Goal: Information Seeking & Learning: Find specific fact

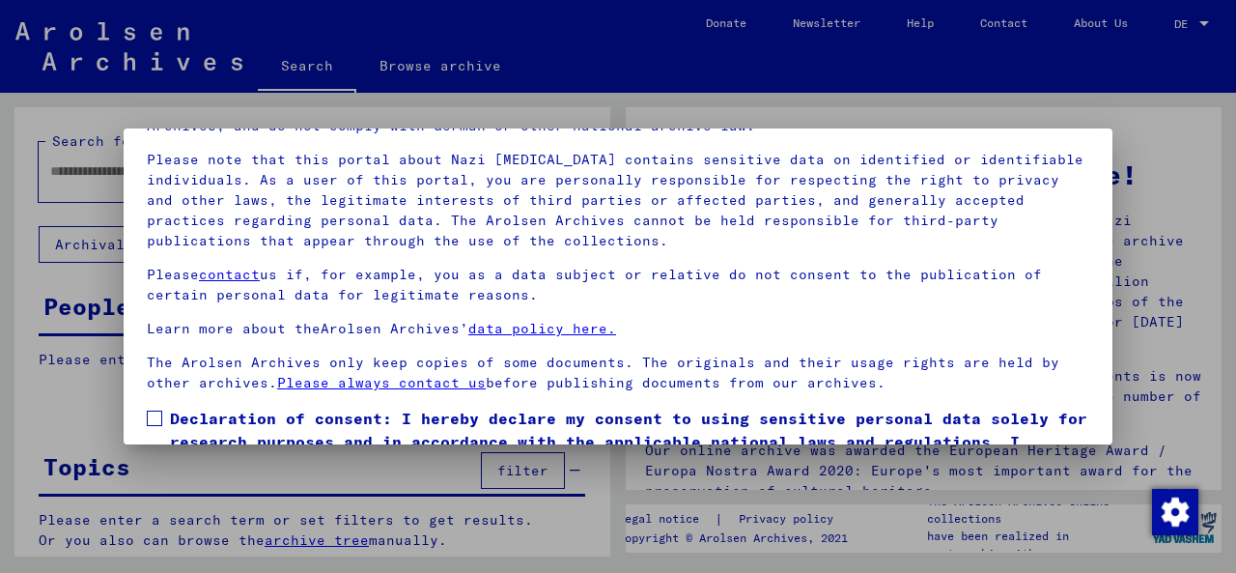
scroll to position [154, 0]
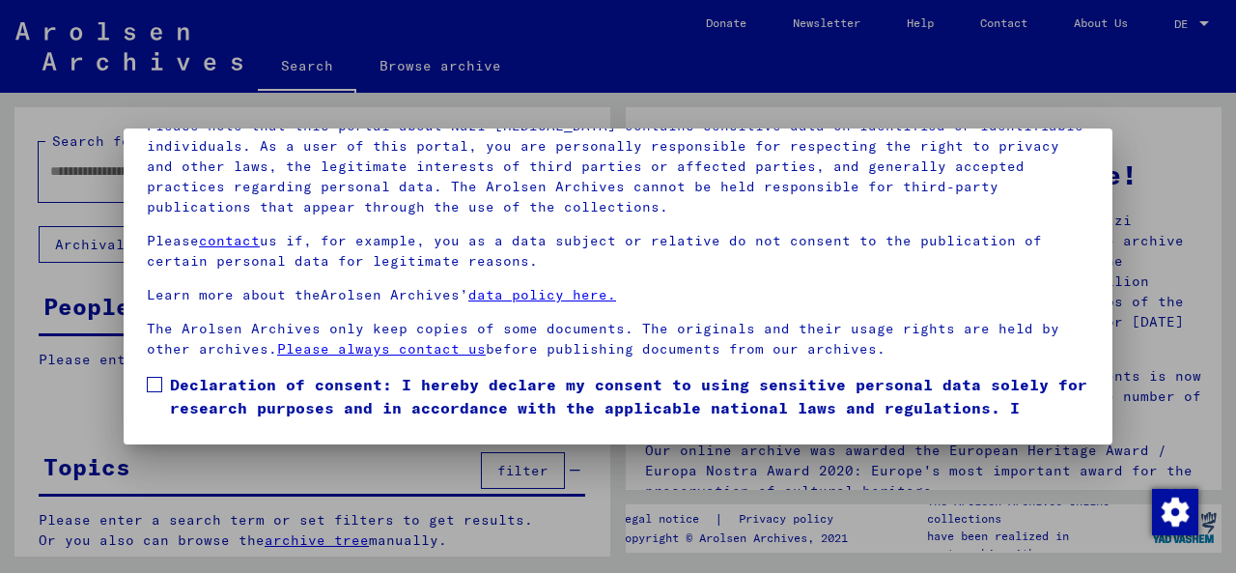
click at [153, 381] on span at bounding box center [154, 384] width 15 height 15
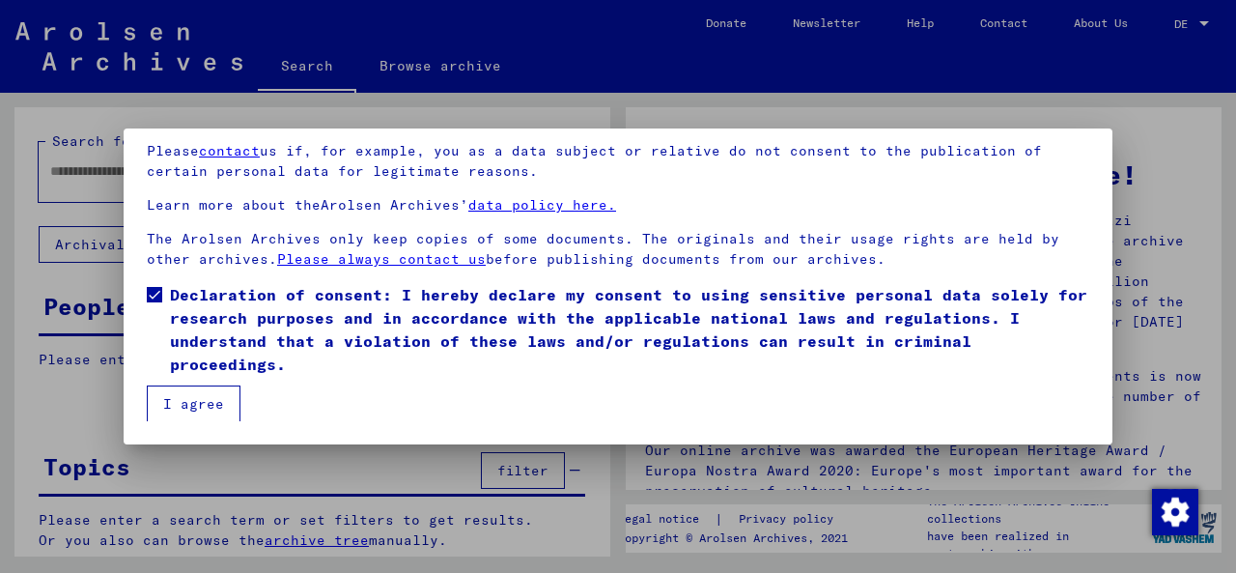
click at [203, 402] on font "I agree" at bounding box center [193, 403] width 61 height 17
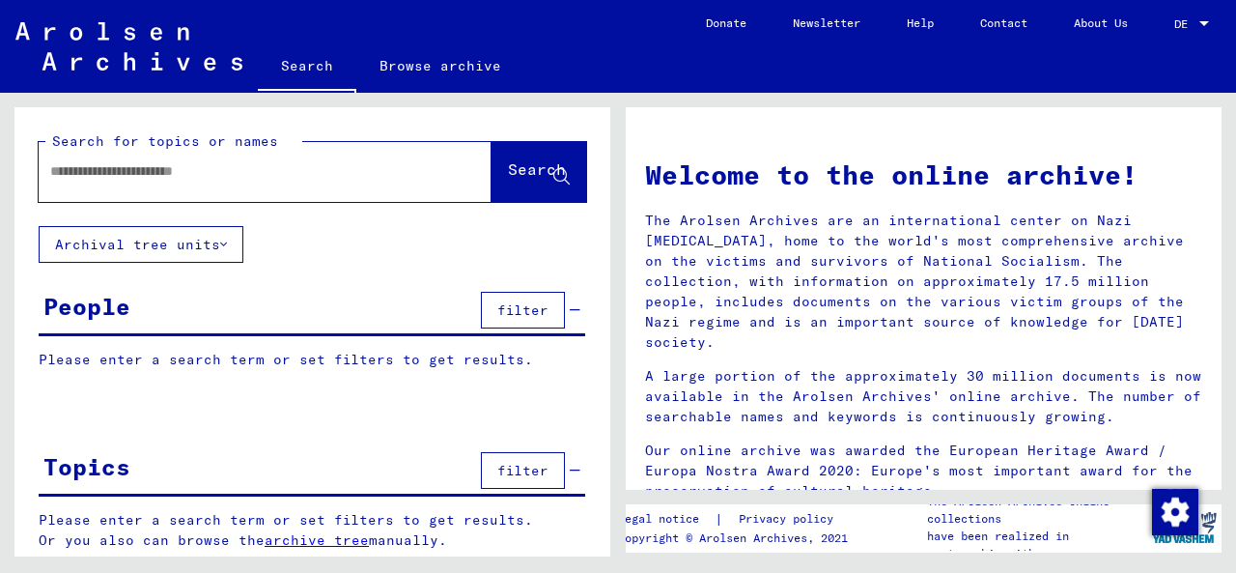
click at [175, 170] on input "text" at bounding box center [241, 171] width 383 height 20
click at [164, 239] on font "Archival tree units" at bounding box center [137, 244] width 165 height 17
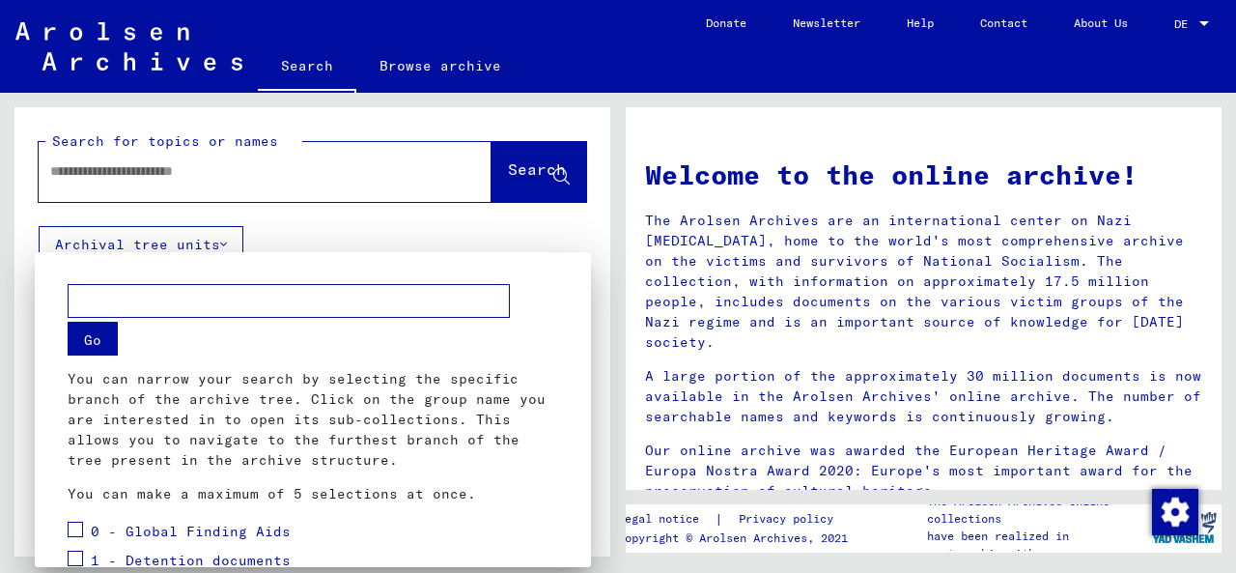
drag, startPoint x: 102, startPoint y: 303, endPoint x: 113, endPoint y: 299, distance: 11.3
click at [110, 300] on input "text" at bounding box center [289, 301] width 442 height 34
type input "********"
click at [98, 344] on font "Go" at bounding box center [92, 339] width 17 height 17
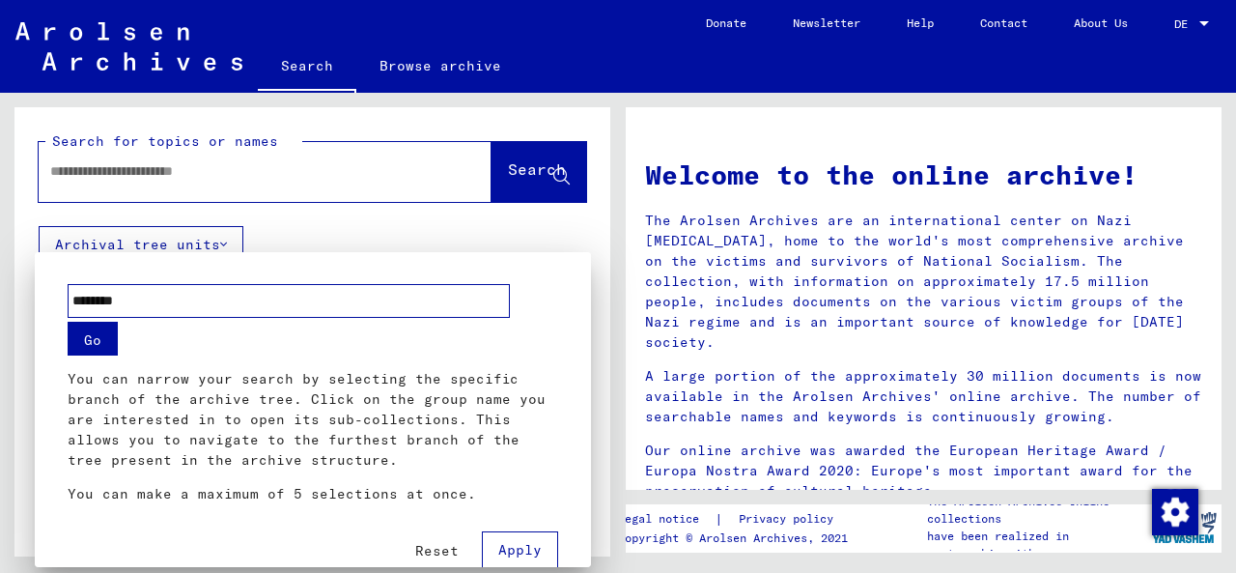
scroll to position [31, 0]
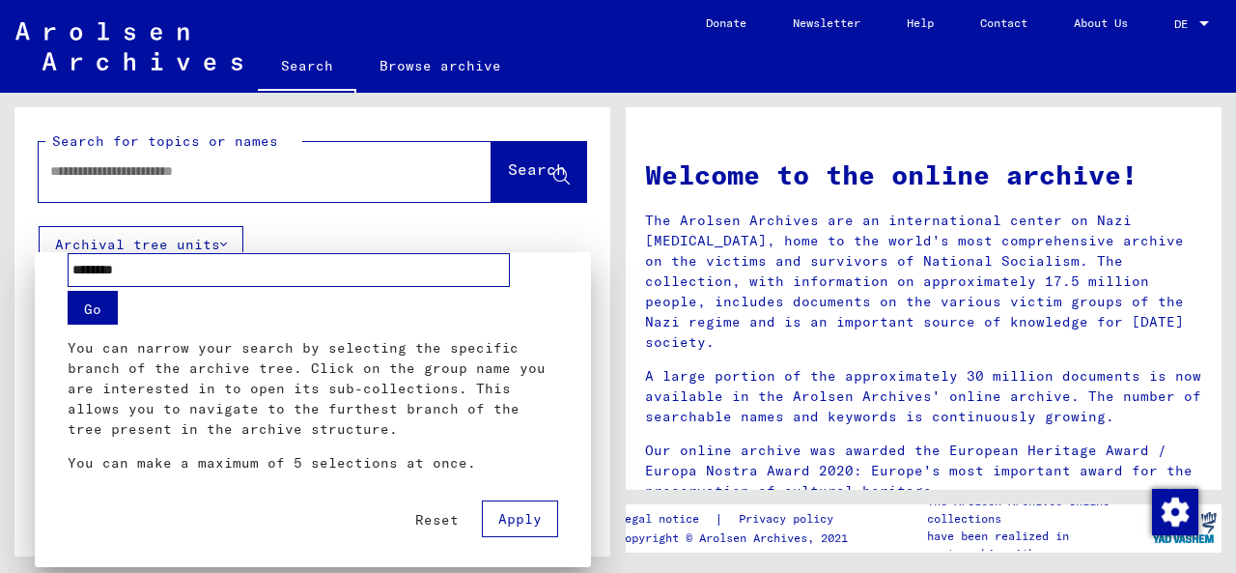
click at [512, 520] on font "Apply" at bounding box center [519, 518] width 43 height 17
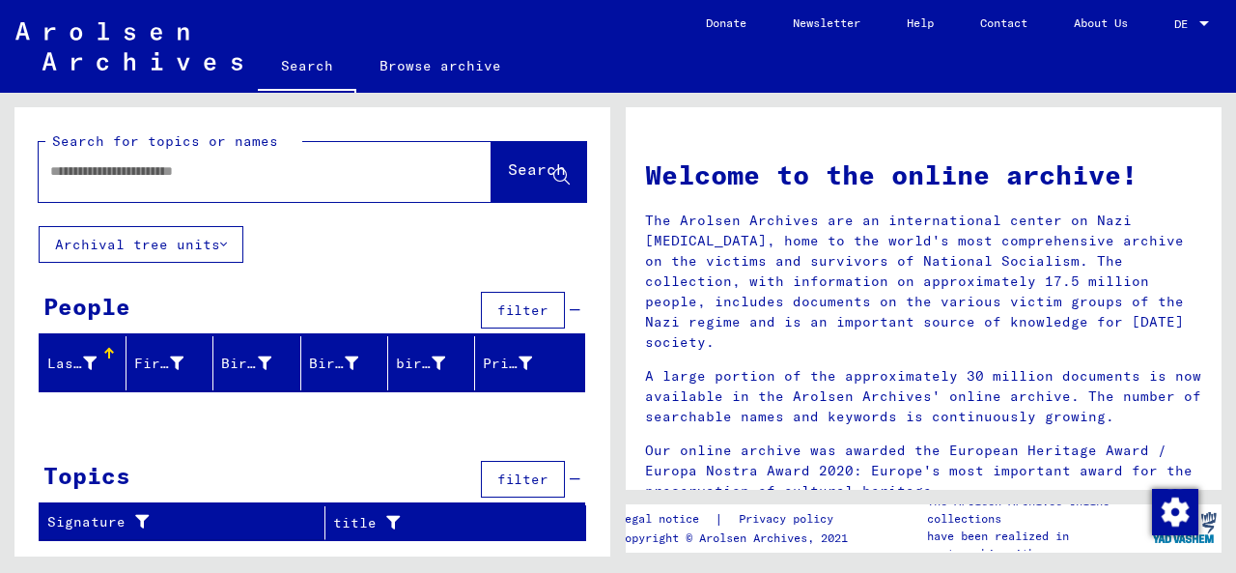
click at [122, 181] on input "text" at bounding box center [241, 171] width 383 height 20
type input "**********"
click at [508, 168] on font "Search" at bounding box center [537, 168] width 58 height 19
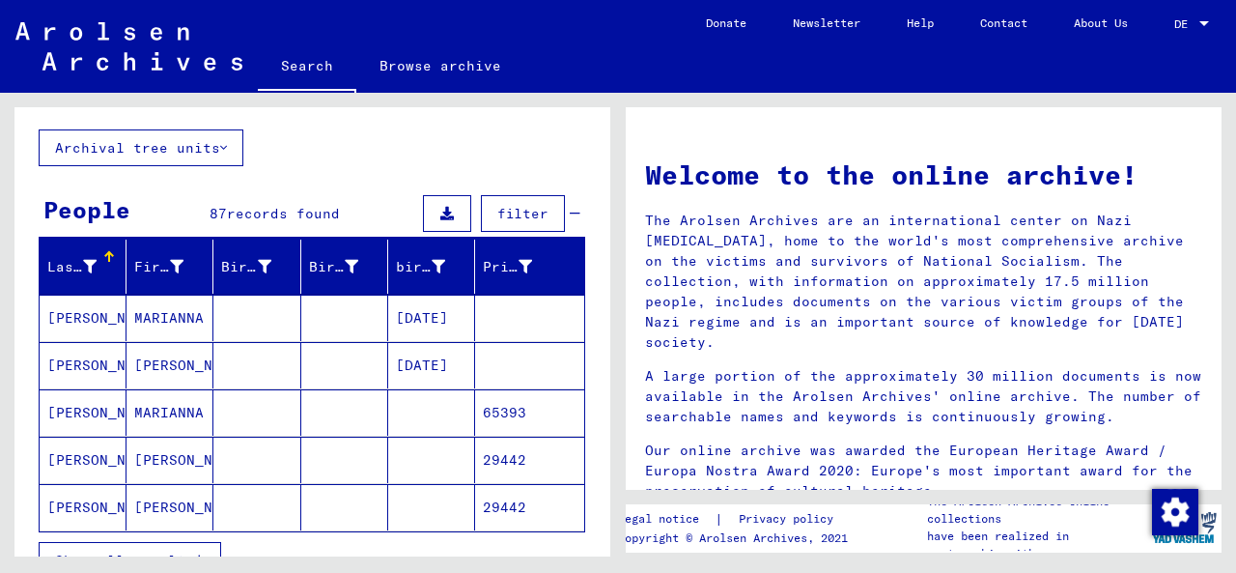
scroll to position [193, 0]
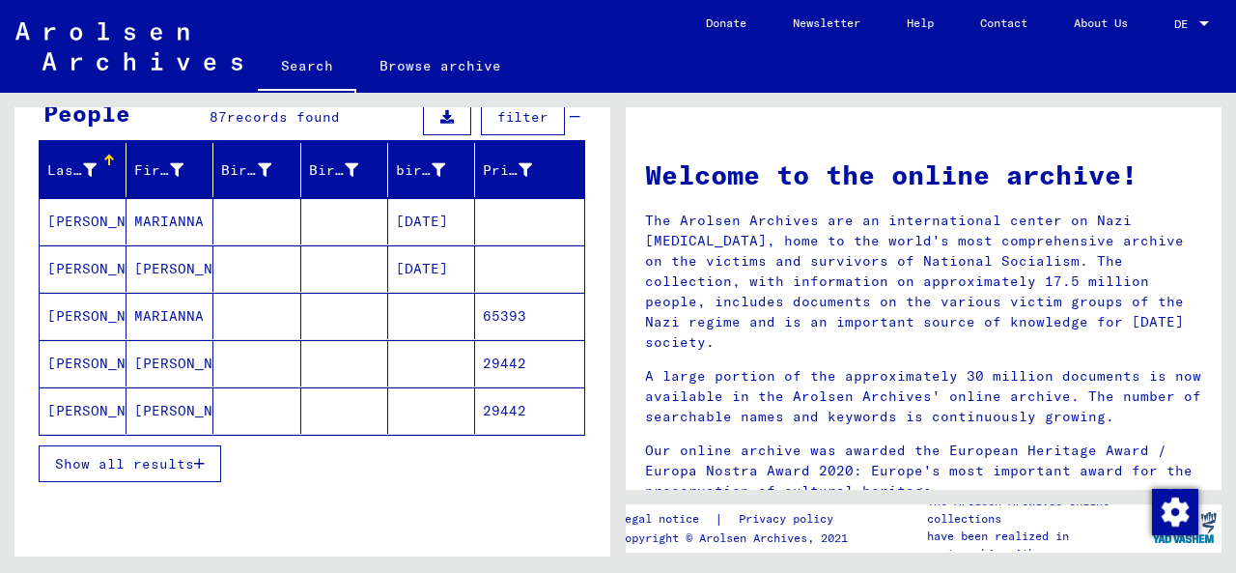
click at [194, 461] on icon "button" at bounding box center [199, 464] width 11 height 14
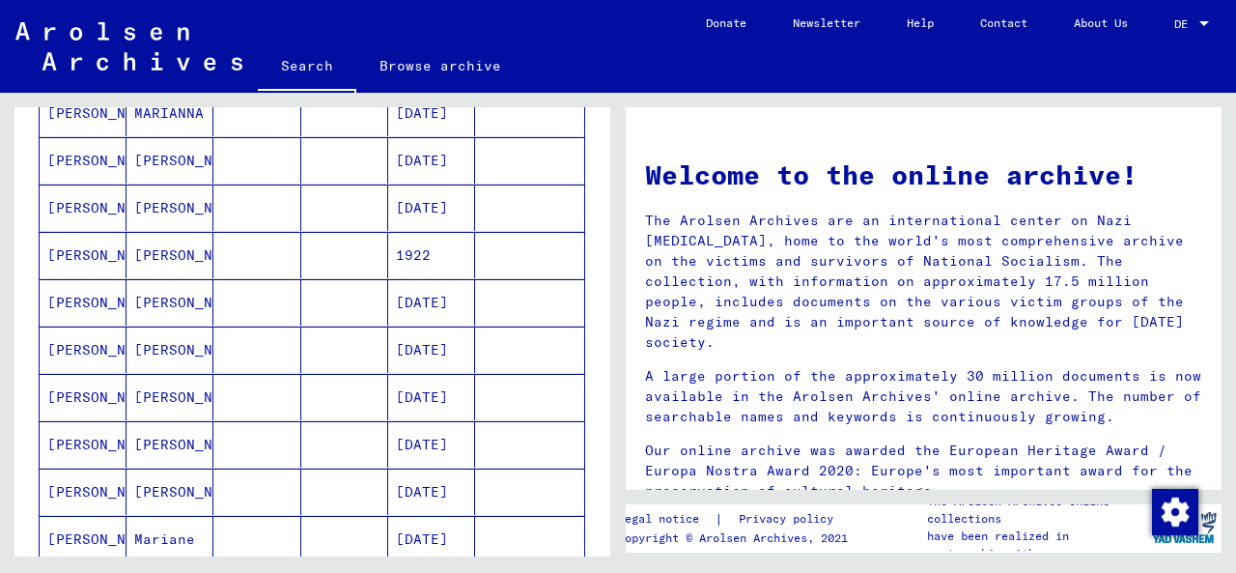
scroll to position [1062, 0]
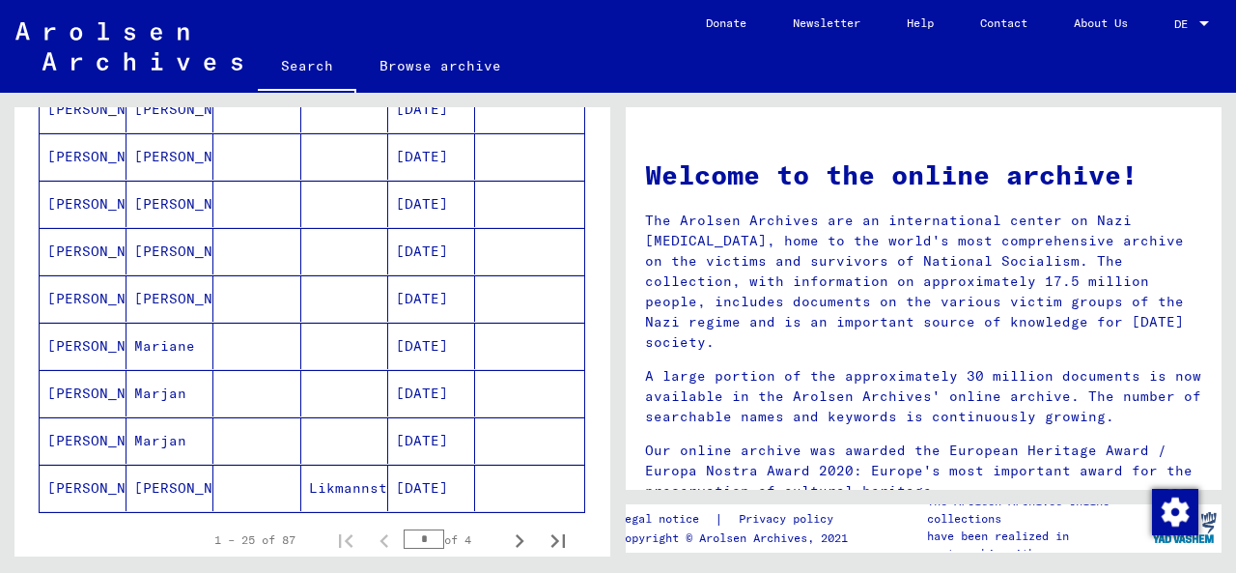
click at [162, 479] on font "[PERSON_NAME]" at bounding box center [190, 487] width 113 height 17
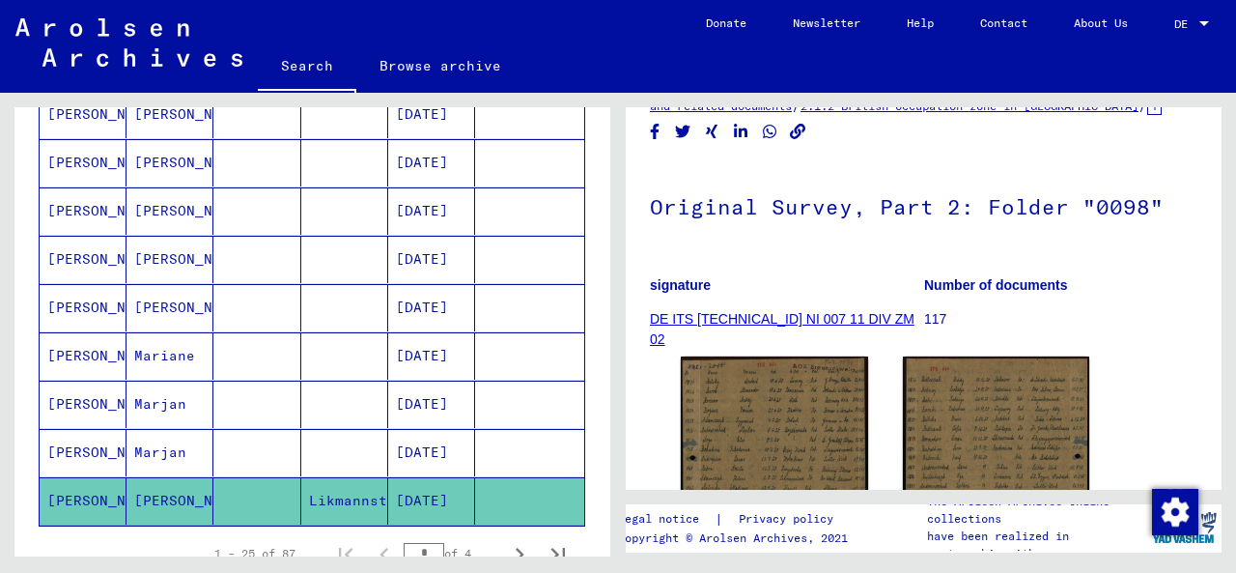
scroll to position [193, 0]
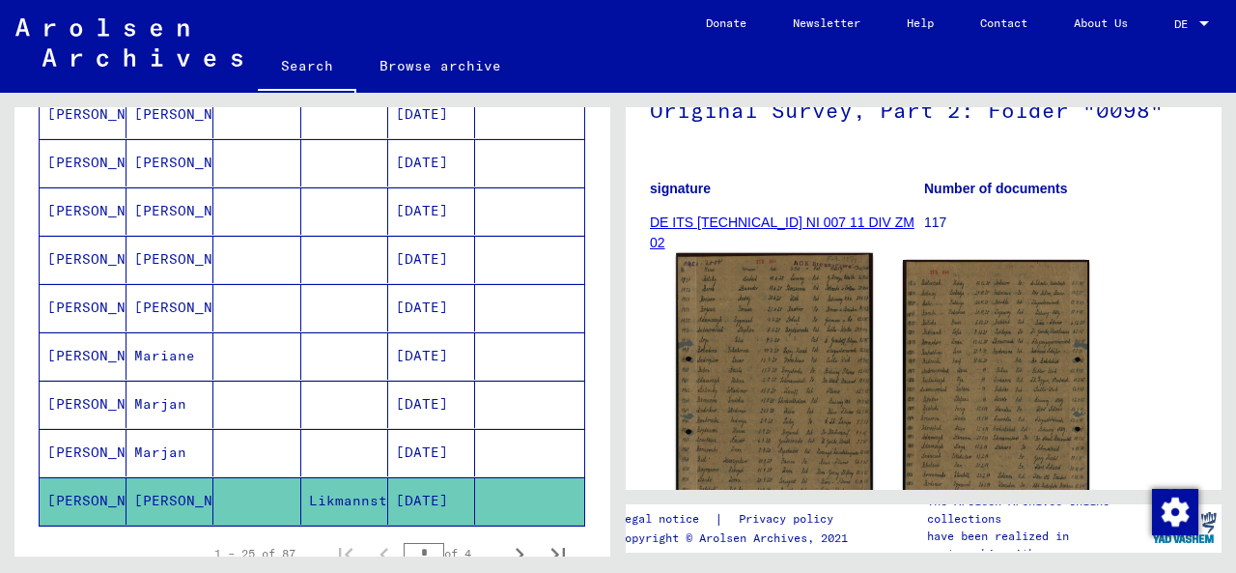
click at [793, 354] on img at bounding box center [774, 390] width 196 height 275
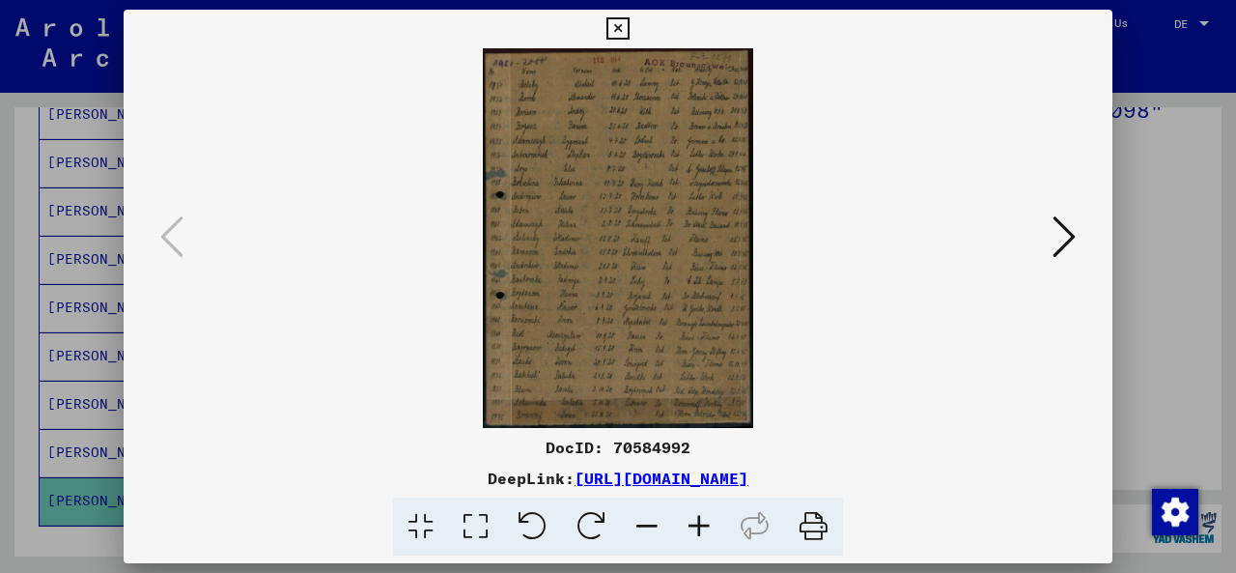
click at [612, 291] on img at bounding box center [617, 237] width 857 height 379
click at [607, 290] on img at bounding box center [617, 237] width 857 height 379
drag, startPoint x: 693, startPoint y: 264, endPoint x: 577, endPoint y: 213, distance: 126.3
click at [578, 208] on img at bounding box center [617, 237] width 857 height 379
click at [691, 526] on icon at bounding box center [699, 526] width 52 height 59
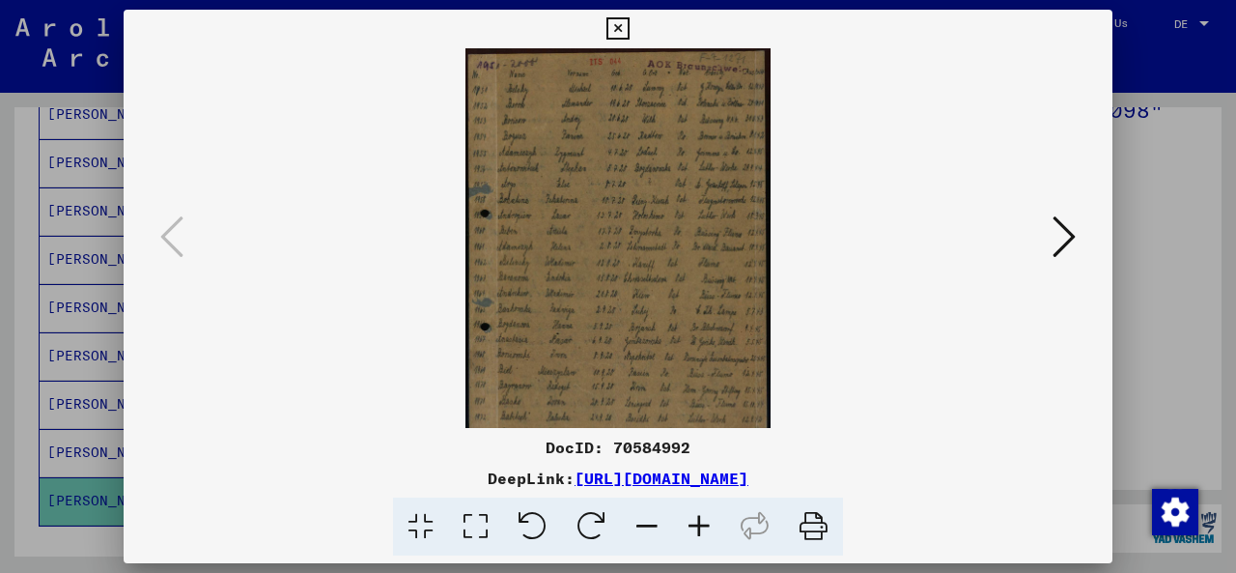
click at [692, 526] on icon at bounding box center [699, 526] width 52 height 59
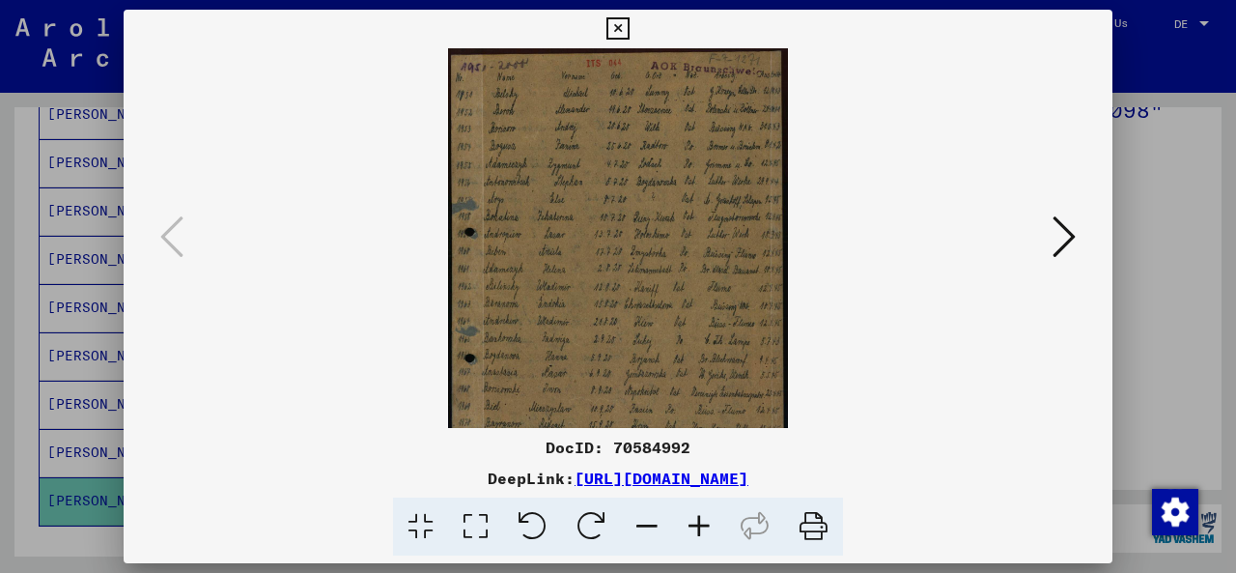
click at [692, 526] on icon at bounding box center [699, 526] width 52 height 59
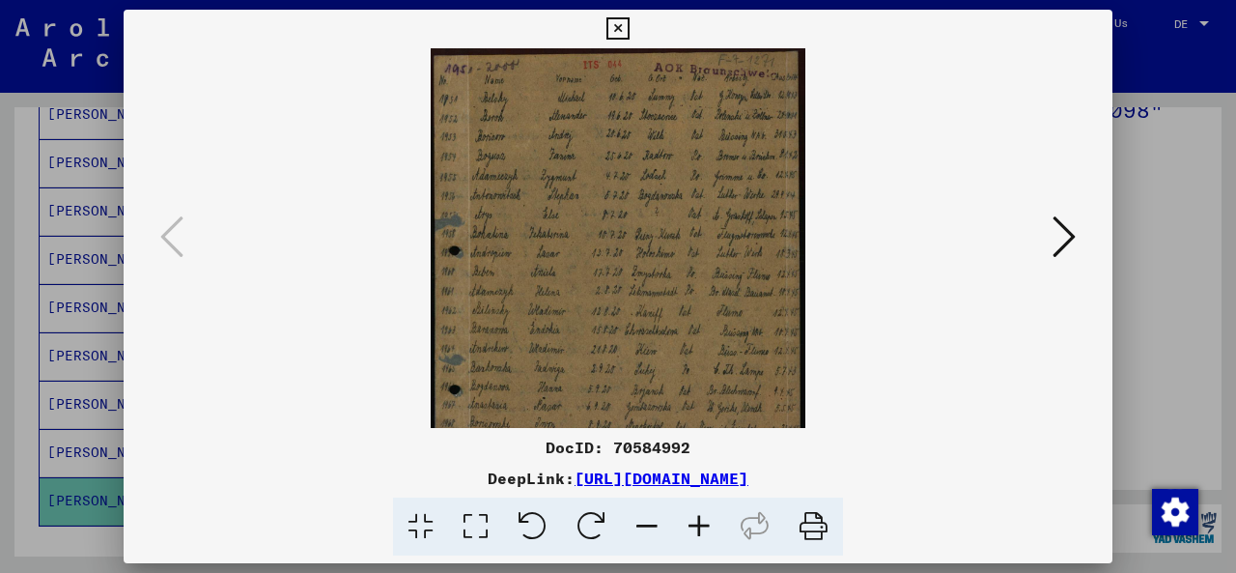
click at [692, 526] on icon at bounding box center [699, 526] width 52 height 59
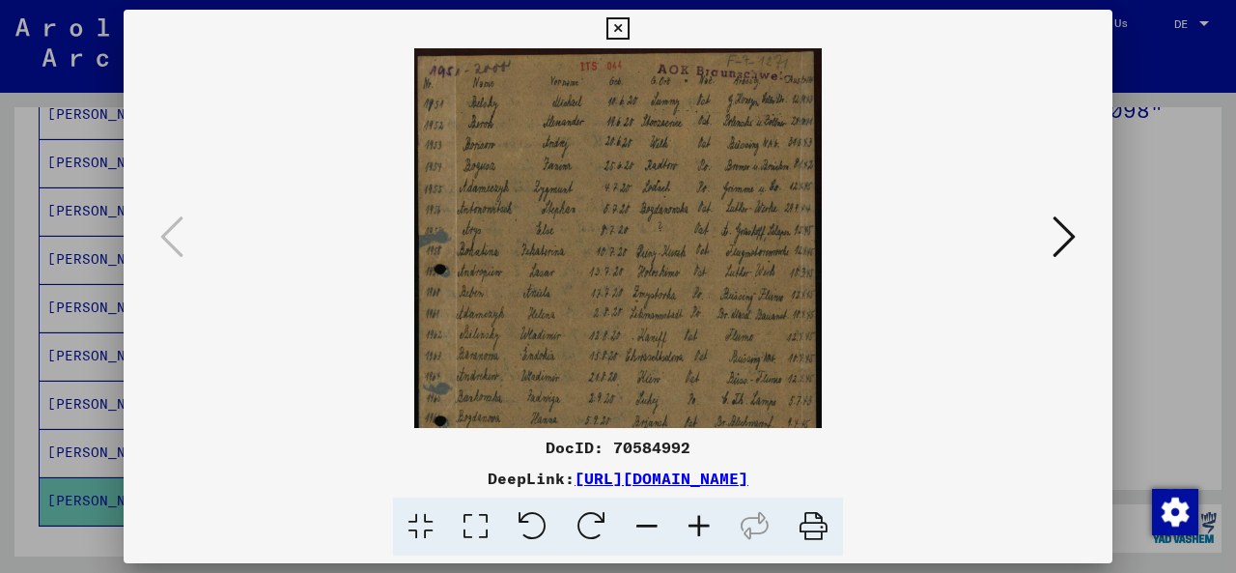
click at [692, 526] on icon at bounding box center [699, 526] width 52 height 59
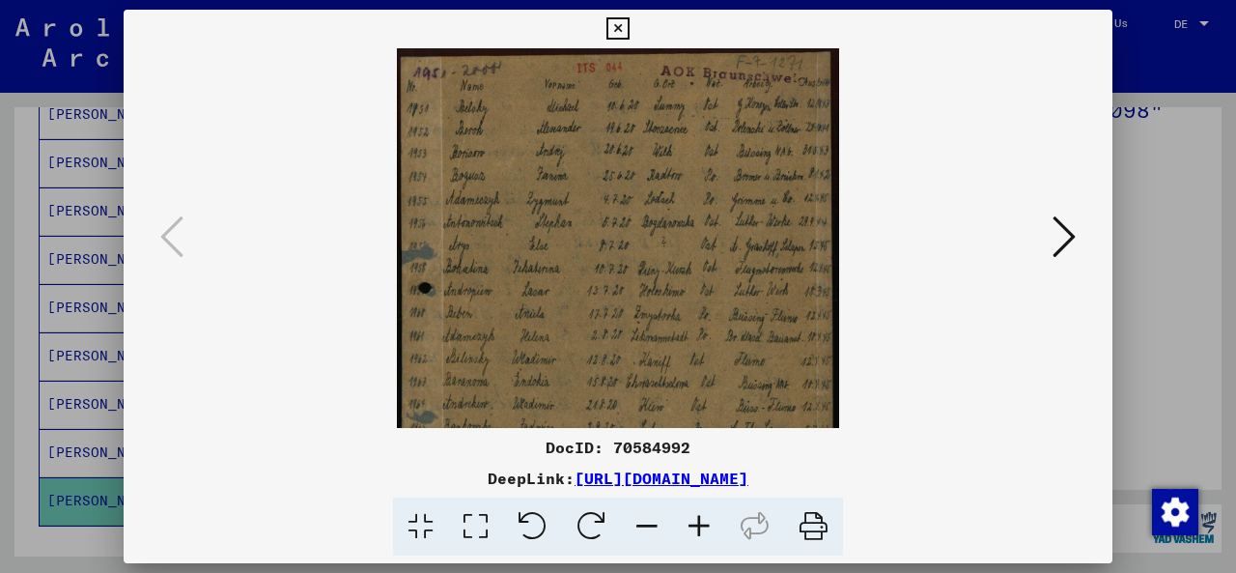
click at [692, 526] on icon at bounding box center [699, 526] width 52 height 59
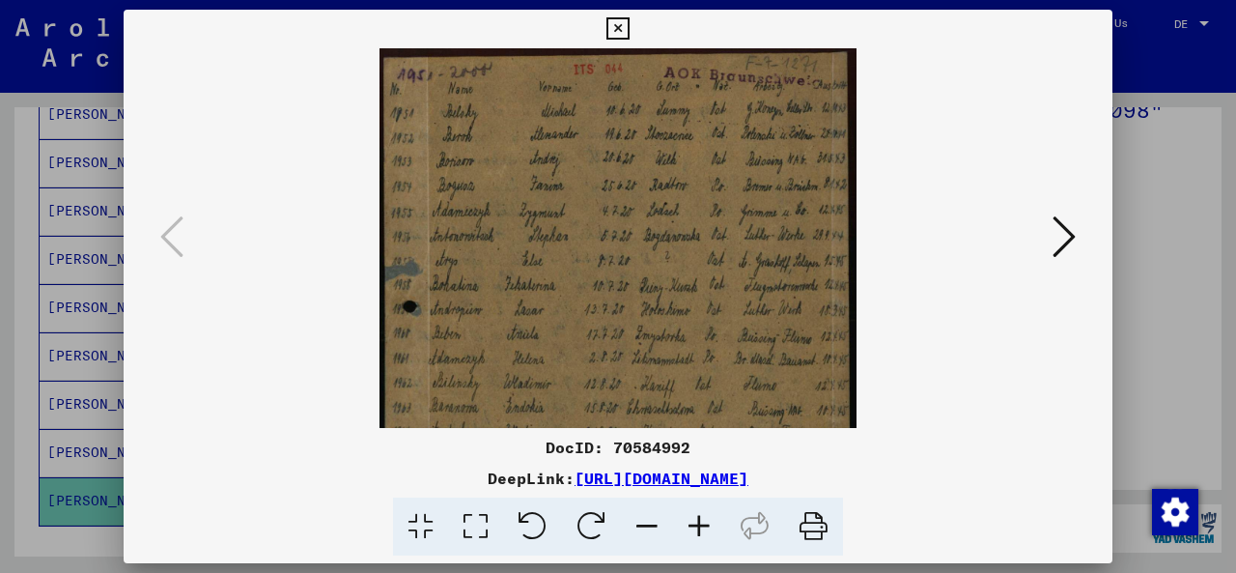
click at [692, 526] on icon at bounding box center [699, 526] width 52 height 59
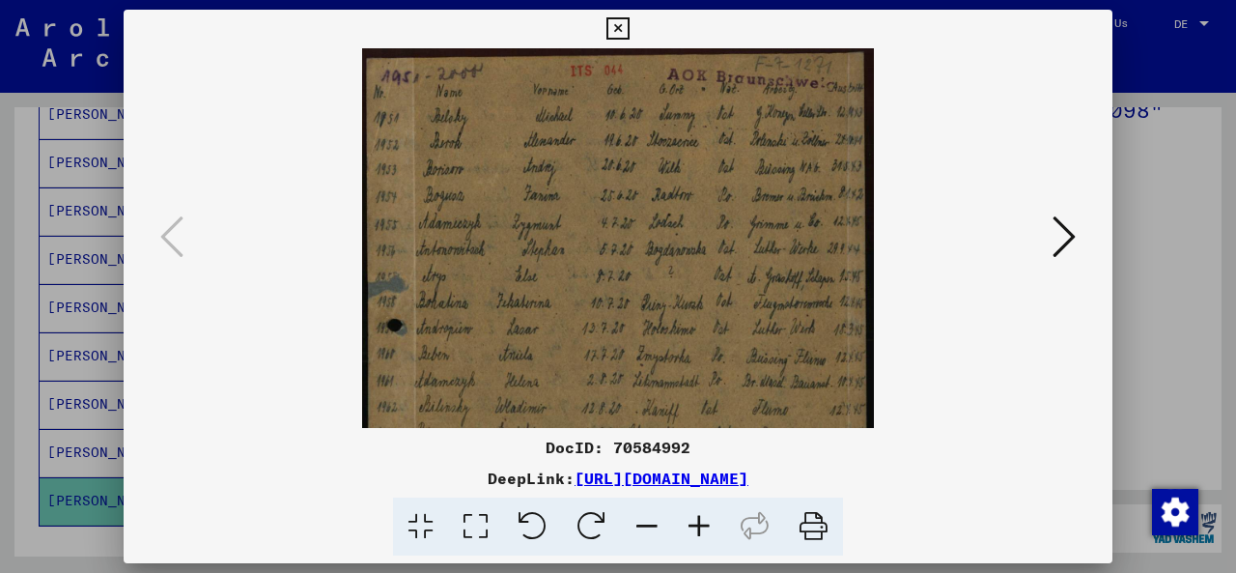
click at [692, 526] on icon at bounding box center [699, 526] width 52 height 59
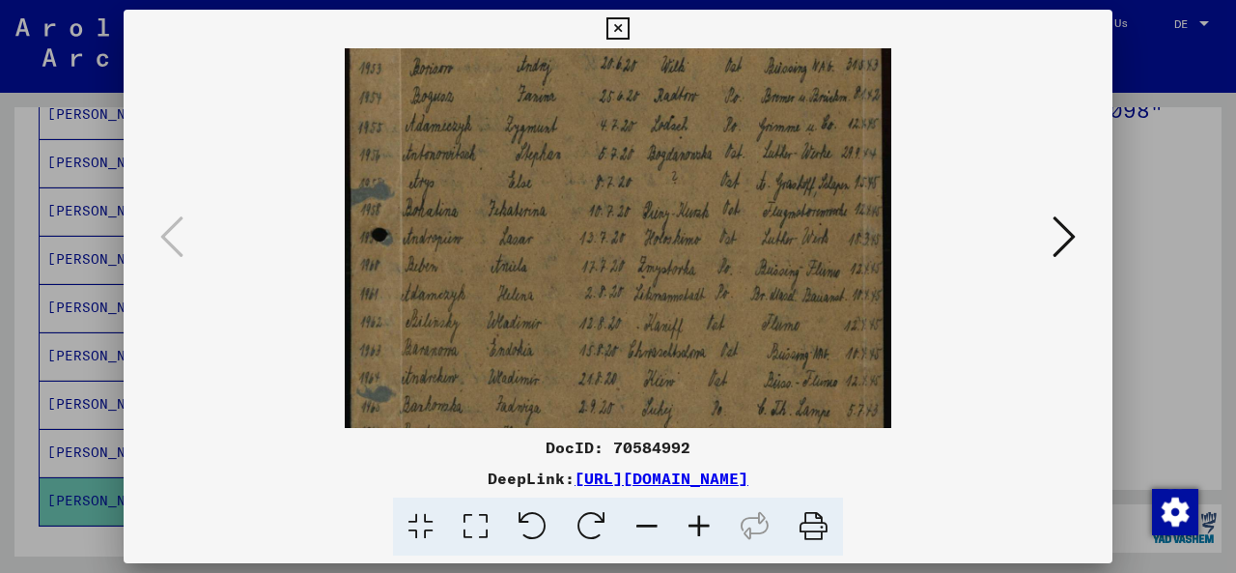
scroll to position [113, 0]
drag, startPoint x: 564, startPoint y: 340, endPoint x: 581, endPoint y: 230, distance: 111.4
click at [581, 230] on img at bounding box center [617, 318] width 545 height 766
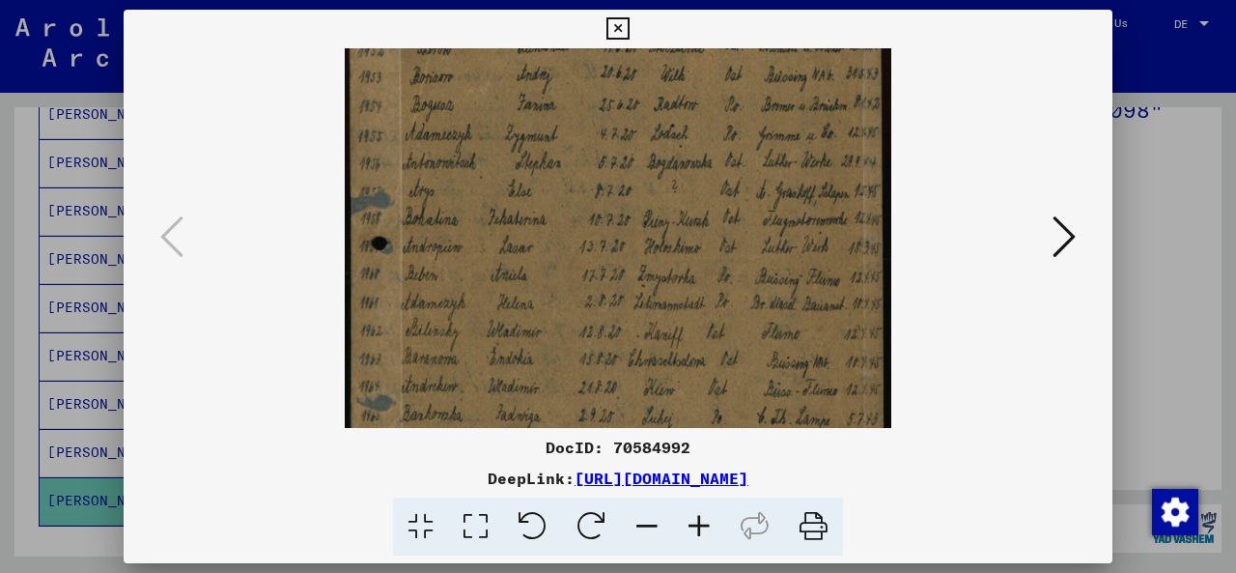
drag, startPoint x: 572, startPoint y: 360, endPoint x: 571, endPoint y: 341, distance: 19.3
click at [578, 362] on img at bounding box center [617, 331] width 545 height 766
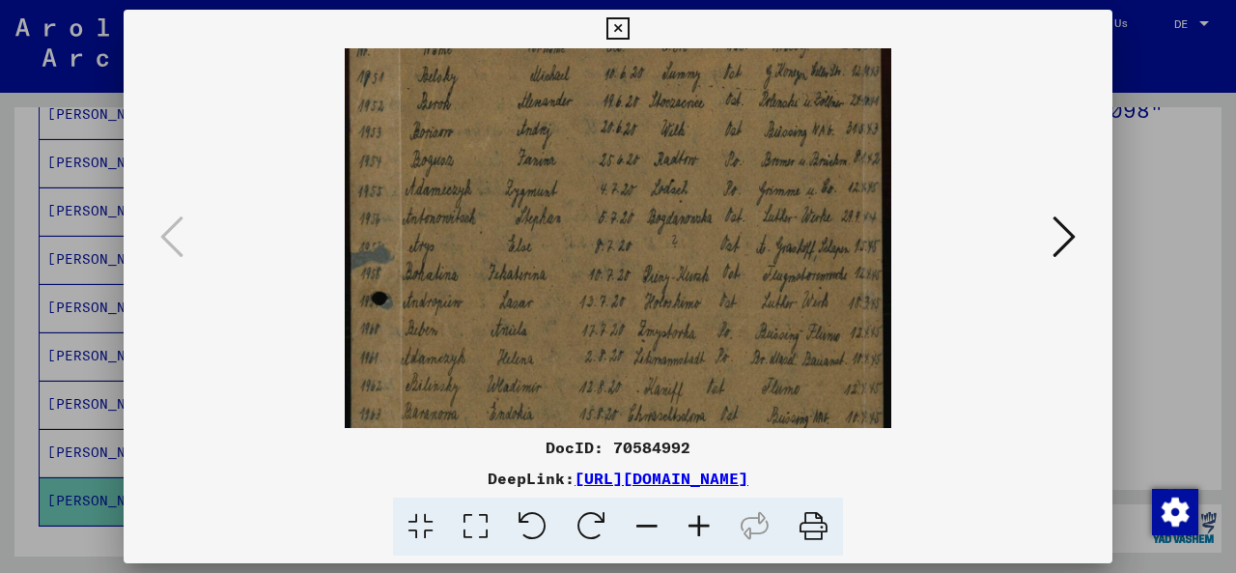
scroll to position [0, 0]
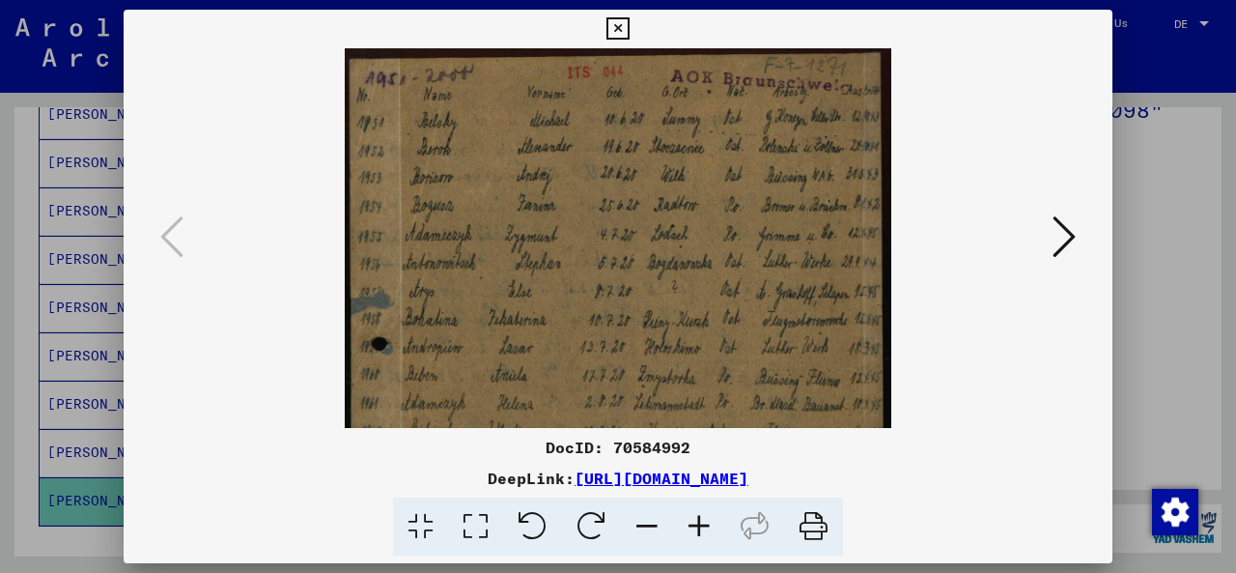
drag, startPoint x: 626, startPoint y: 174, endPoint x: 643, endPoint y: 297, distance: 124.8
click at [643, 297] on img at bounding box center [617, 431] width 545 height 766
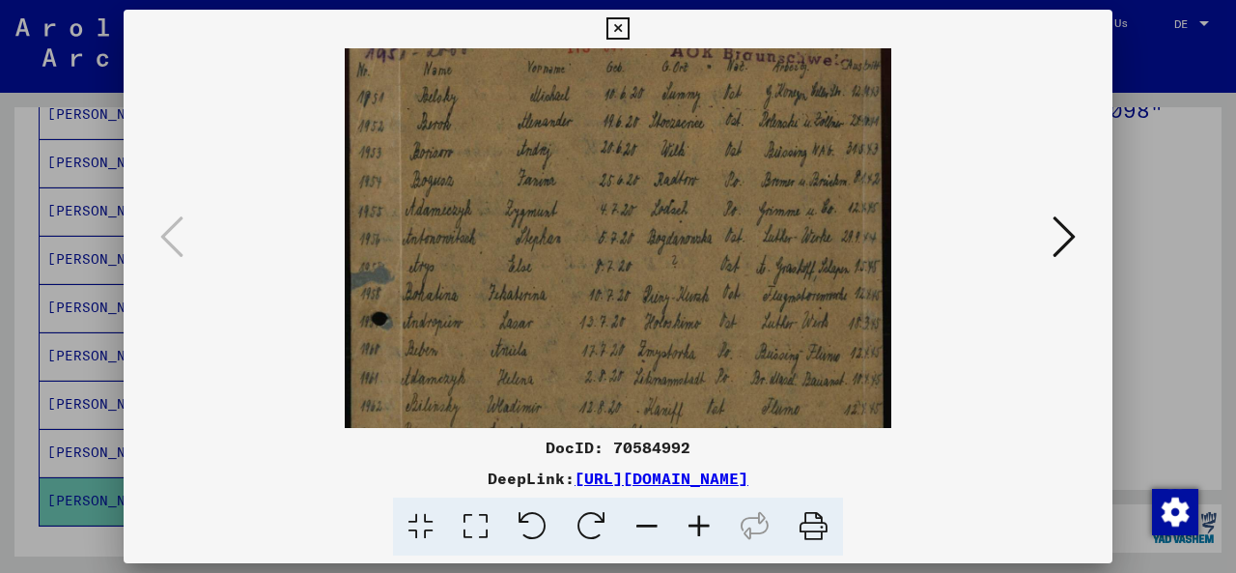
drag, startPoint x: 460, startPoint y: 312, endPoint x: 487, endPoint y: 287, distance: 36.9
click at [487, 287] on img at bounding box center [617, 406] width 545 height 766
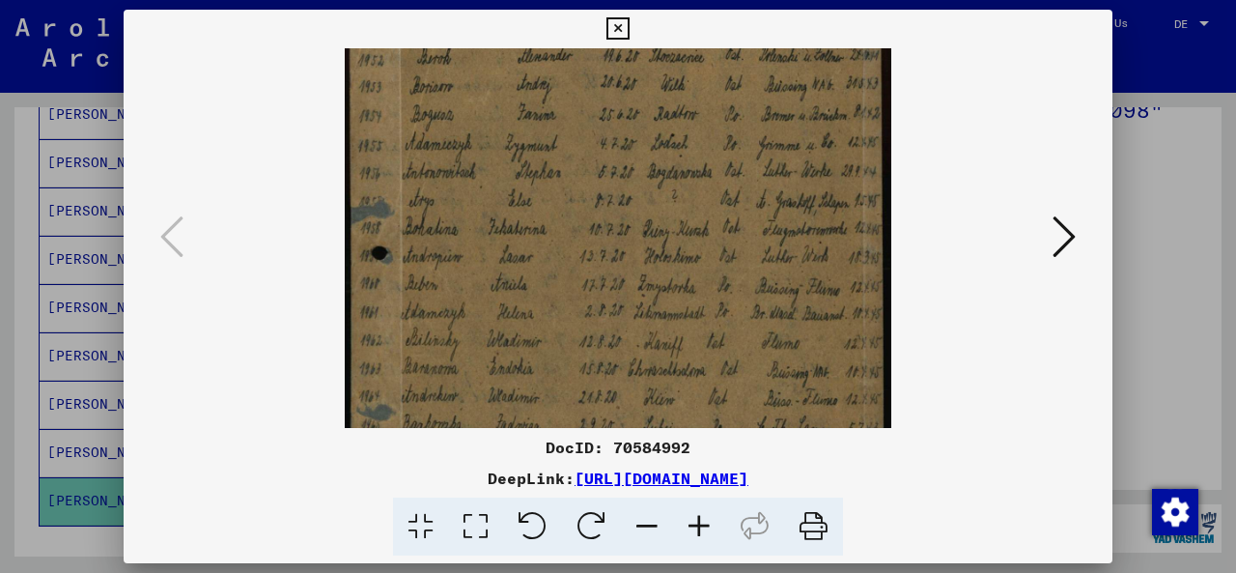
scroll to position [93, 0]
drag, startPoint x: 583, startPoint y: 350, endPoint x: 603, endPoint y: 287, distance: 66.9
click at [603, 287] on img at bounding box center [617, 339] width 545 height 766
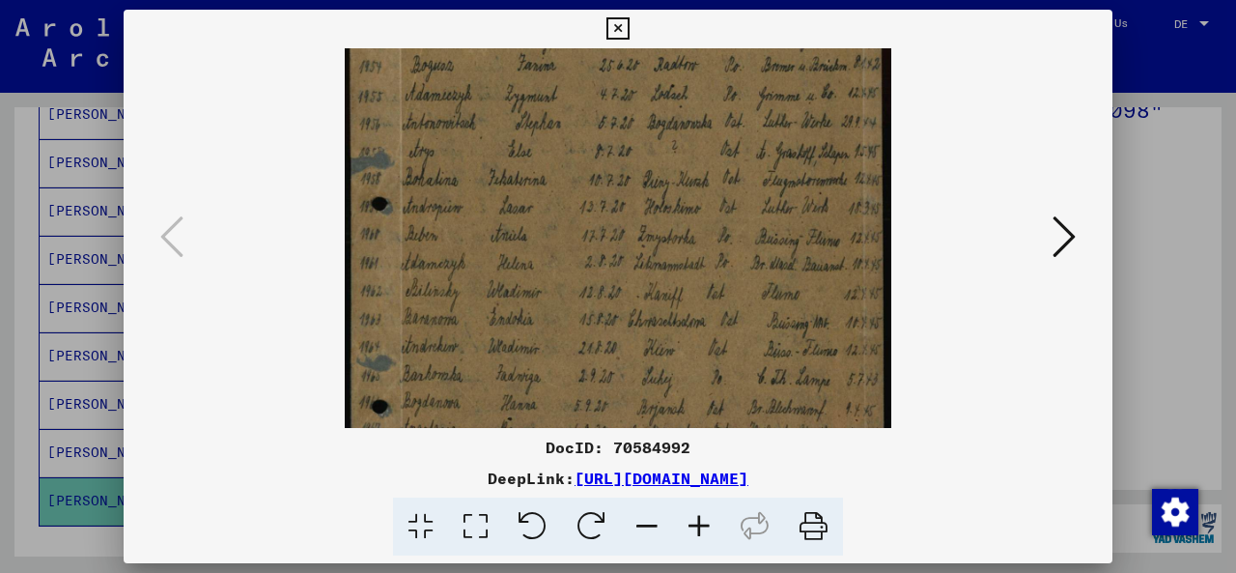
scroll to position [145, 0]
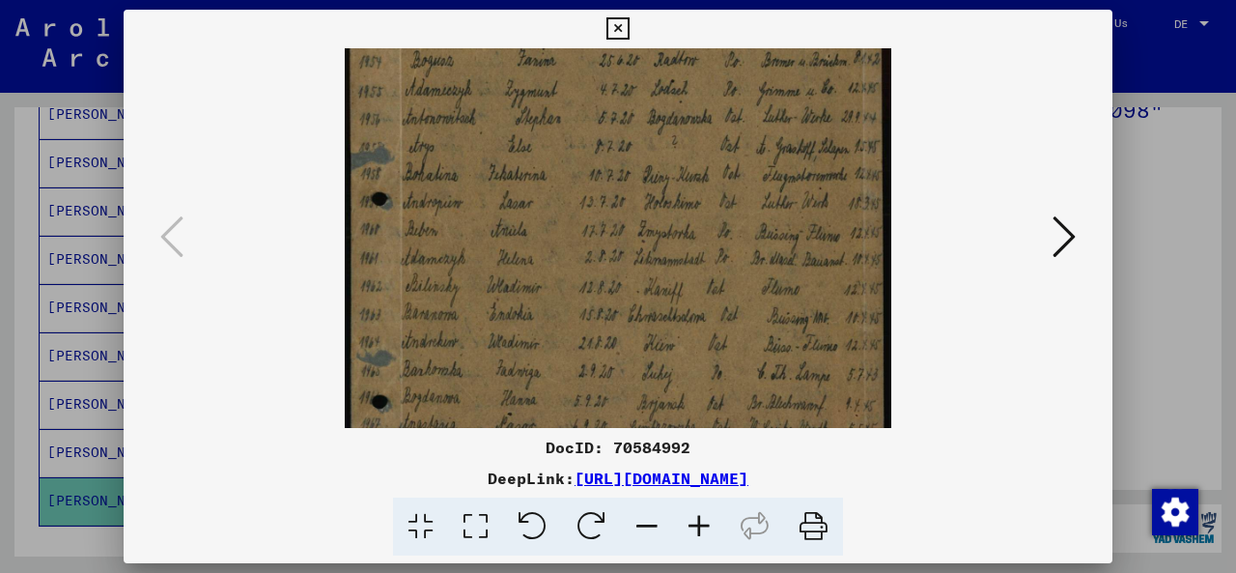
drag, startPoint x: 618, startPoint y: 359, endPoint x: 622, endPoint y: 308, distance: 51.3
click at [622, 308] on img at bounding box center [617, 286] width 545 height 766
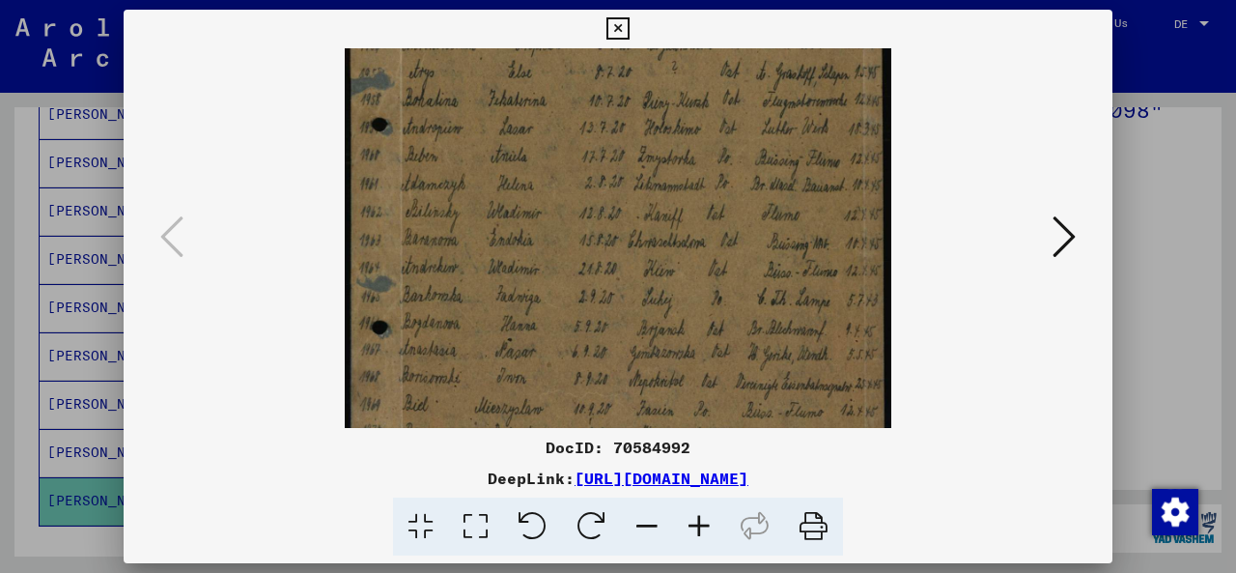
scroll to position [224, 0]
drag, startPoint x: 608, startPoint y: 359, endPoint x: 631, endPoint y: 282, distance: 80.6
click at [631, 282] on img at bounding box center [617, 207] width 545 height 766
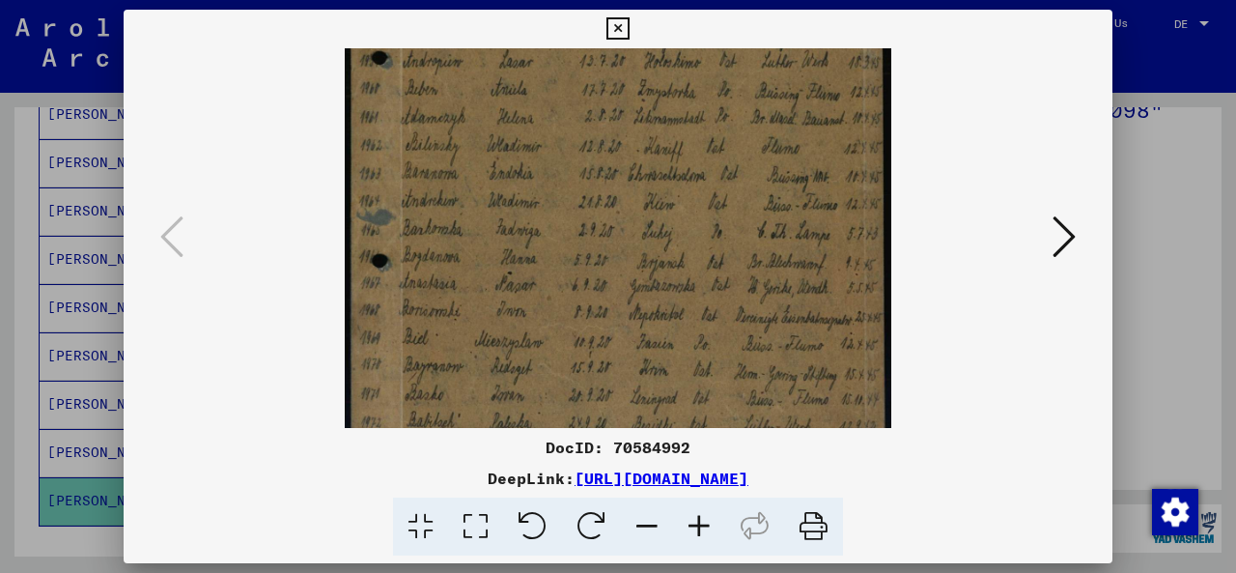
drag, startPoint x: 570, startPoint y: 354, endPoint x: 596, endPoint y: 294, distance: 65.3
click at [596, 294] on img at bounding box center [617, 145] width 545 height 766
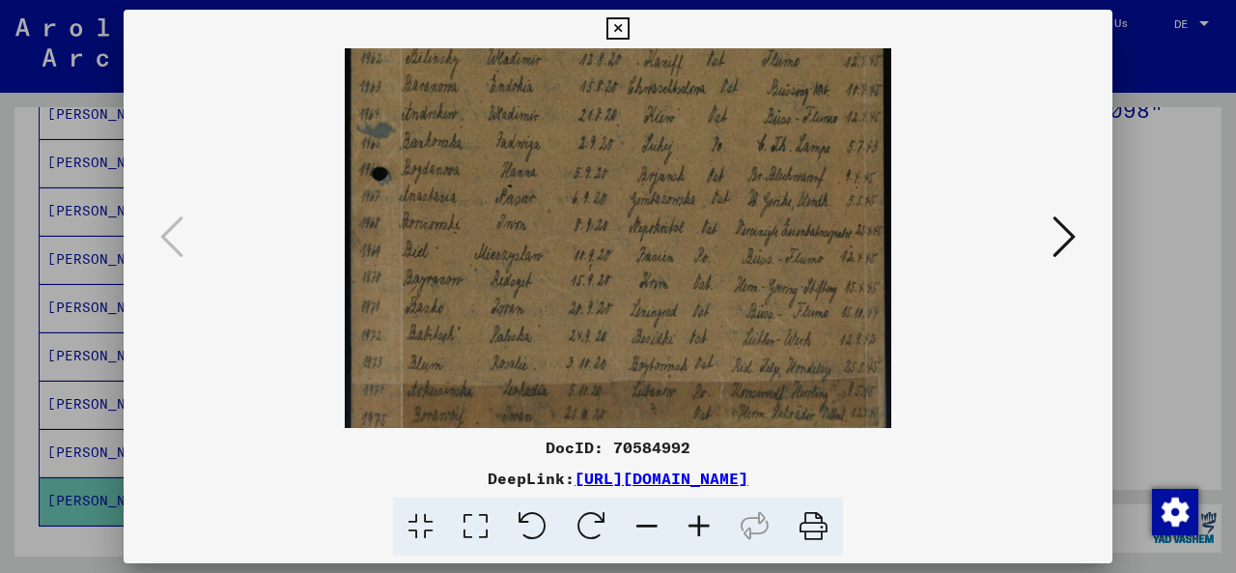
scroll to position [380, 0]
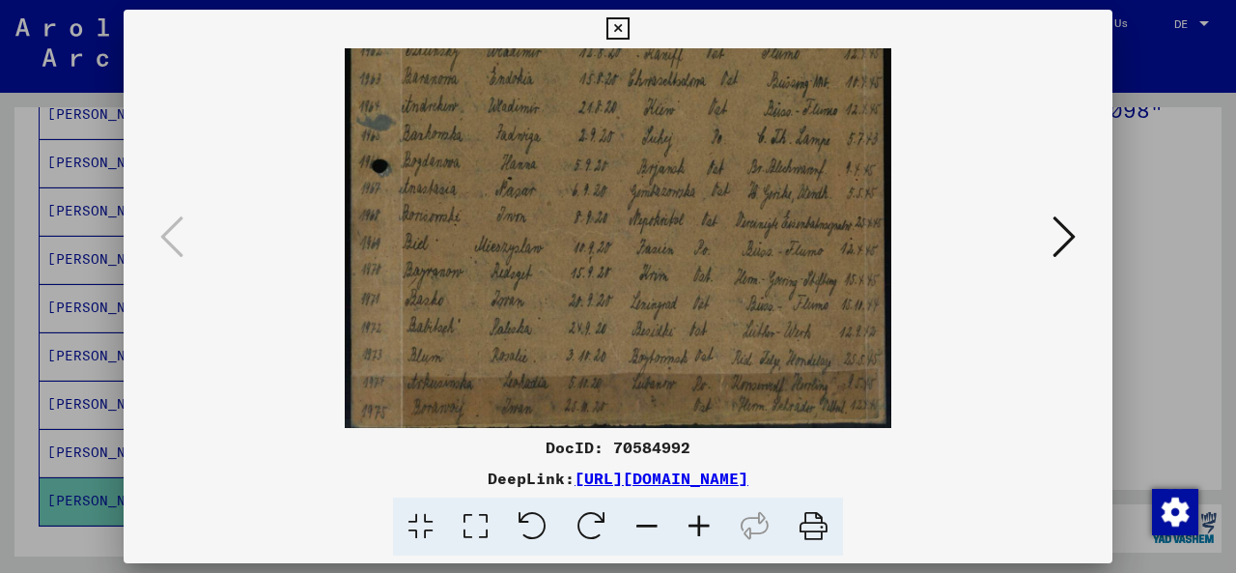
drag, startPoint x: 575, startPoint y: 360, endPoint x: 619, endPoint y: 270, distance: 99.7
click at [619, 267] on img at bounding box center [617, 51] width 545 height 766
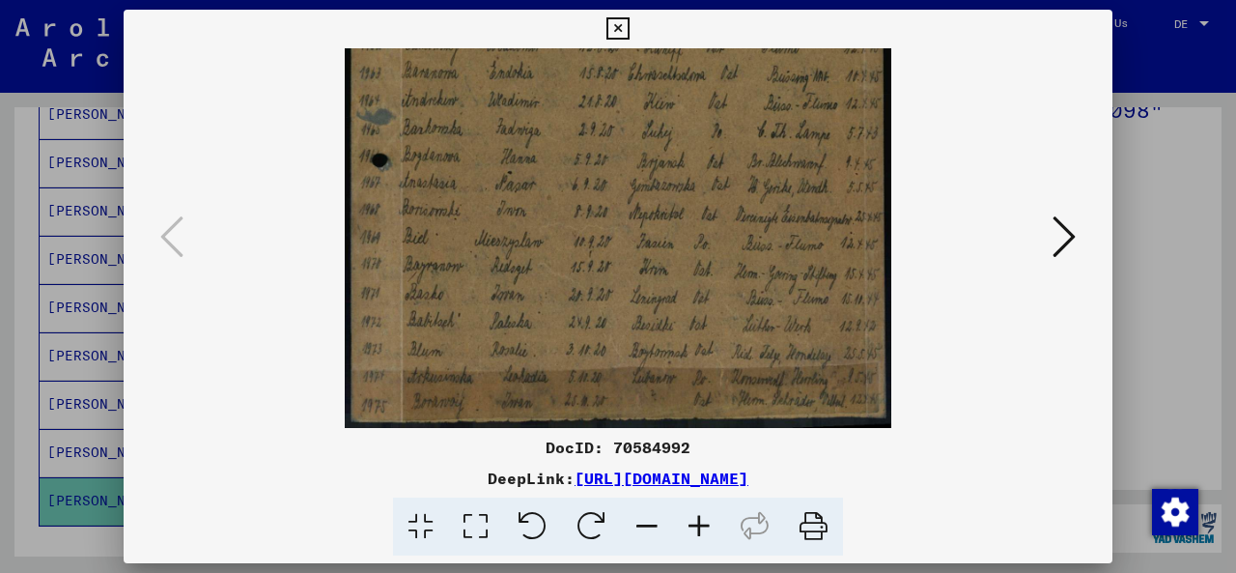
drag, startPoint x: 629, startPoint y: 323, endPoint x: 644, endPoint y: 253, distance: 72.0
click at [644, 253] on img at bounding box center [617, 45] width 545 height 766
click at [1058, 235] on icon at bounding box center [1063, 236] width 23 height 46
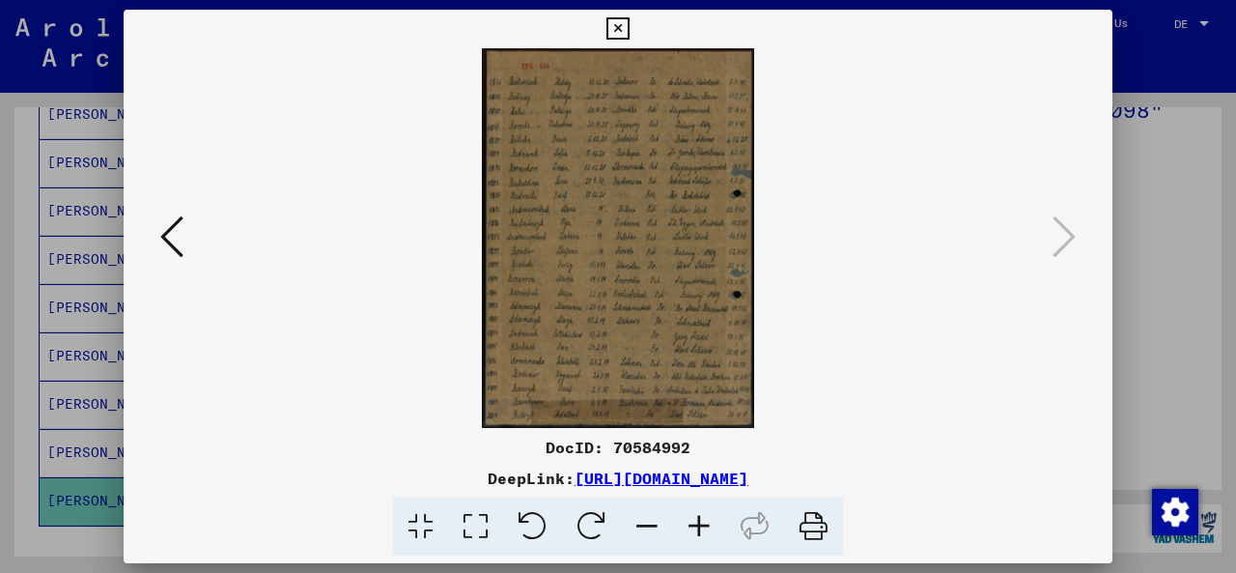
click at [706, 524] on icon at bounding box center [699, 526] width 52 height 59
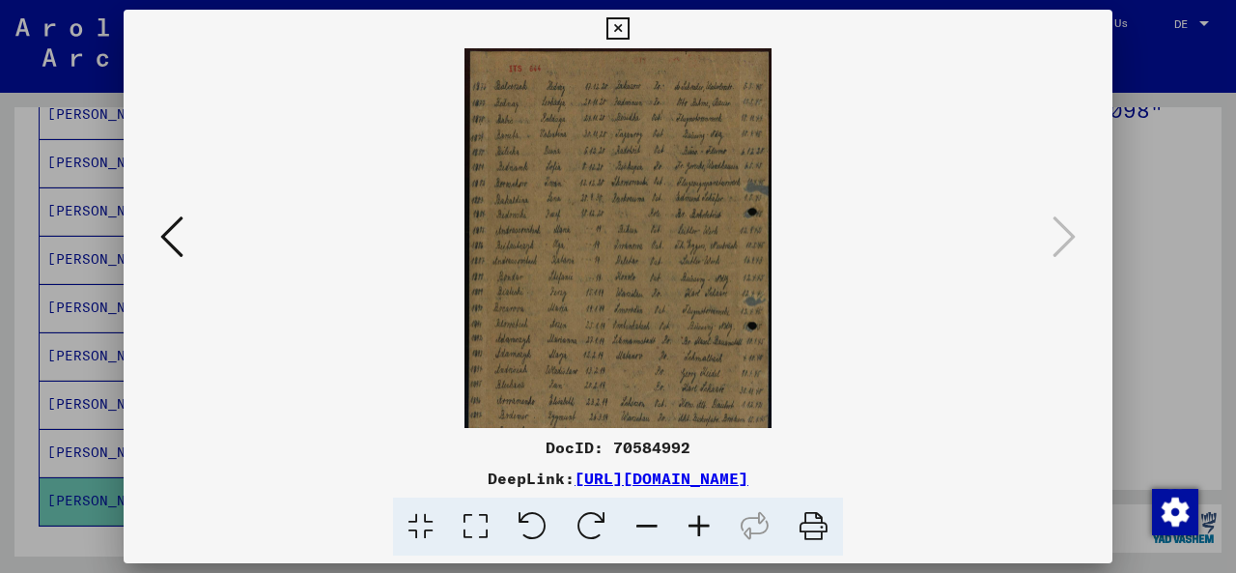
click at [706, 524] on icon at bounding box center [699, 526] width 52 height 59
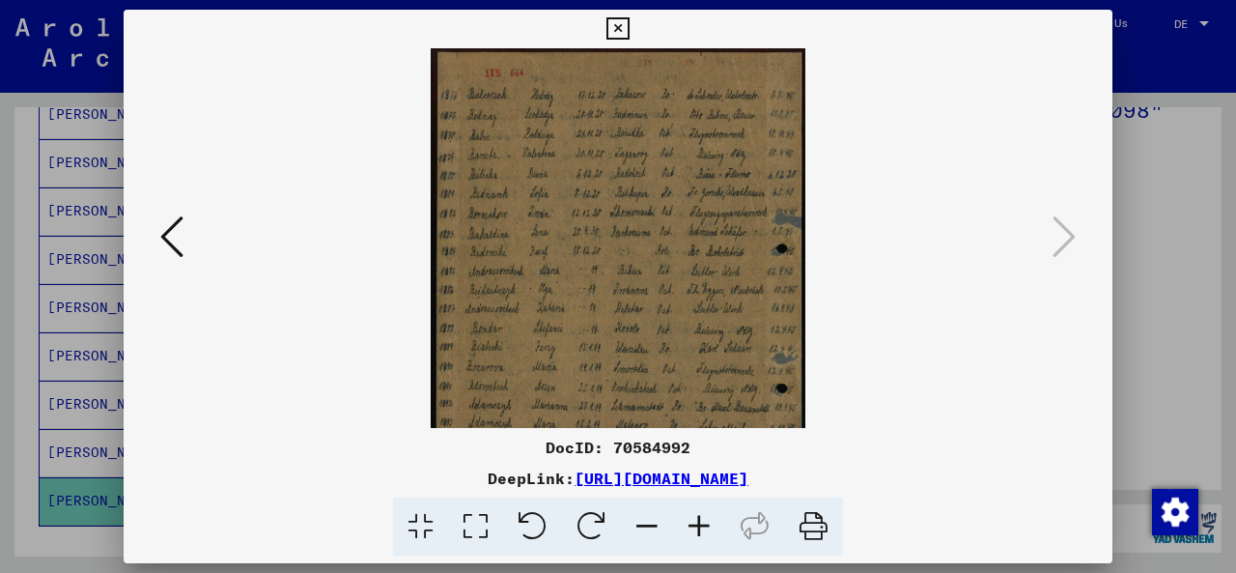
click at [706, 524] on icon at bounding box center [699, 526] width 52 height 59
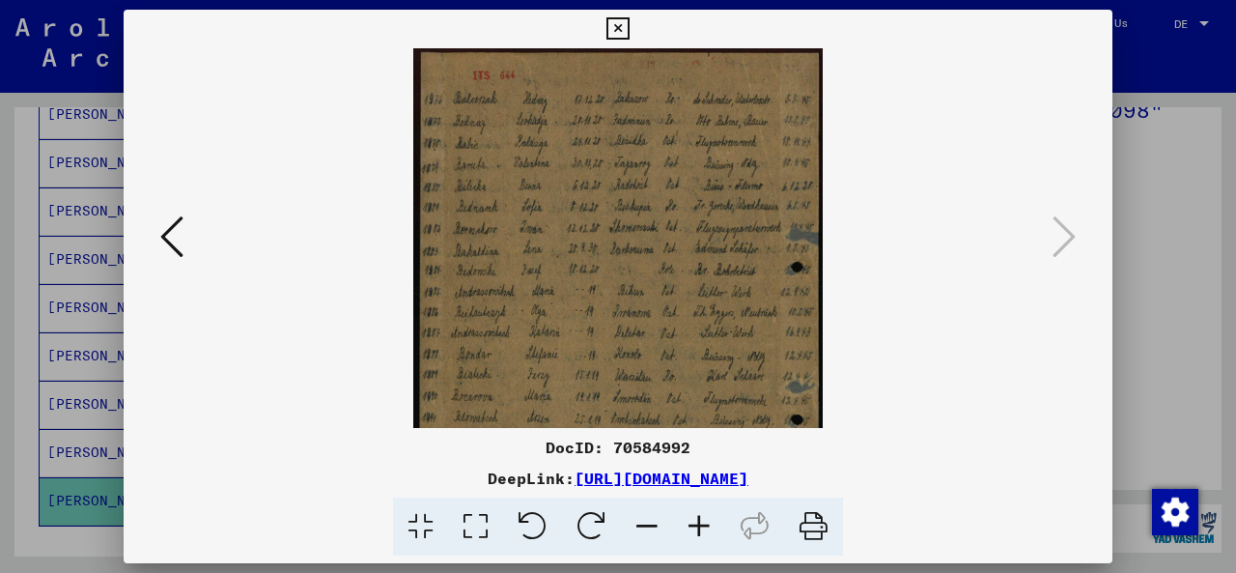
click at [706, 524] on icon at bounding box center [699, 526] width 52 height 59
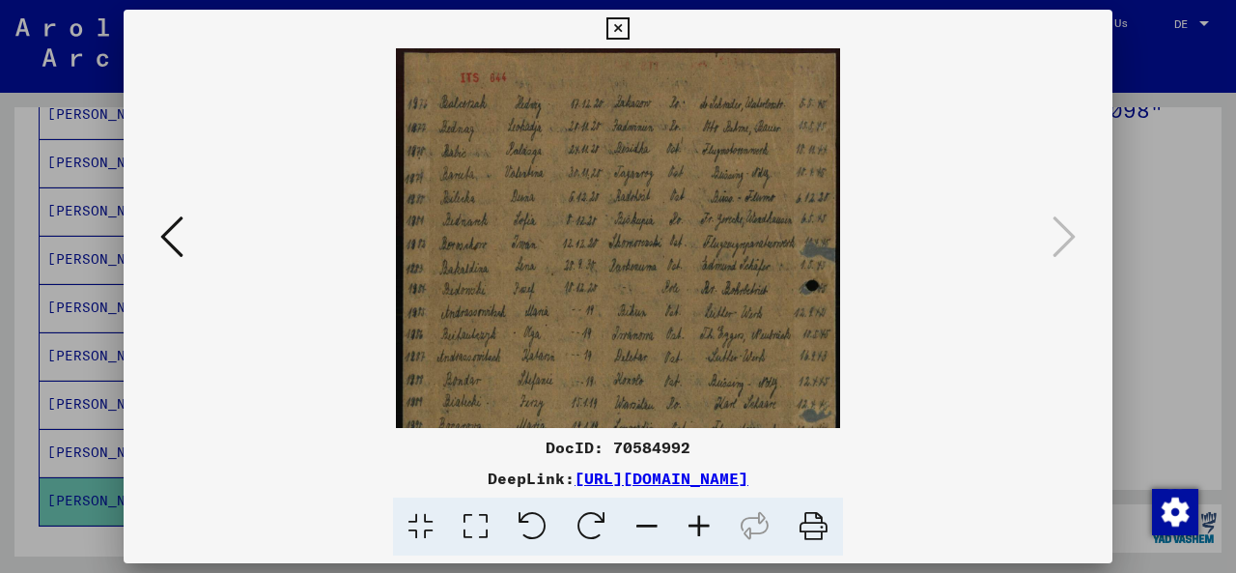
click at [706, 524] on icon at bounding box center [699, 526] width 52 height 59
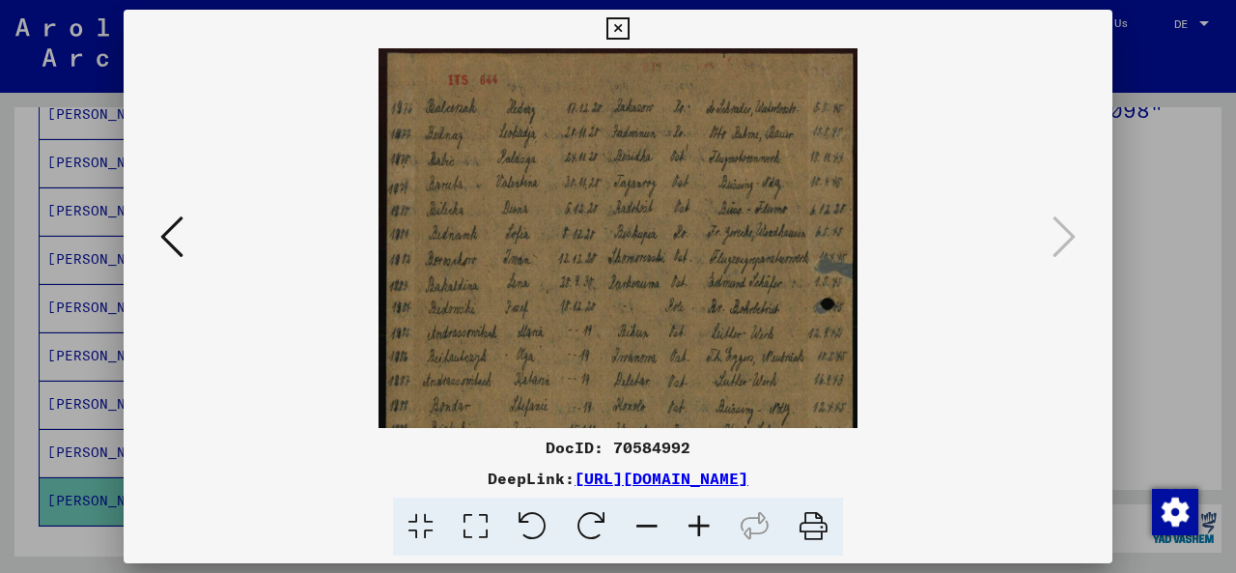
click at [706, 524] on icon at bounding box center [699, 526] width 52 height 59
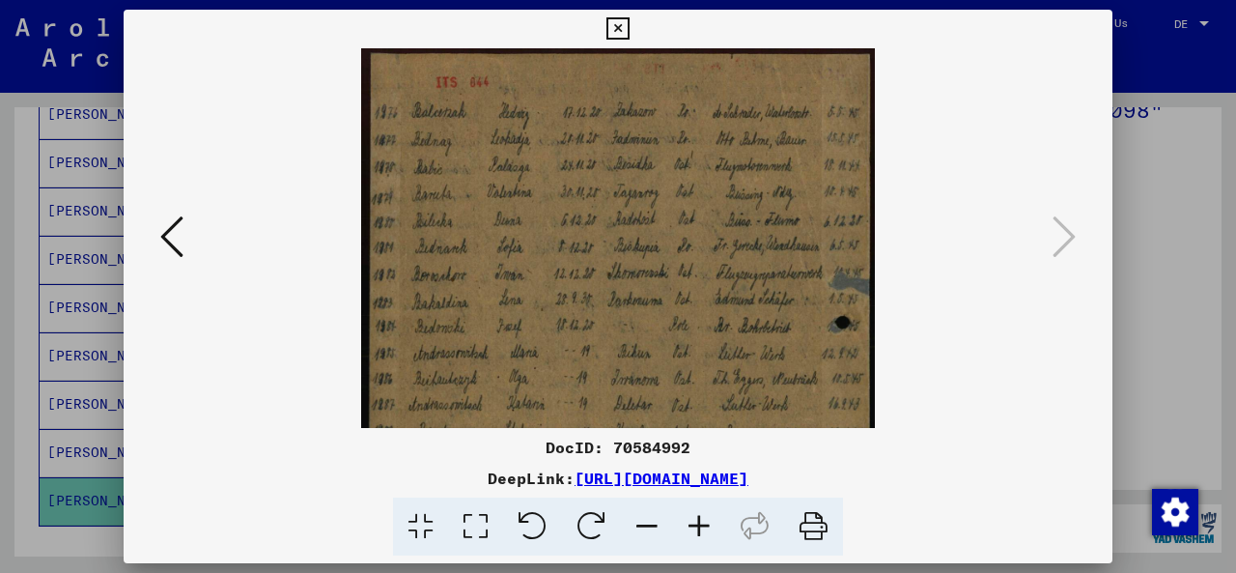
click at [706, 524] on icon at bounding box center [699, 526] width 52 height 59
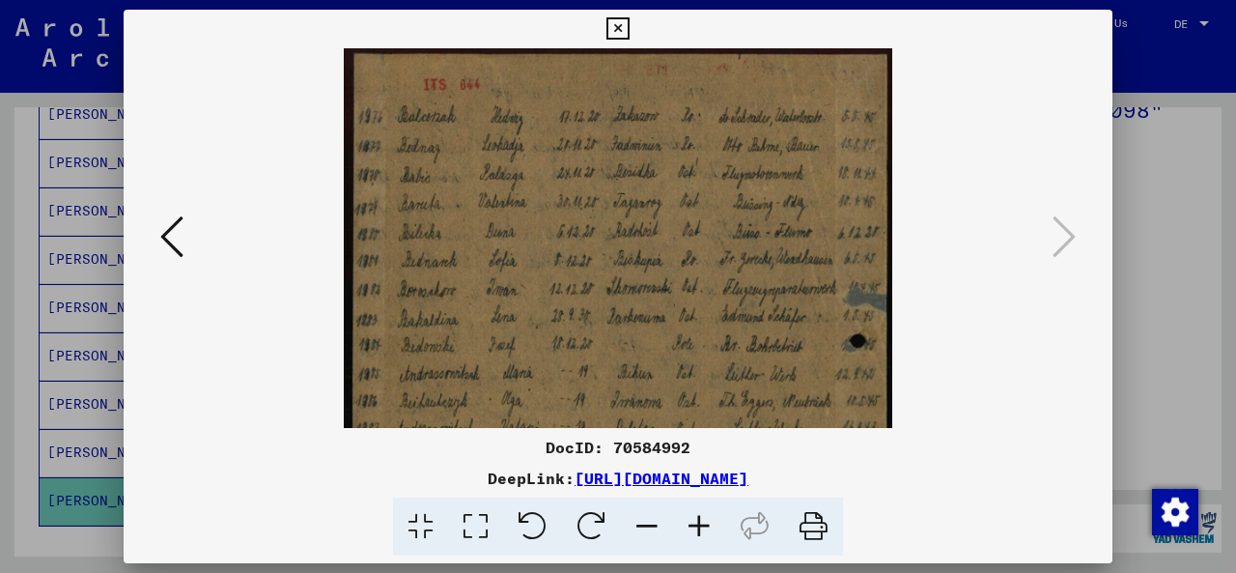
click at [706, 524] on icon at bounding box center [699, 526] width 52 height 59
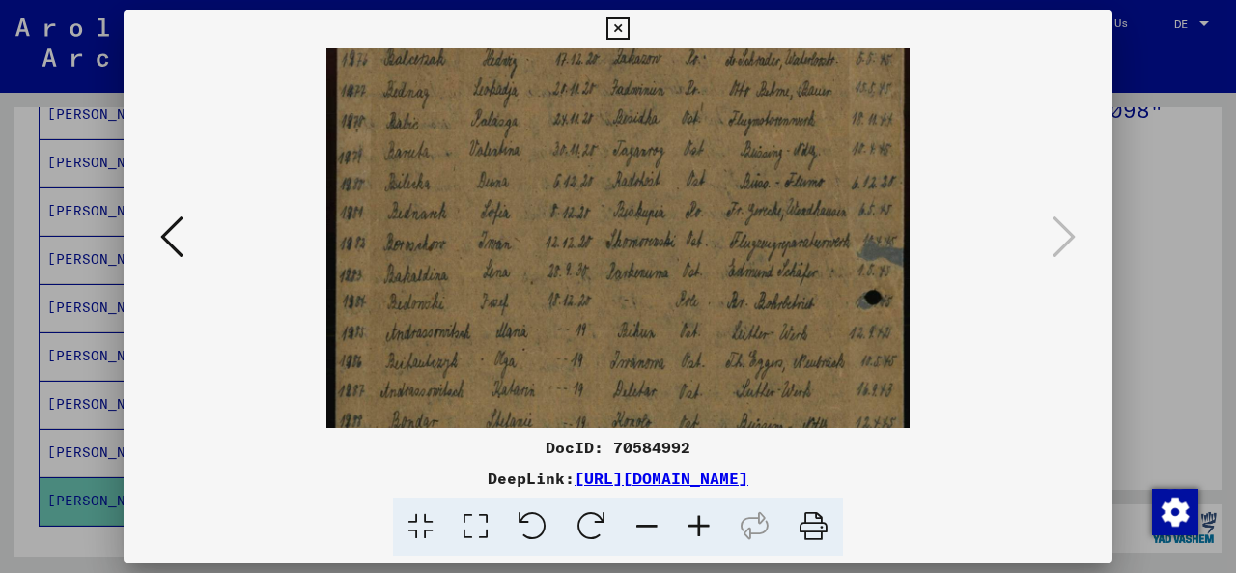
drag, startPoint x: 535, startPoint y: 360, endPoint x: 538, endPoint y: 302, distance: 58.0
click at [536, 298] on img at bounding box center [617, 393] width 583 height 814
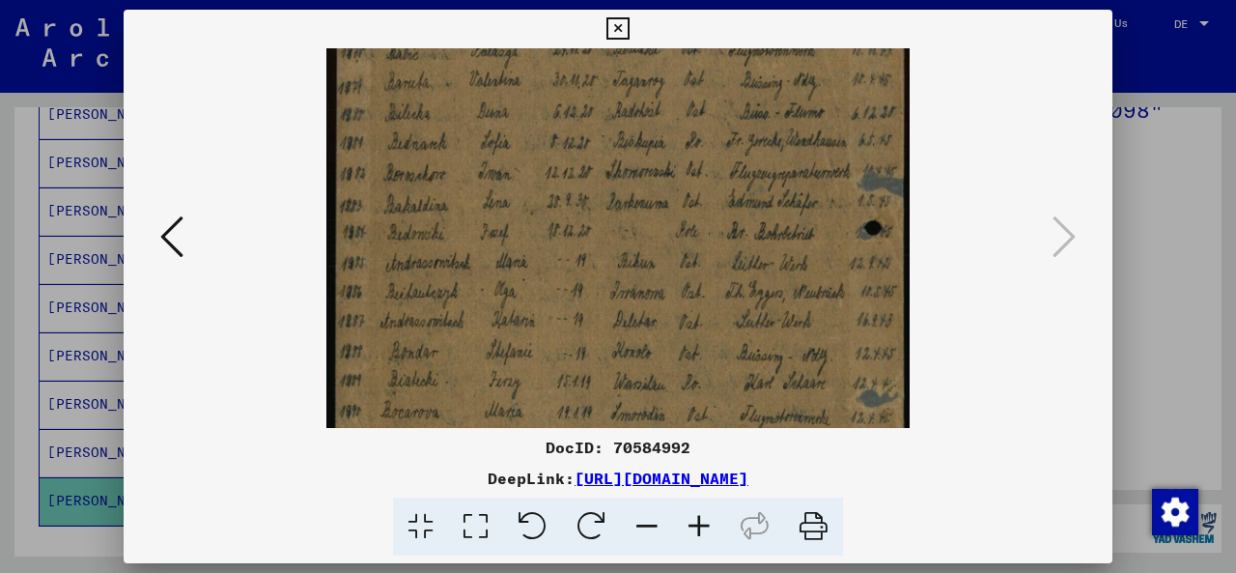
scroll to position [160, 0]
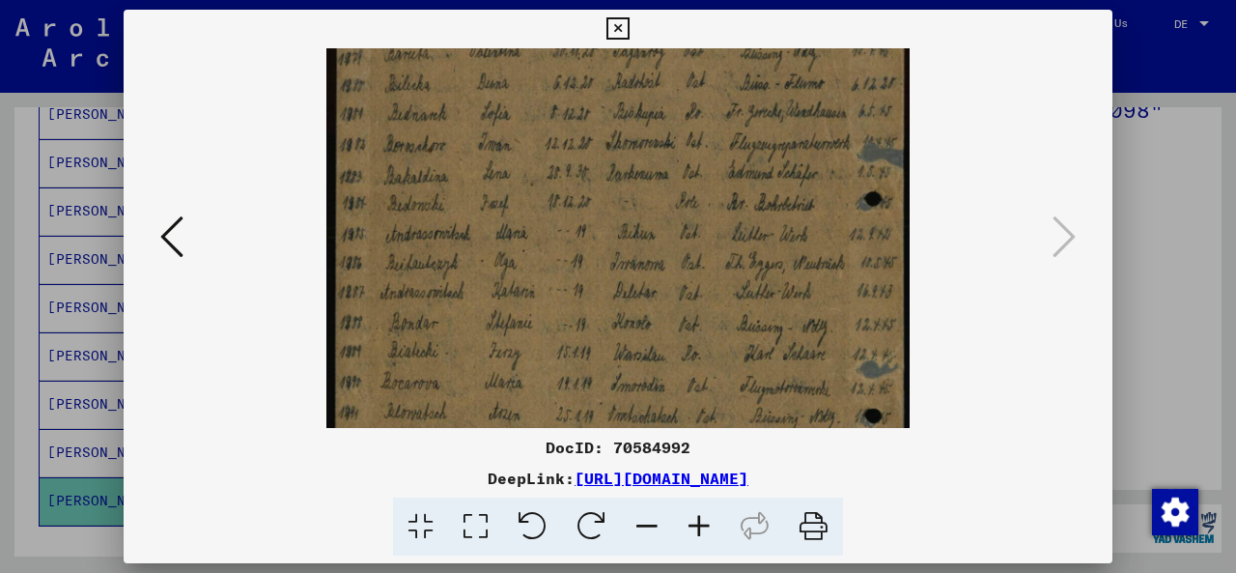
drag, startPoint x: 559, startPoint y: 368, endPoint x: 558, endPoint y: 271, distance: 96.6
click at [558, 271] on img at bounding box center [617, 295] width 583 height 814
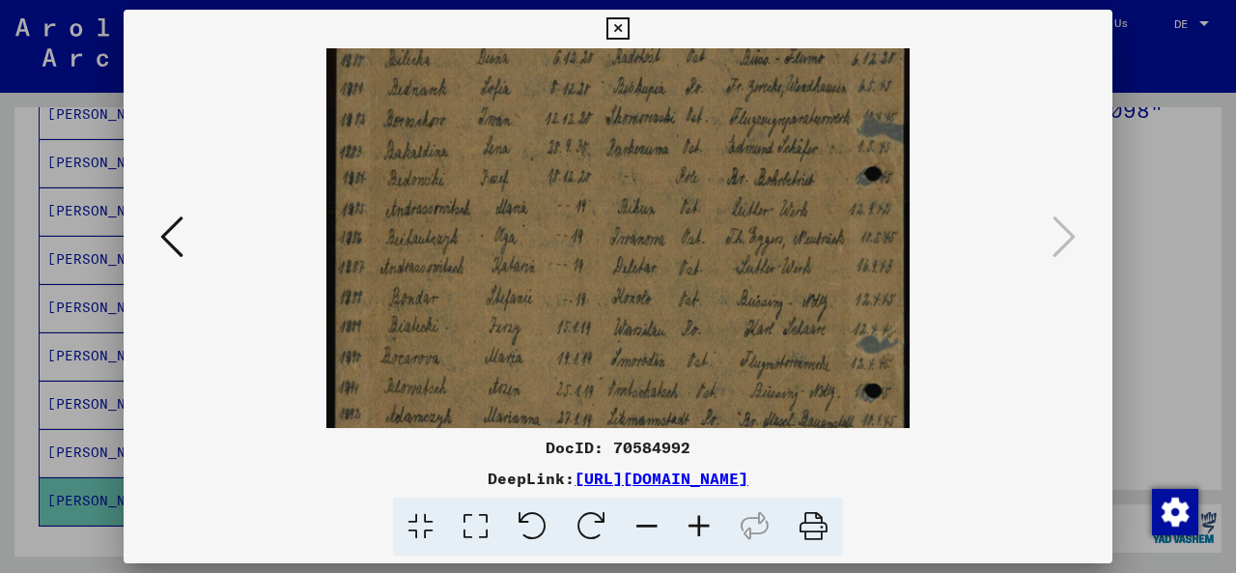
drag, startPoint x: 524, startPoint y: 353, endPoint x: 527, endPoint y: 330, distance: 23.4
click at [527, 330] on img at bounding box center [617, 270] width 583 height 814
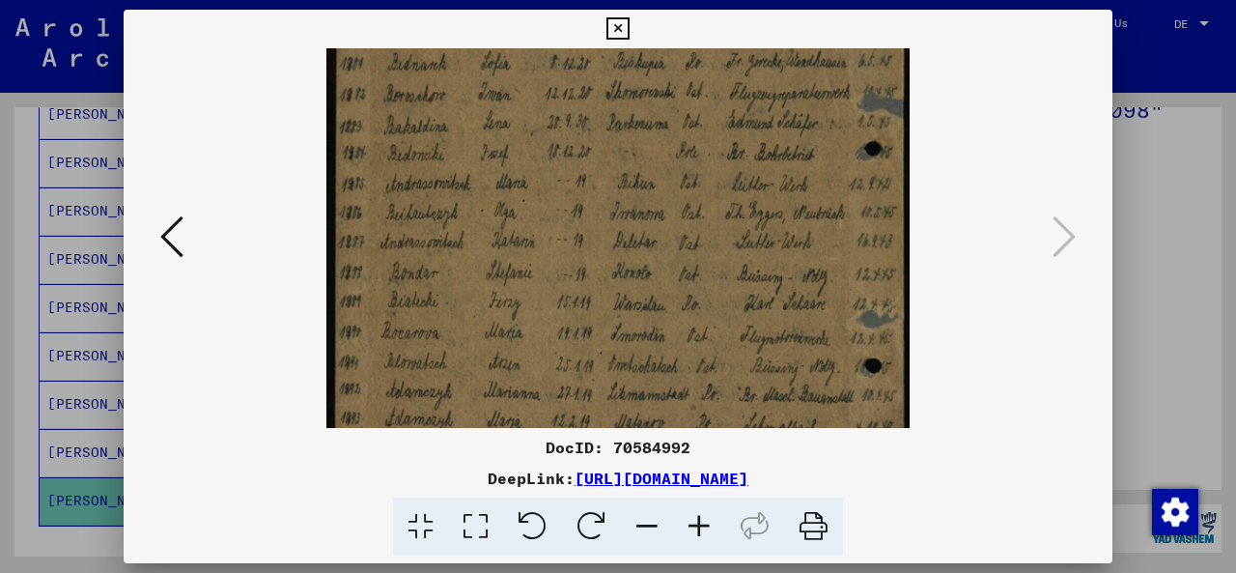
scroll to position [213, 0]
drag, startPoint x: 558, startPoint y: 387, endPoint x: 558, endPoint y: 365, distance: 22.2
click at [558, 365] on img at bounding box center [617, 242] width 583 height 814
click at [176, 235] on icon at bounding box center [171, 236] width 23 height 46
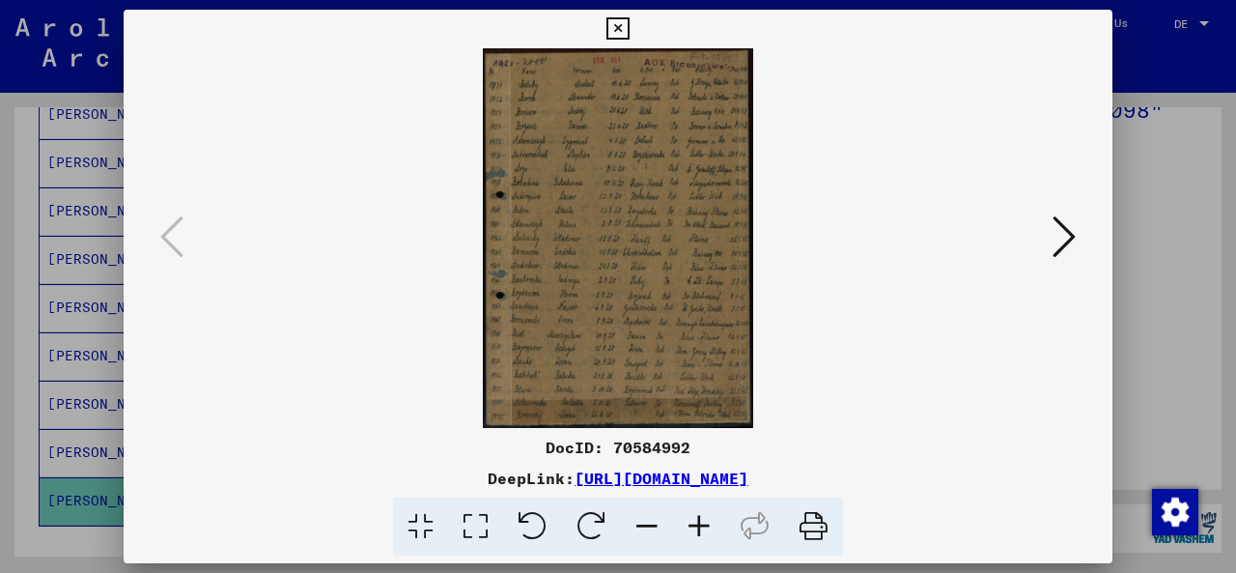
click at [622, 26] on icon at bounding box center [617, 28] width 22 height 23
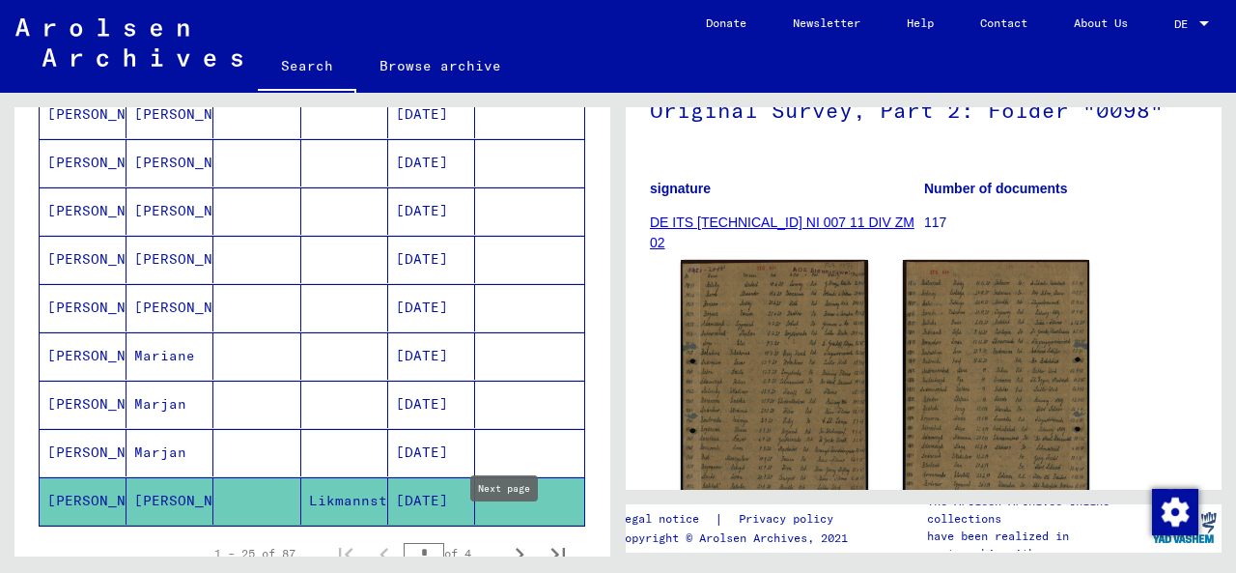
click at [516, 547] on icon "Next page" at bounding box center [520, 554] width 9 height 14
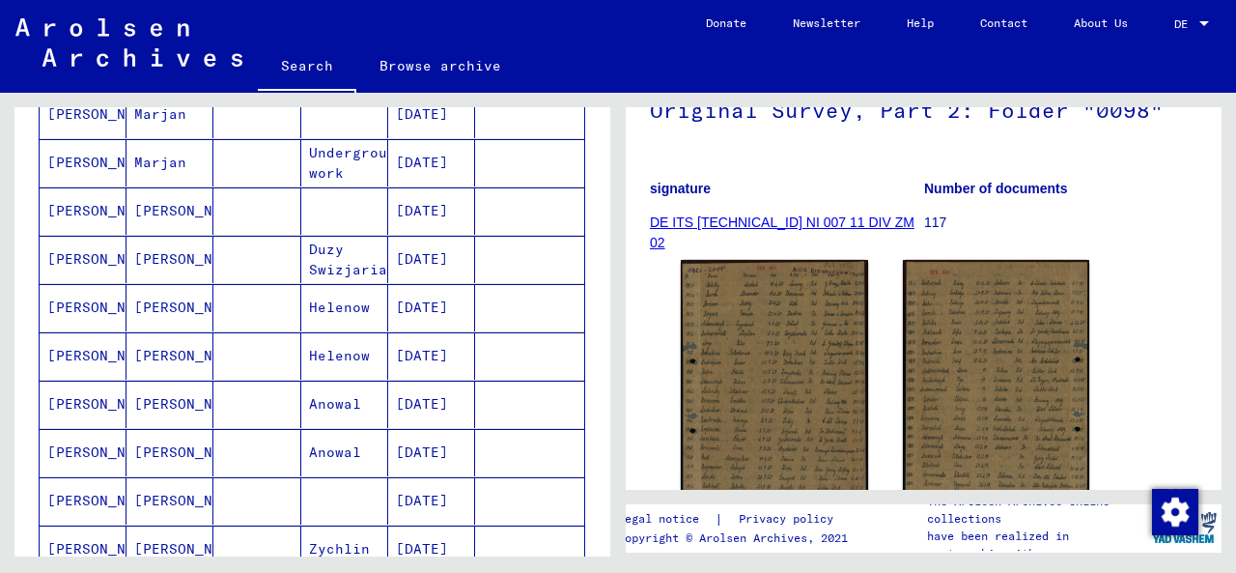
scroll to position [204, 0]
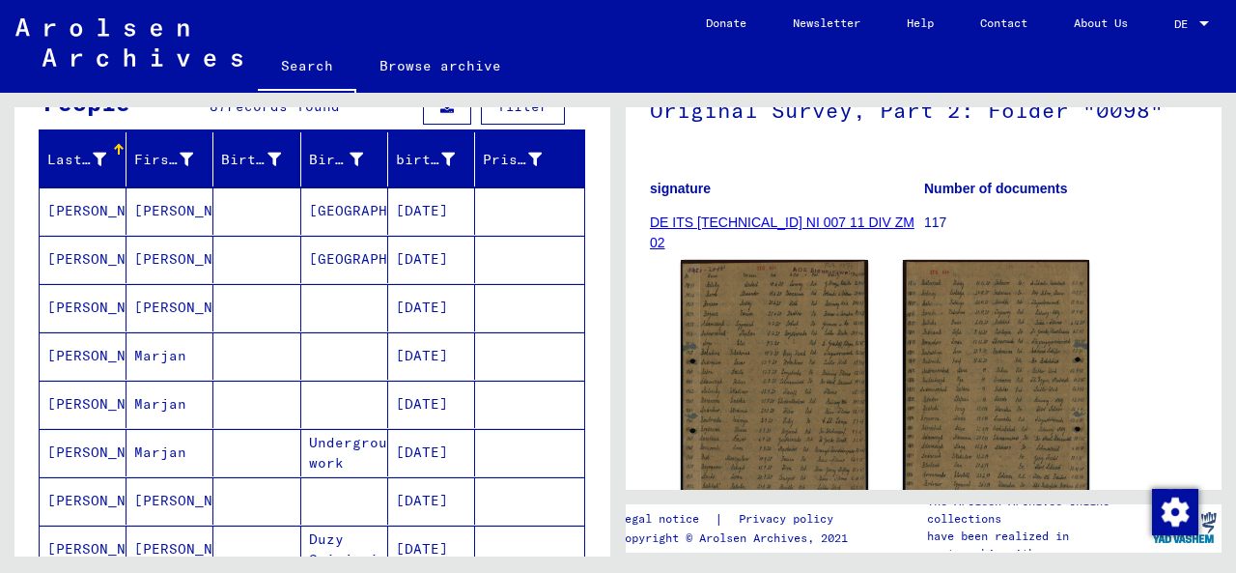
click at [107, 217] on font "[PERSON_NAME]" at bounding box center [103, 211] width 113 height 20
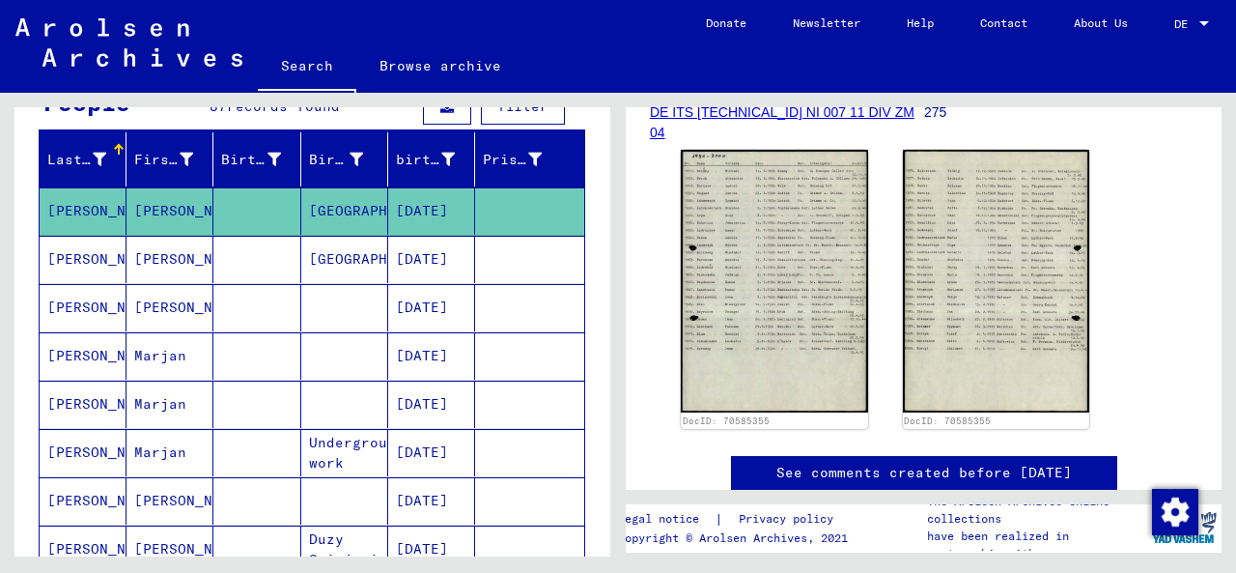
scroll to position [273, 0]
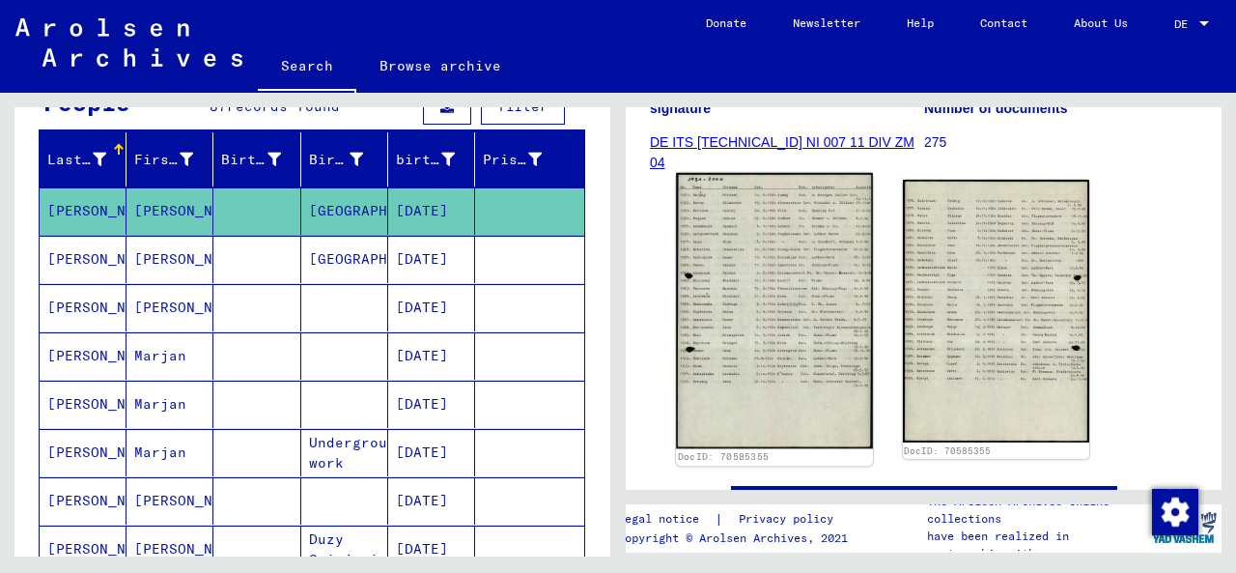
click at [788, 312] on img at bounding box center [774, 310] width 196 height 275
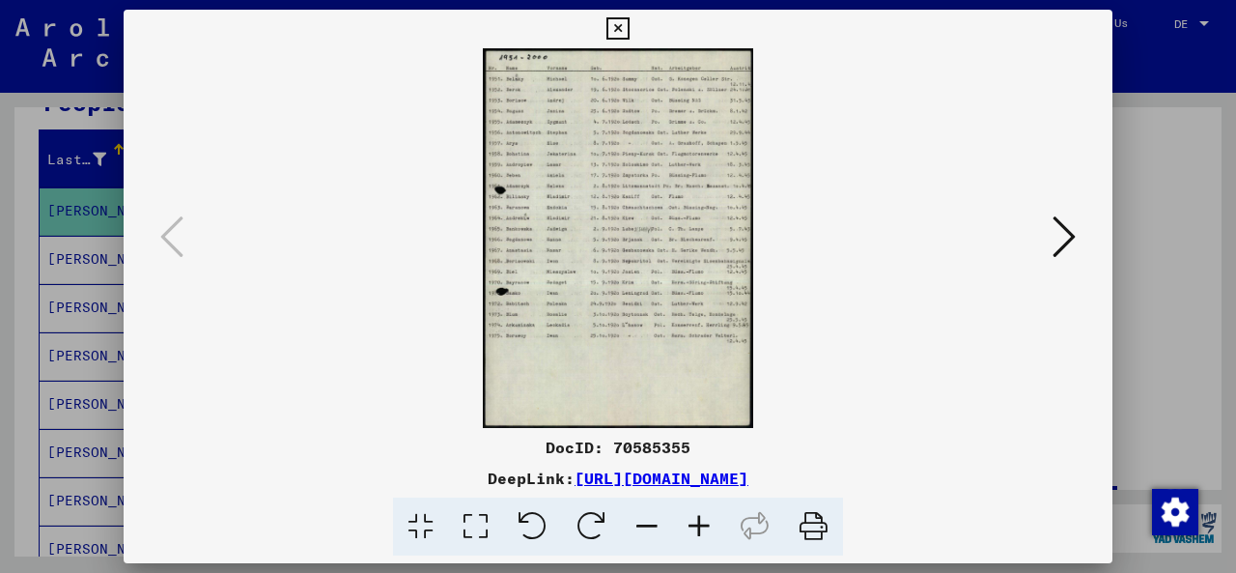
click at [696, 529] on icon at bounding box center [699, 526] width 52 height 59
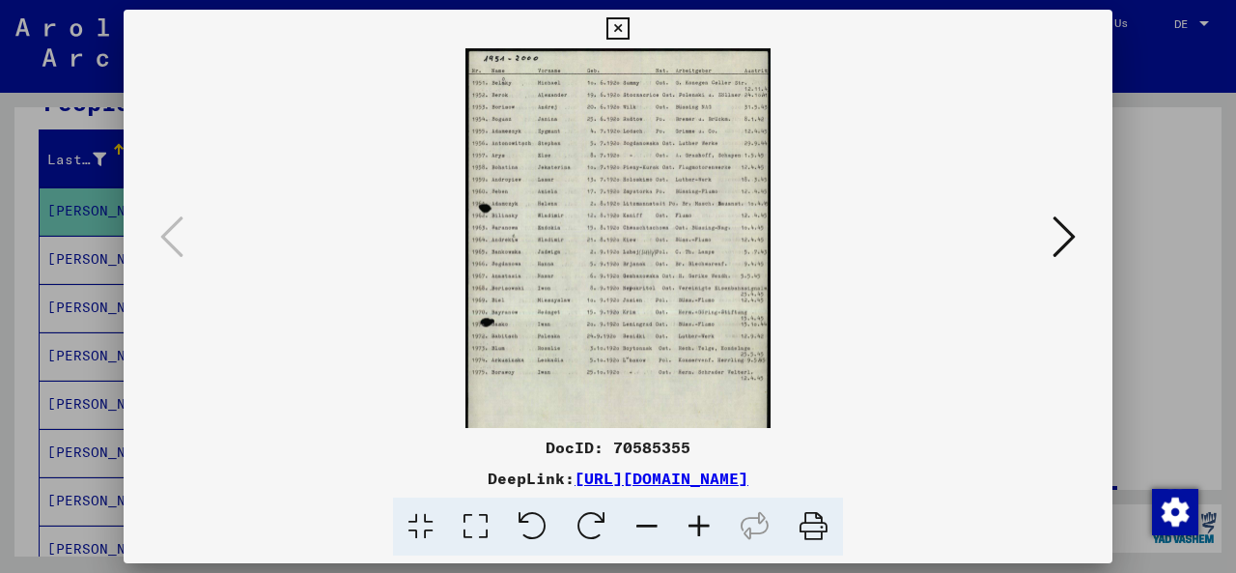
click at [624, 359] on img at bounding box center [617, 262] width 304 height 428
click at [624, 359] on img at bounding box center [617, 261] width 304 height 428
click at [695, 538] on icon at bounding box center [699, 526] width 52 height 59
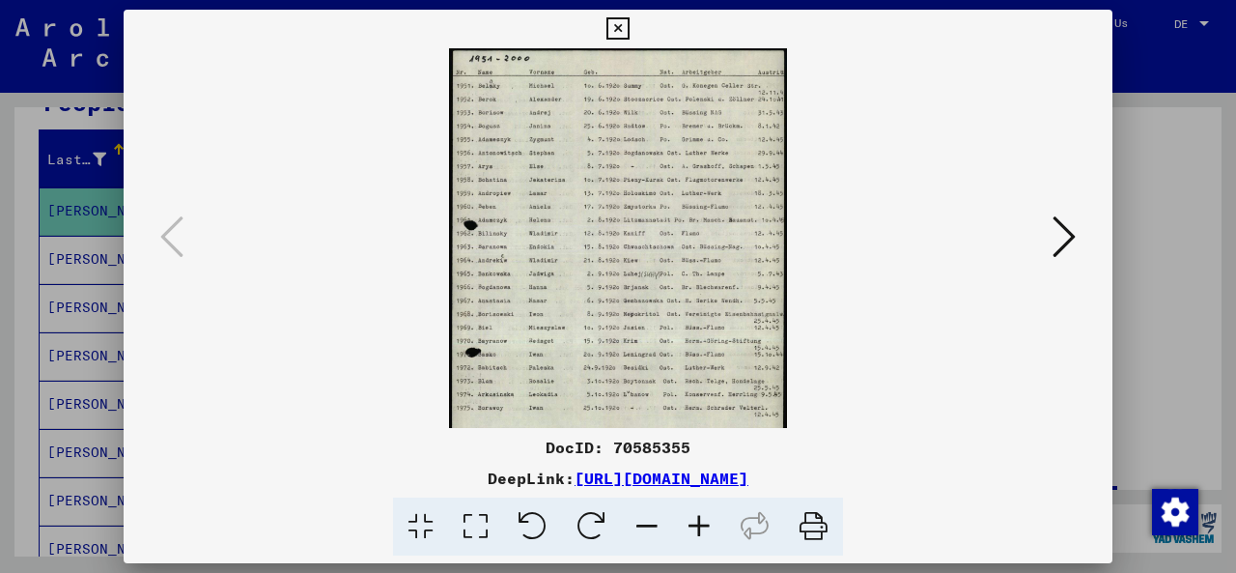
click at [695, 538] on icon at bounding box center [699, 526] width 52 height 59
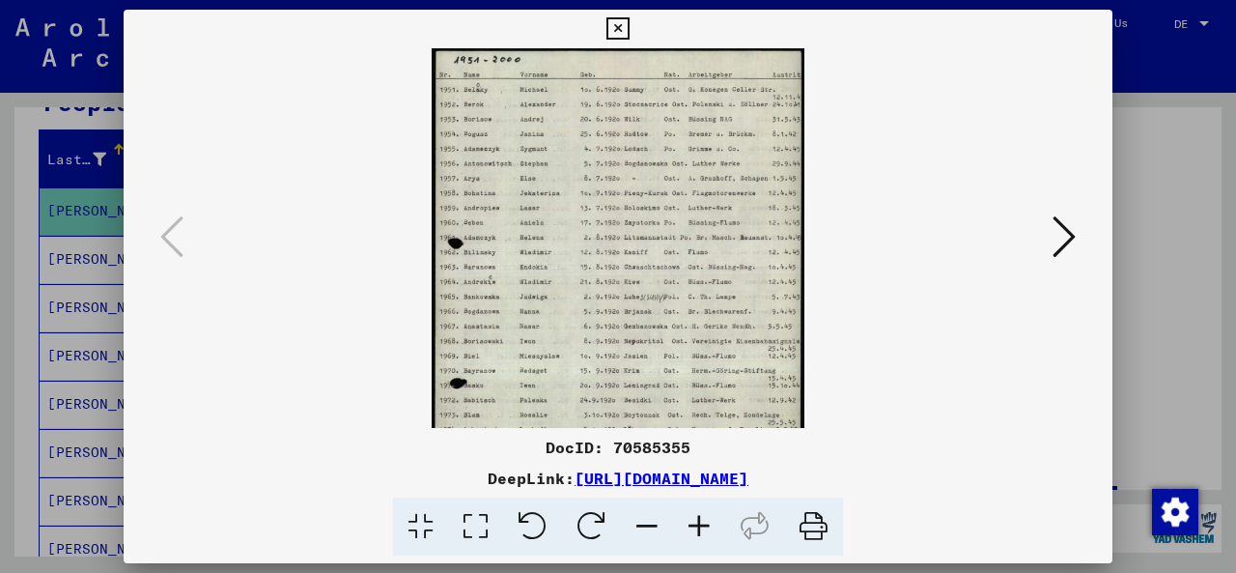
click at [695, 537] on icon at bounding box center [699, 526] width 52 height 59
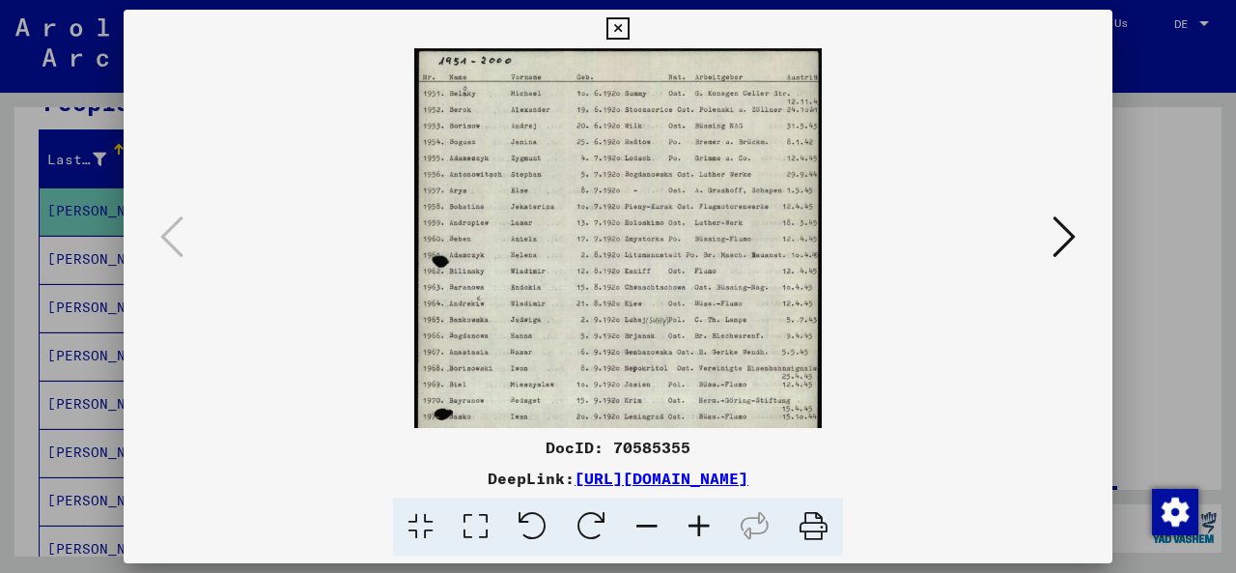
click at [695, 535] on icon at bounding box center [699, 526] width 52 height 59
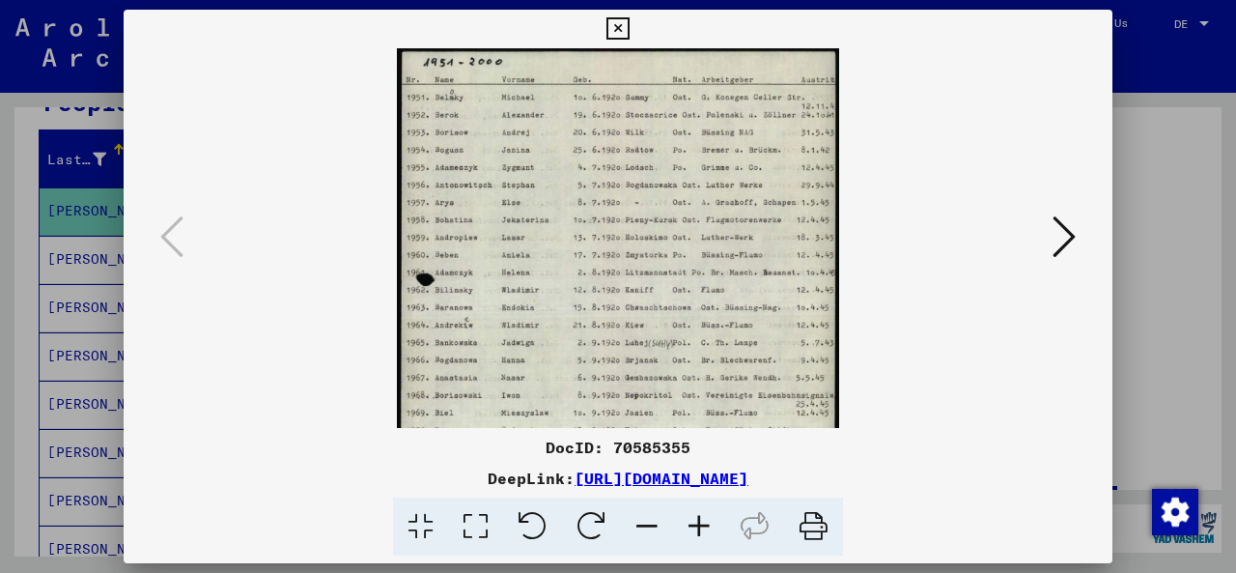
click at [695, 535] on icon at bounding box center [699, 526] width 52 height 59
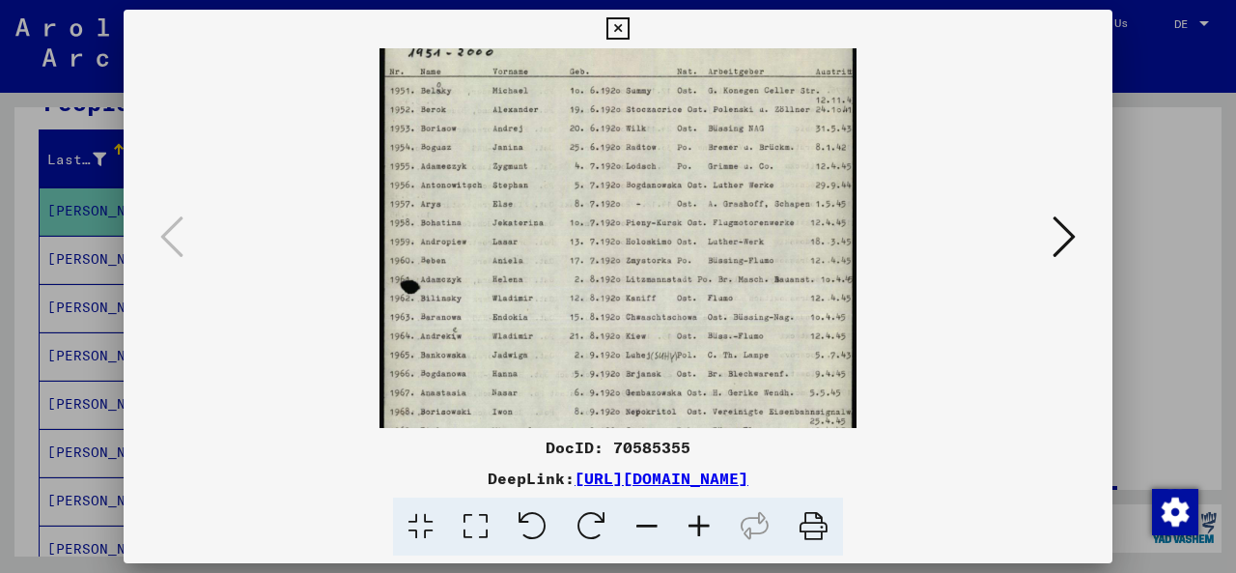
scroll to position [0, 0]
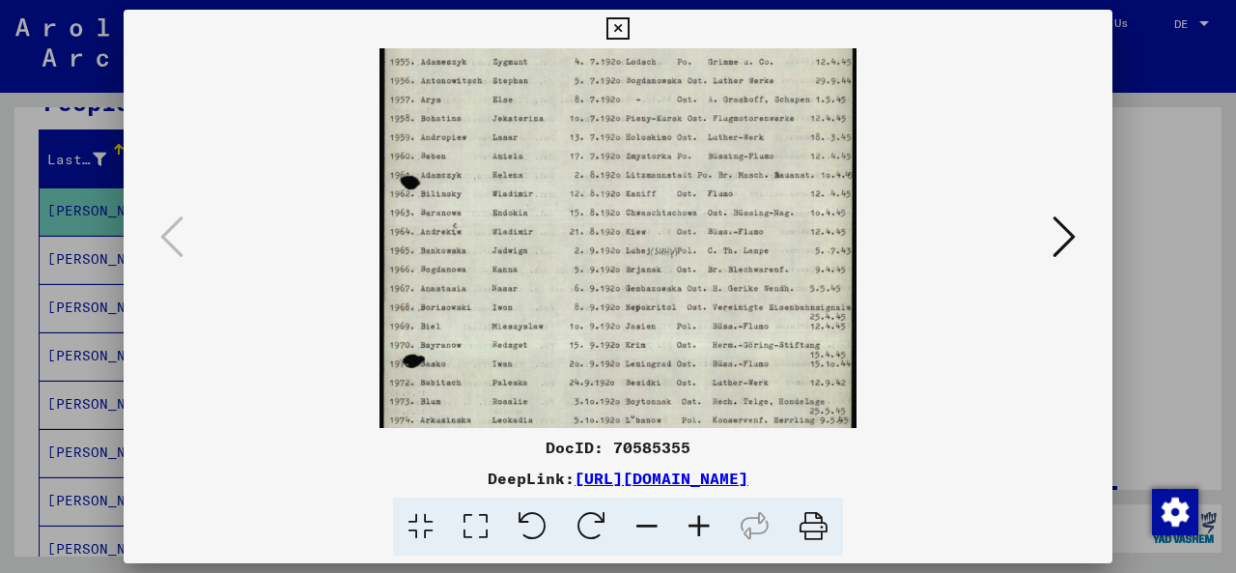
drag, startPoint x: 514, startPoint y: 320, endPoint x: 571, endPoint y: 224, distance: 111.3
click at [562, 210] on img at bounding box center [617, 266] width 476 height 669
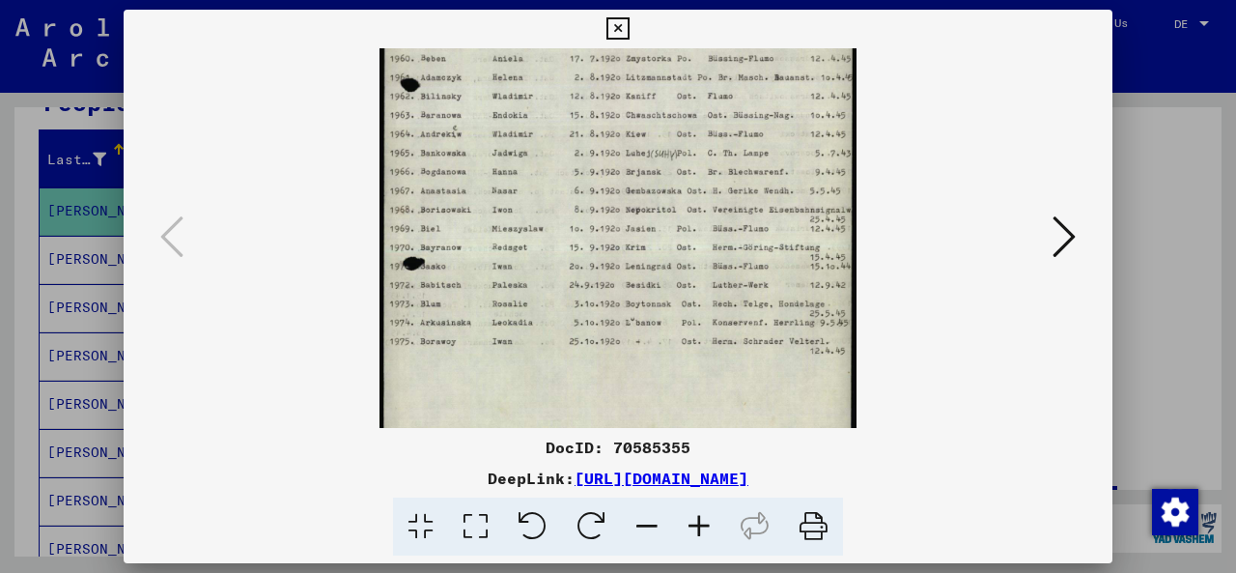
scroll to position [220, 0]
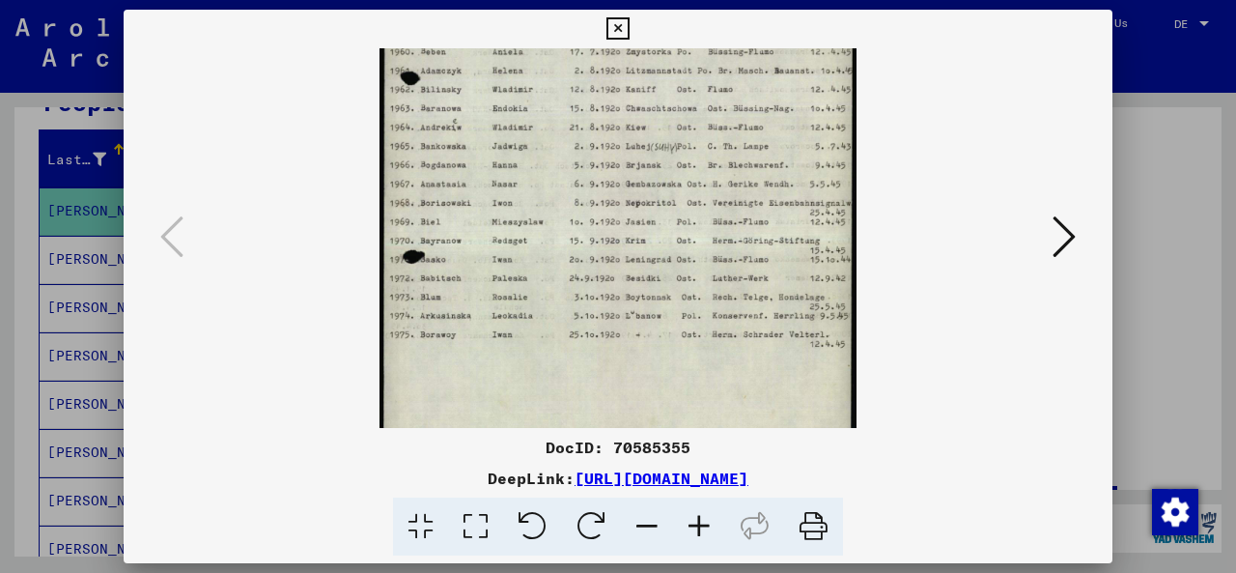
drag, startPoint x: 614, startPoint y: 331, endPoint x: 612, endPoint y: 231, distance: 100.4
click at [612, 231] on img at bounding box center [617, 162] width 476 height 669
click at [1060, 229] on icon at bounding box center [1063, 236] width 23 height 46
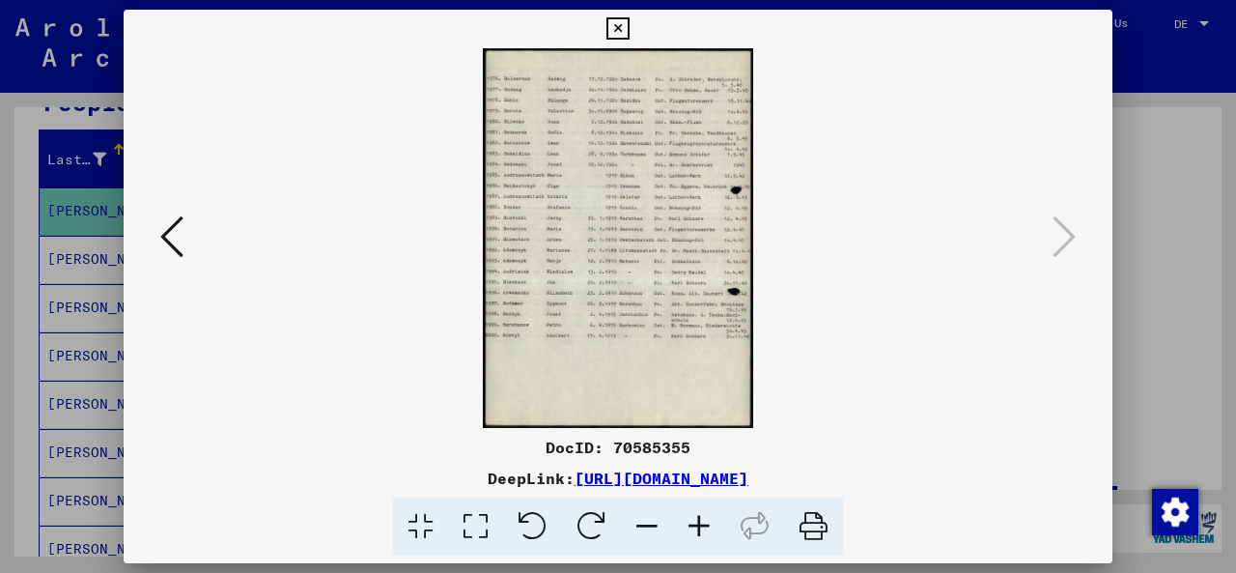
scroll to position [0, 0]
click at [701, 534] on icon at bounding box center [699, 526] width 52 height 59
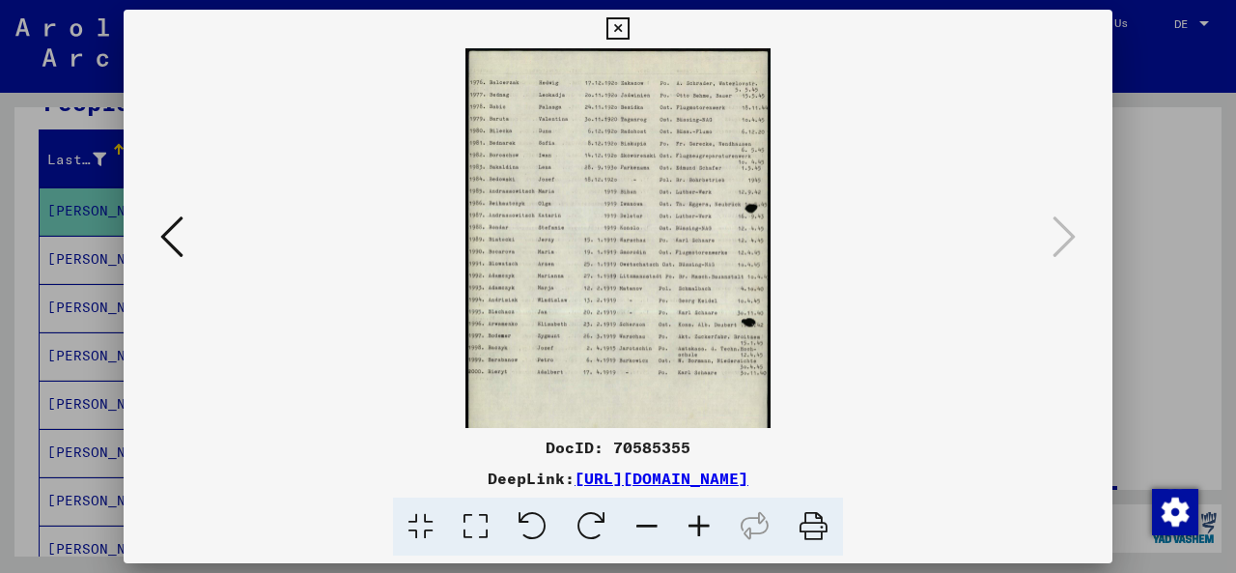
click at [700, 532] on icon at bounding box center [699, 526] width 52 height 59
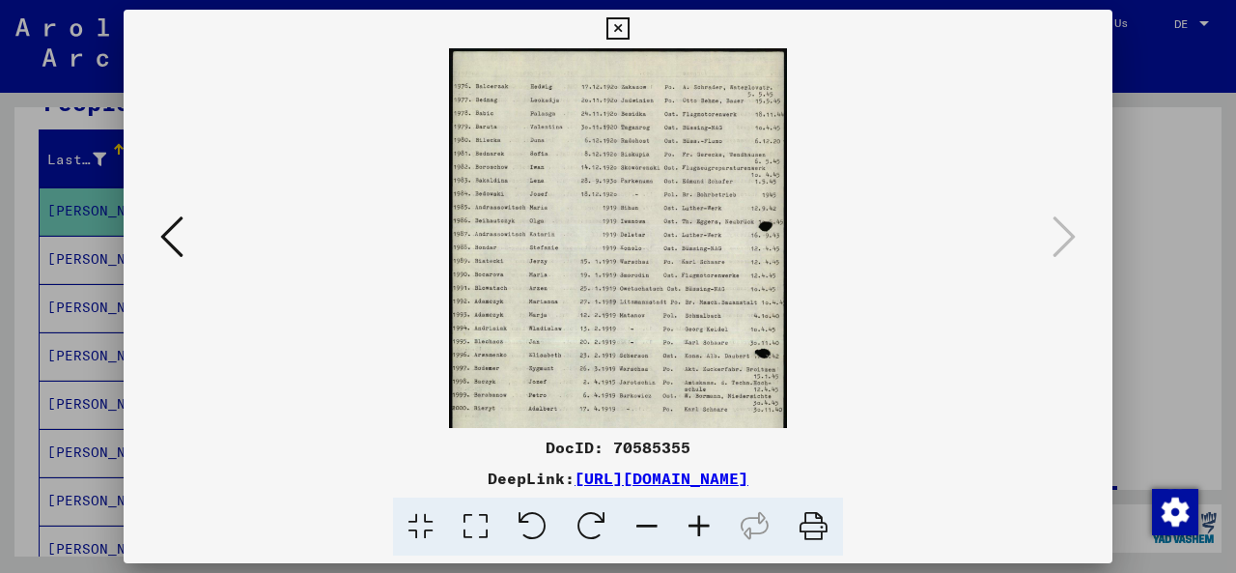
click at [700, 532] on icon at bounding box center [699, 526] width 52 height 59
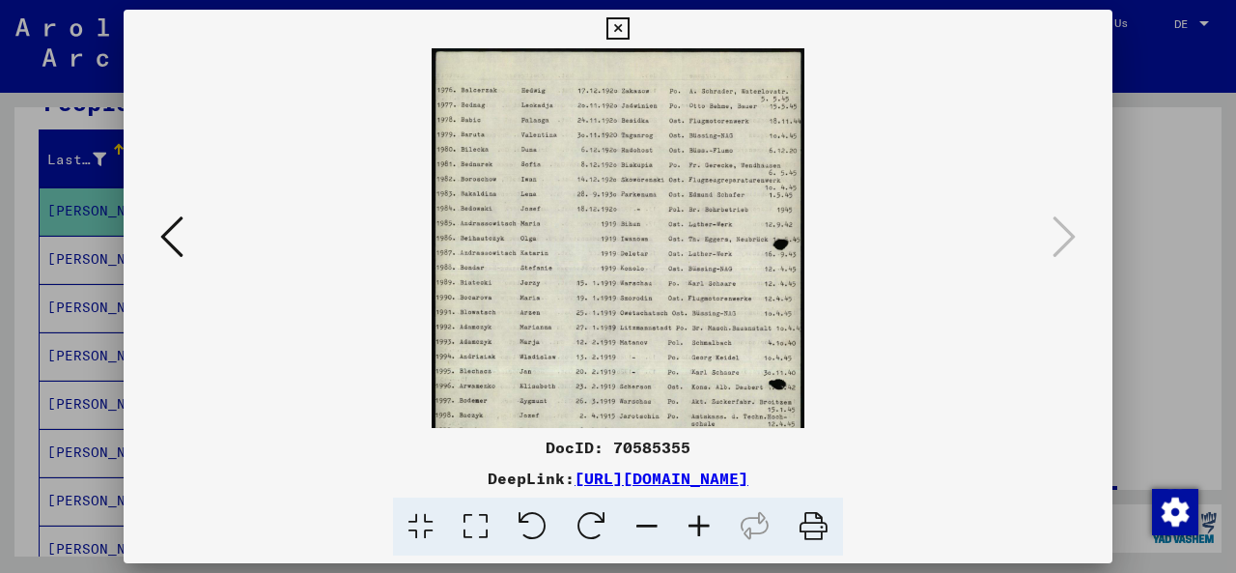
click at [700, 532] on icon at bounding box center [699, 526] width 52 height 59
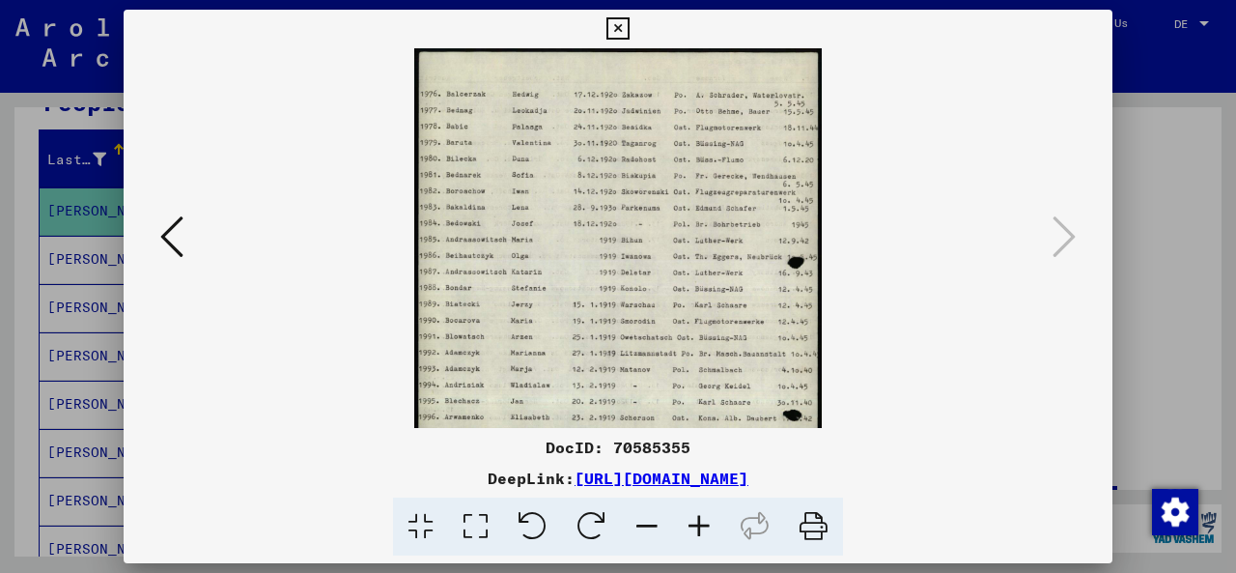
click at [616, 27] on icon at bounding box center [617, 28] width 22 height 23
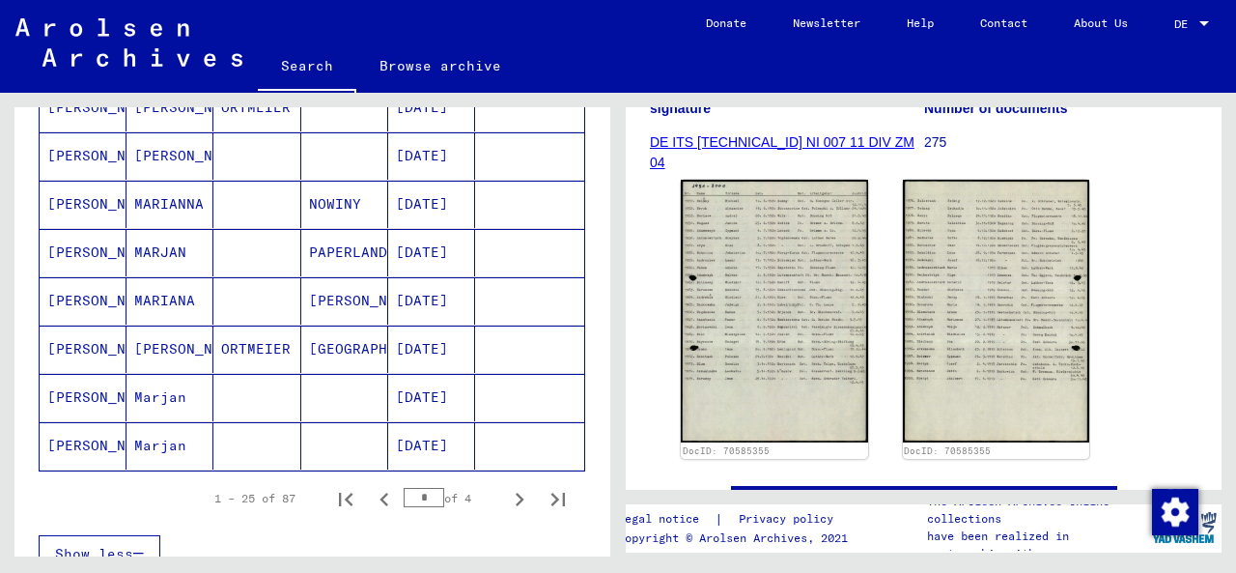
scroll to position [1144, 0]
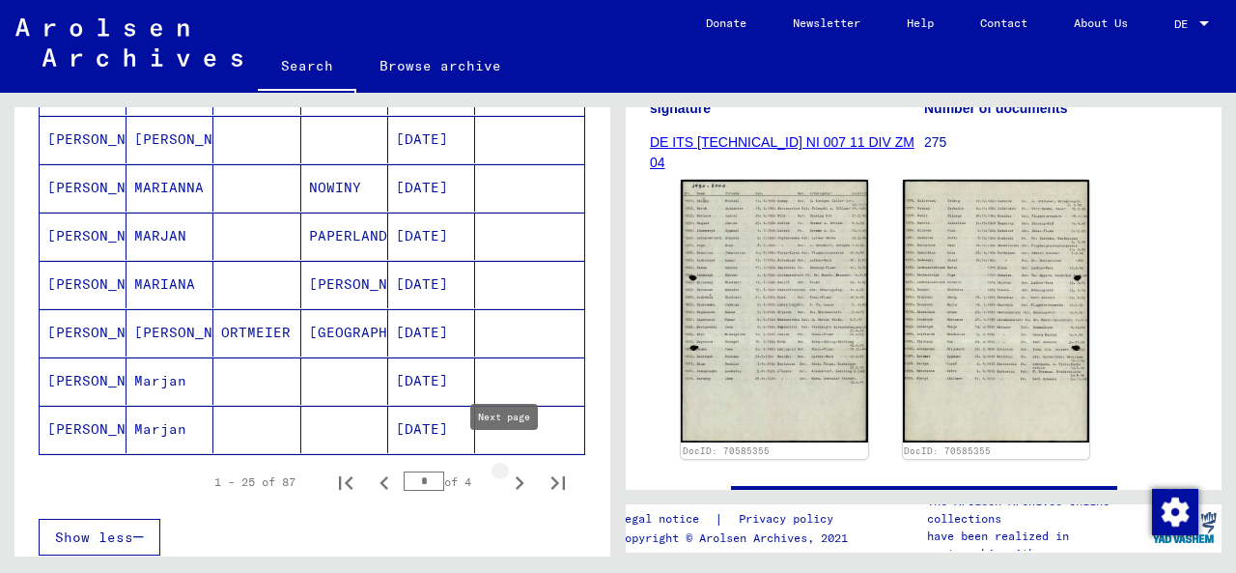
click at [506, 469] on icon "Next page" at bounding box center [519, 482] width 27 height 27
type input "*"
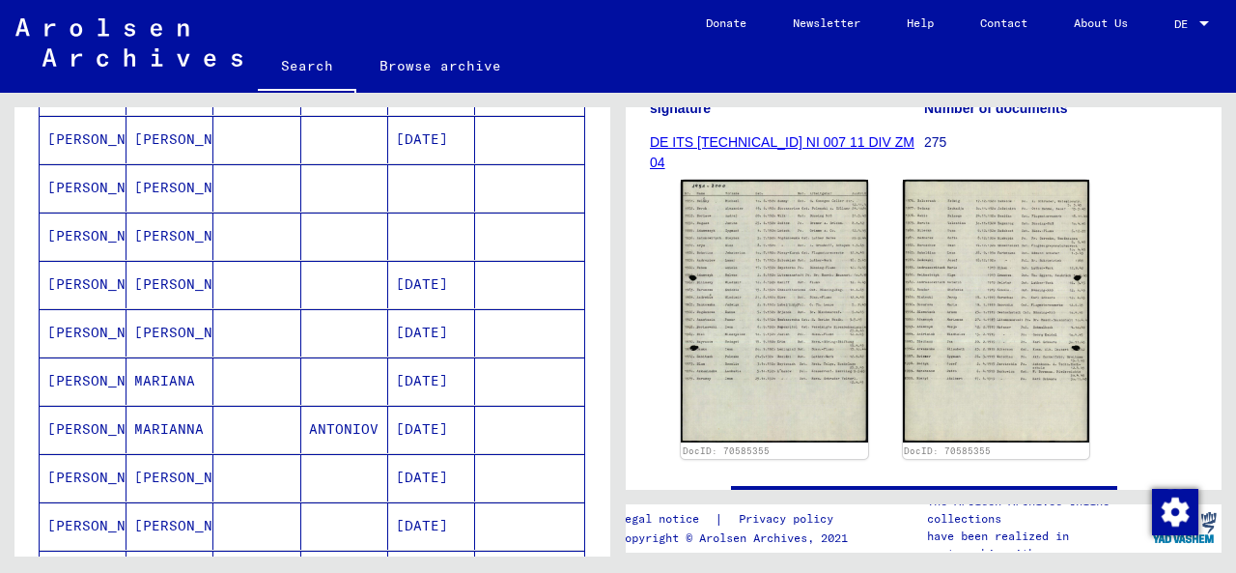
scroll to position [661, 0]
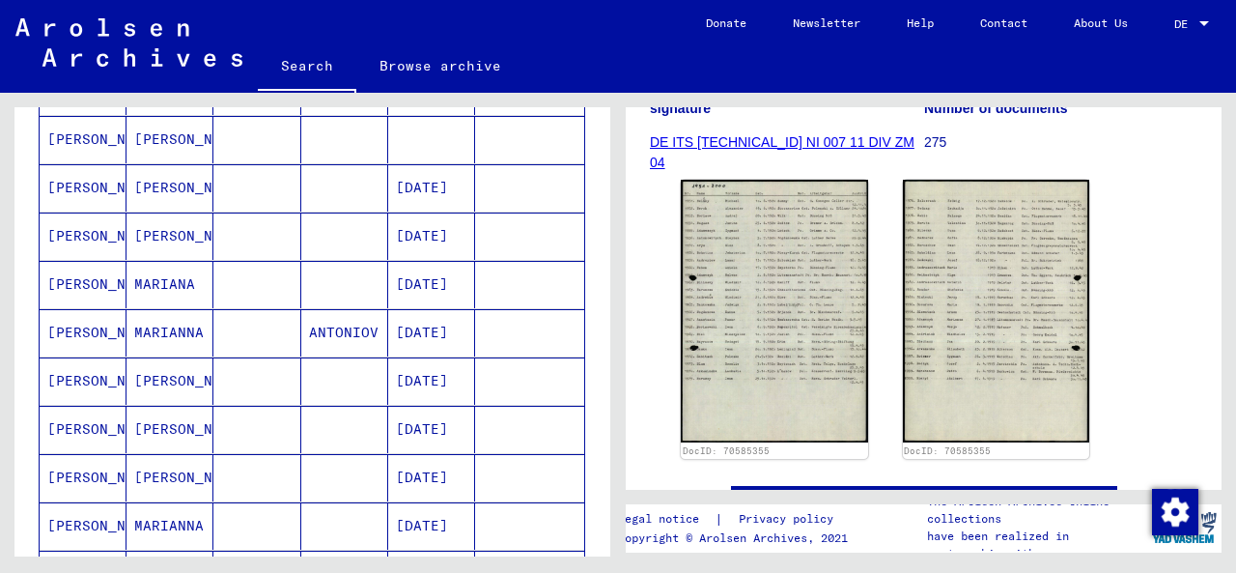
click at [143, 372] on font "[PERSON_NAME]" at bounding box center [190, 380] width 113 height 17
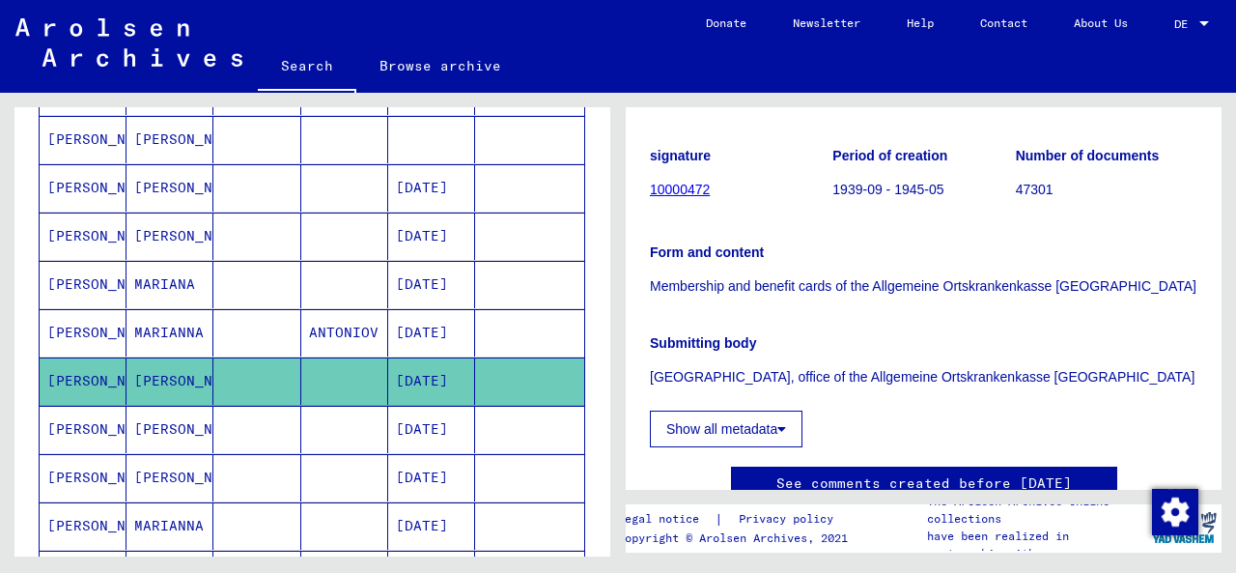
scroll to position [193, 0]
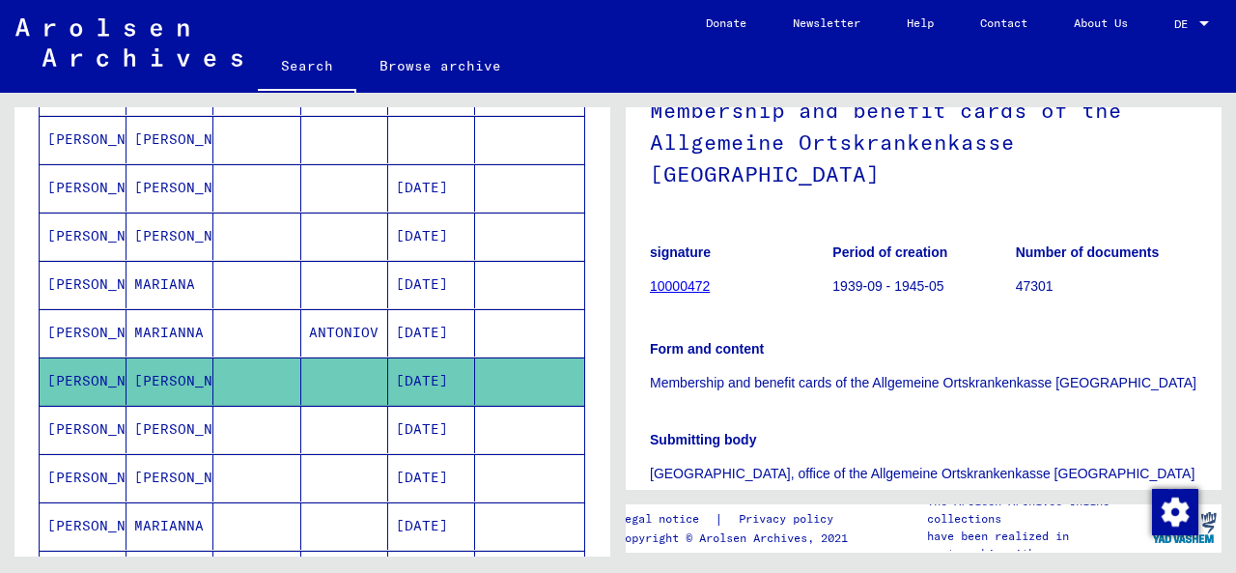
click at [681, 278] on font "10000472" at bounding box center [680, 285] width 60 height 15
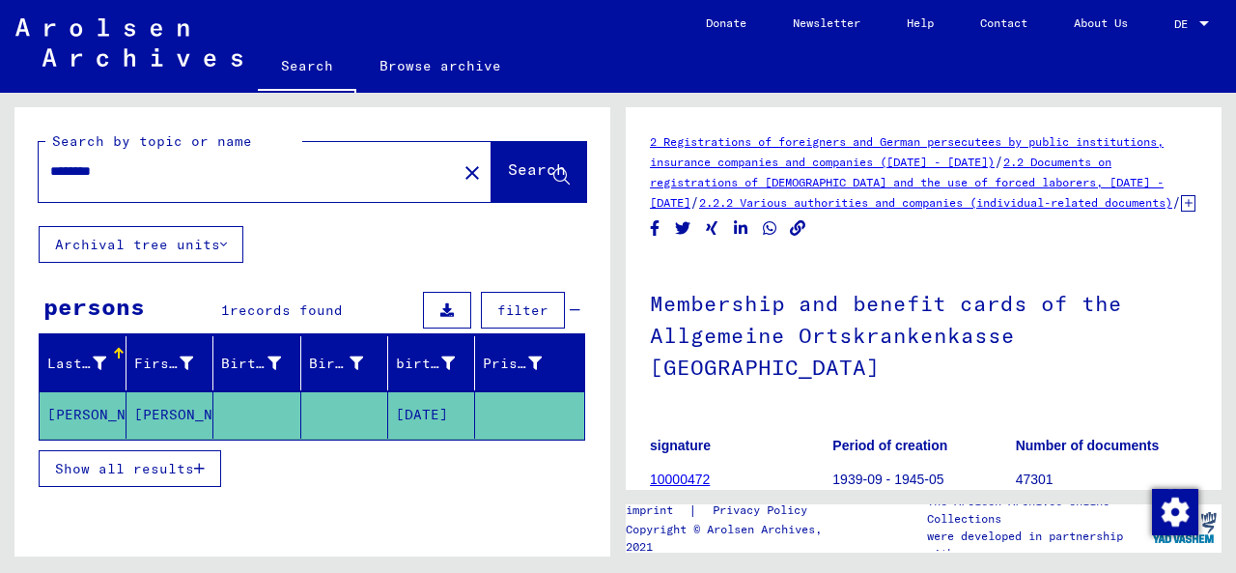
click at [1181, 211] on icon at bounding box center [1188, 203] width 14 height 16
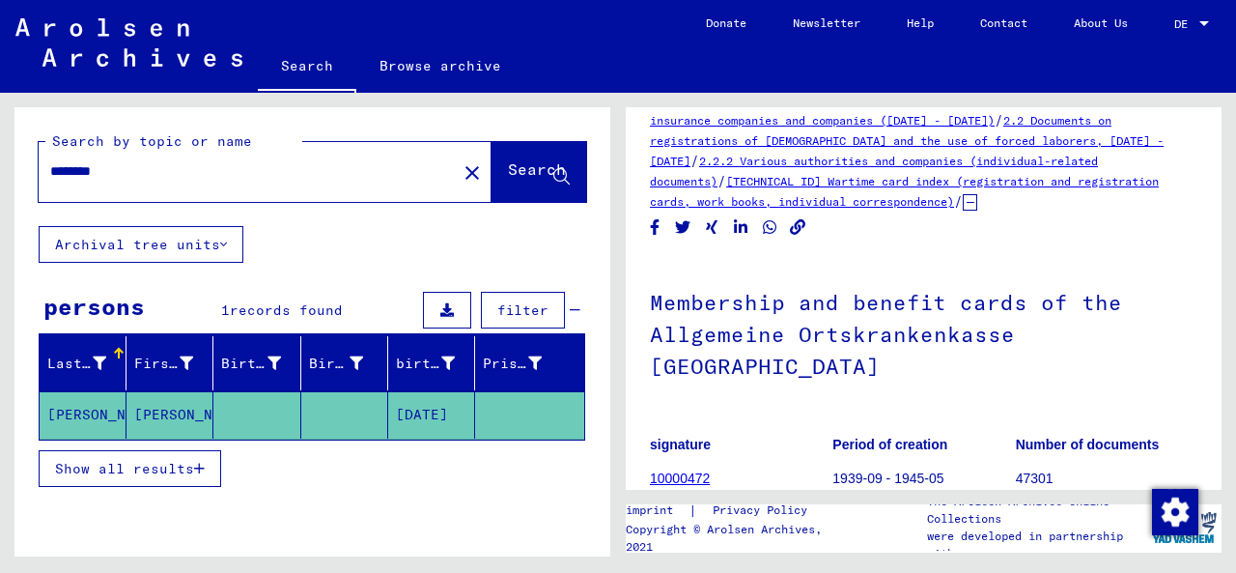
scroll to position [50, 0]
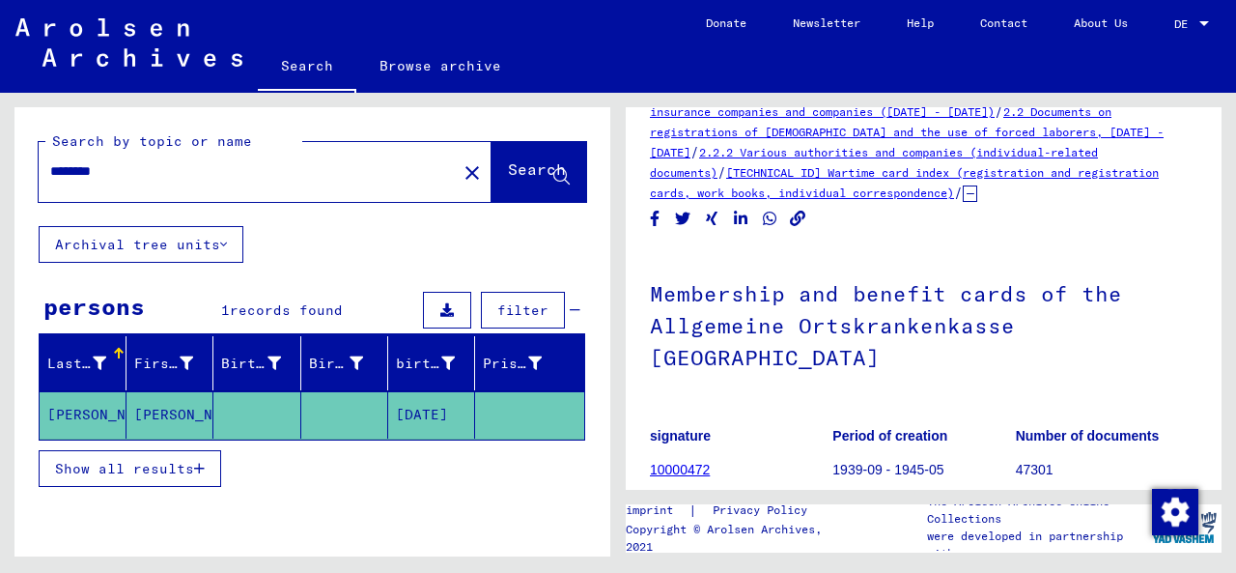
drag, startPoint x: 651, startPoint y: 149, endPoint x: 1057, endPoint y: 452, distance: 507.1
click at [1057, 452] on div "Membership and benefit cards of the Allgemeine Ortskrankenkasse Braunschweig si…" at bounding box center [923, 488] width 547 height 478
copy div "Membership and benefit cards of the Allgemeine Ortskrankenkasse Braunschweig si…"
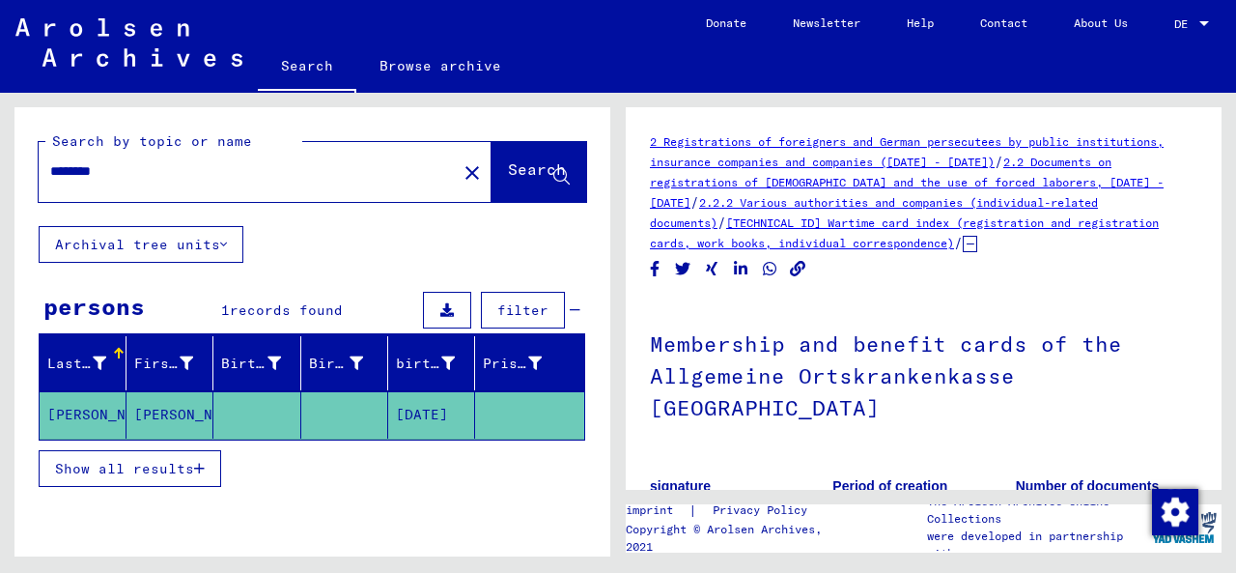
drag, startPoint x: 628, startPoint y: 125, endPoint x: 1017, endPoint y: 251, distance: 409.1
click at [1017, 251] on div "2 Registrations of foreigners and German persecutees by public institutions, in…" at bounding box center [924, 298] width 596 height 382
copy div "2 Registrations of foreigners and German persecutees by public institutions, in…"
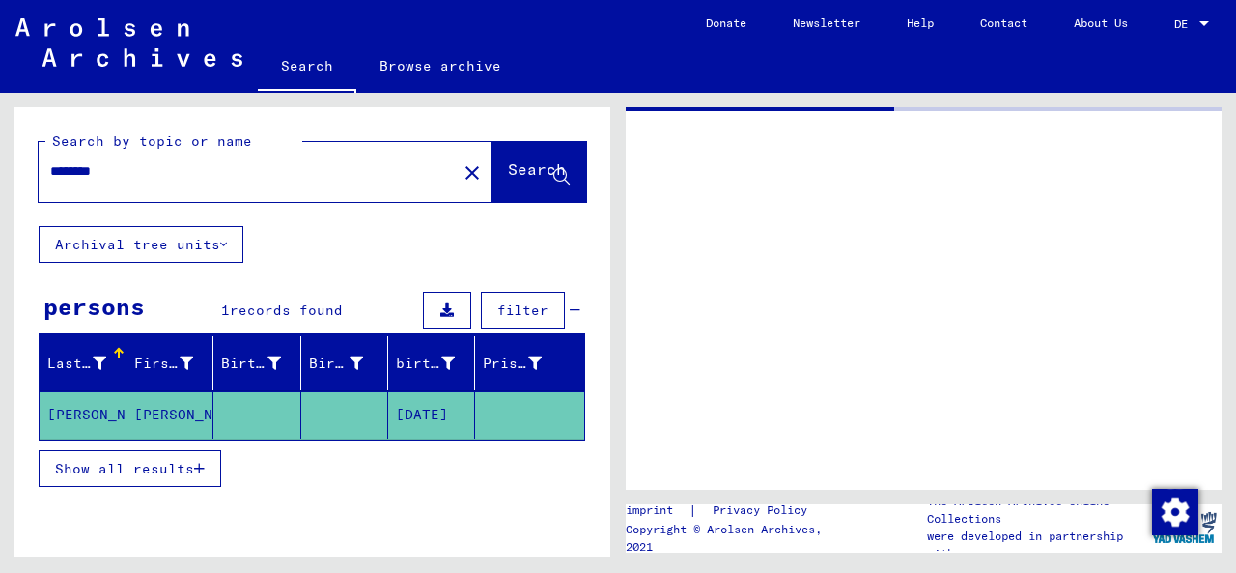
type input "**********"
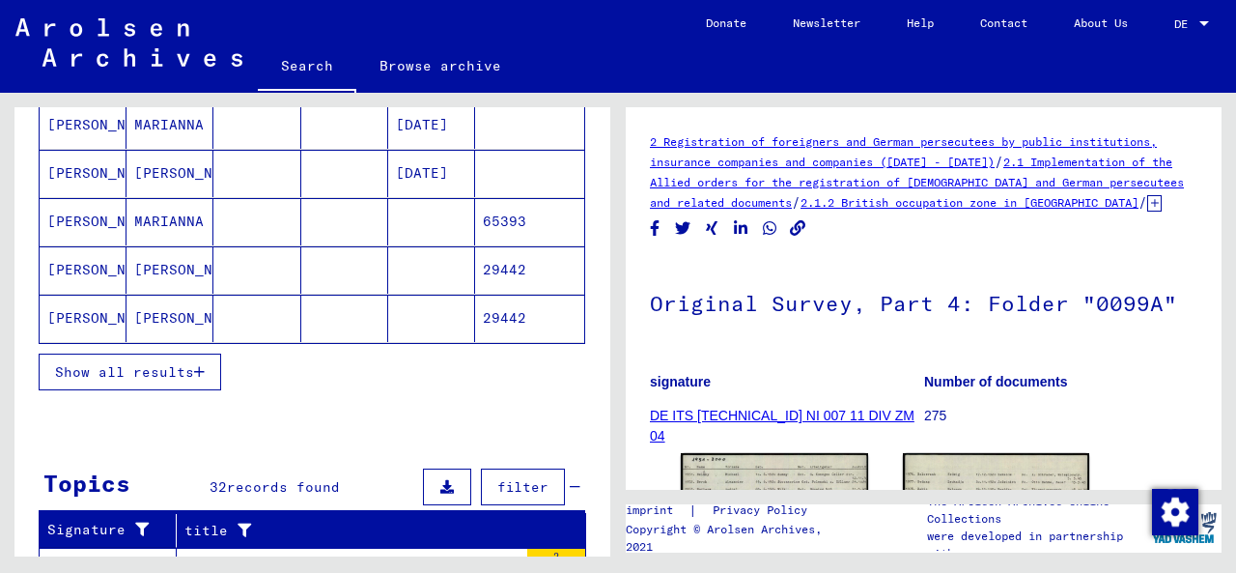
scroll to position [483, 0]
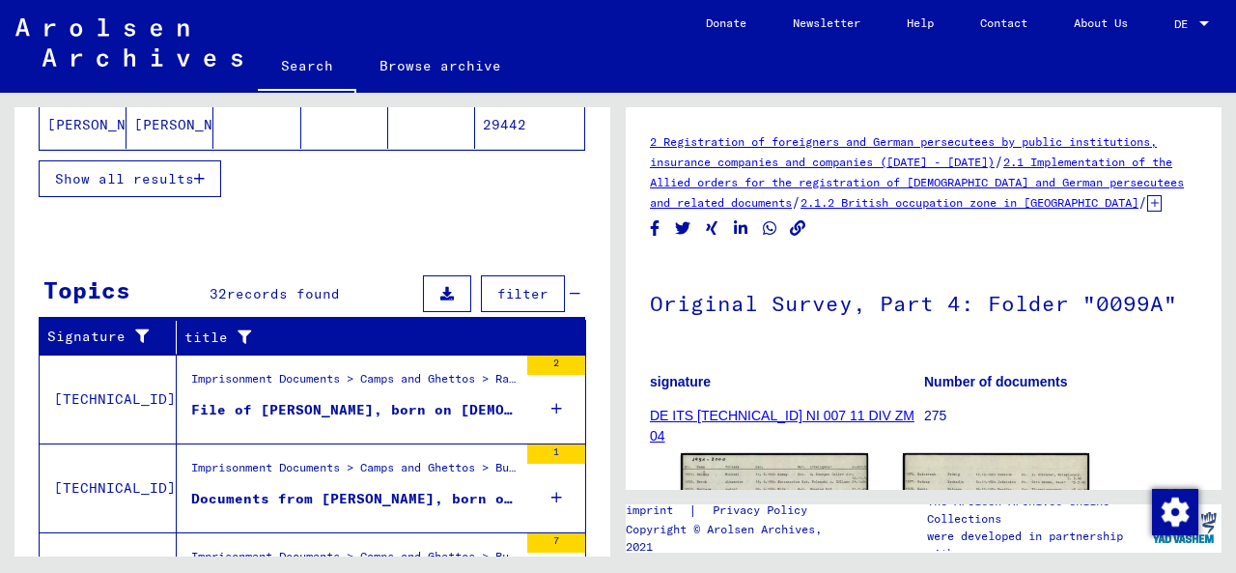
click at [487, 407] on font "File of [PERSON_NAME], born on [DEMOGRAPHIC_DATA], born in [GEOGRAPHIC_DATA]" at bounding box center [521, 409] width 660 height 17
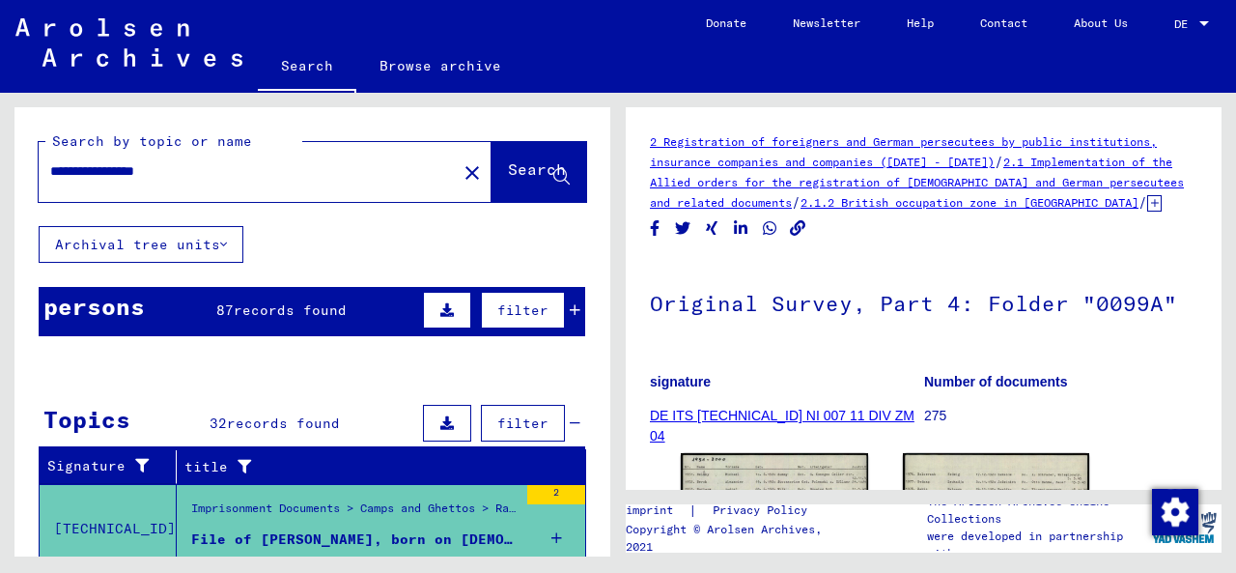
scroll to position [193, 0]
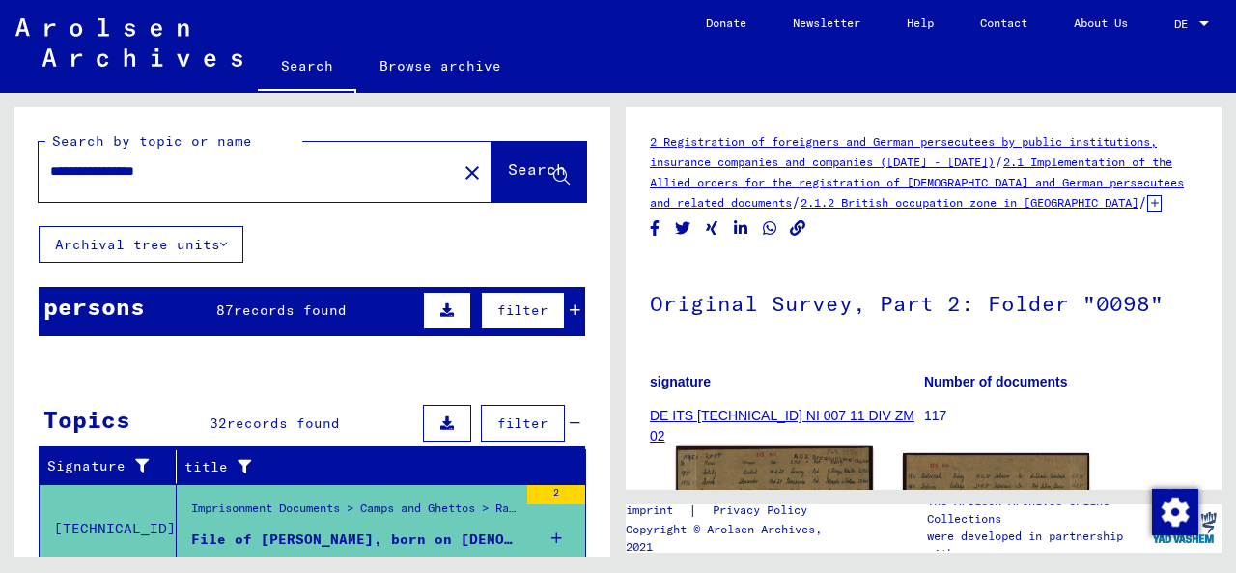
scroll to position [193, 0]
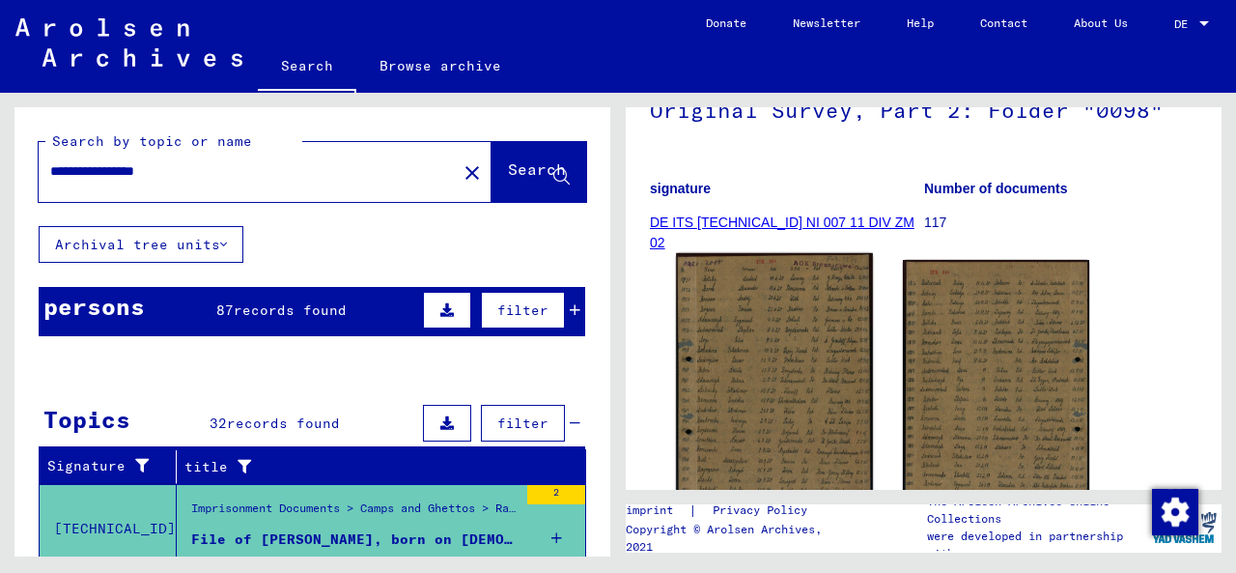
click at [768, 374] on img at bounding box center [774, 390] width 196 height 275
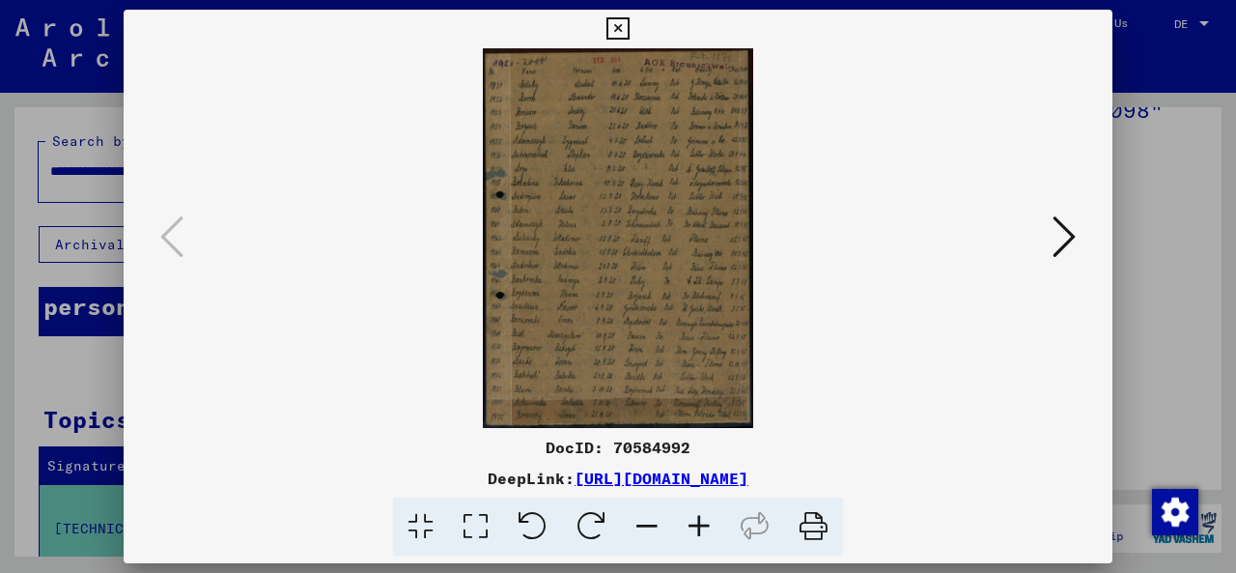
click at [618, 25] on icon at bounding box center [617, 28] width 22 height 23
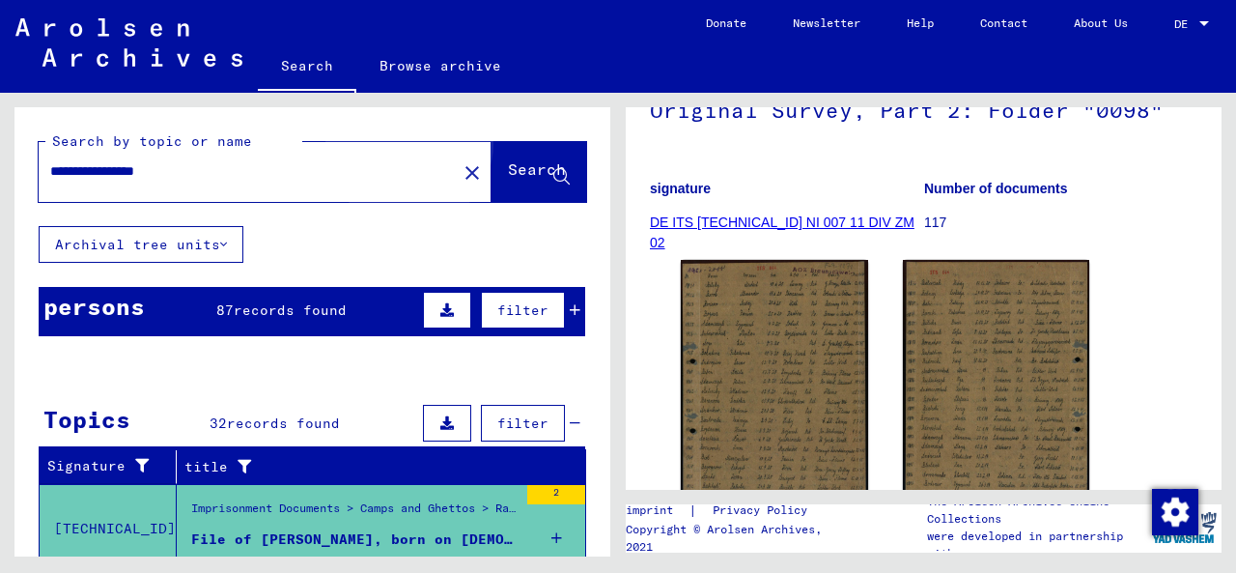
click at [508, 167] on font "Search" at bounding box center [537, 168] width 58 height 19
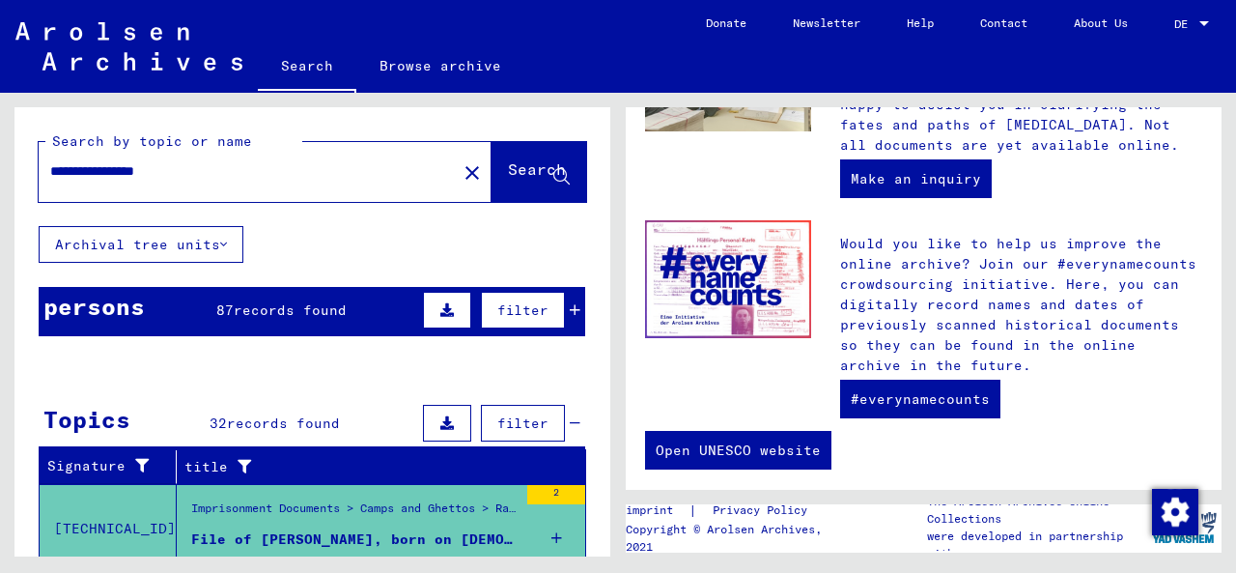
click at [136, 242] on font "Archival tree units" at bounding box center [137, 244] width 165 height 17
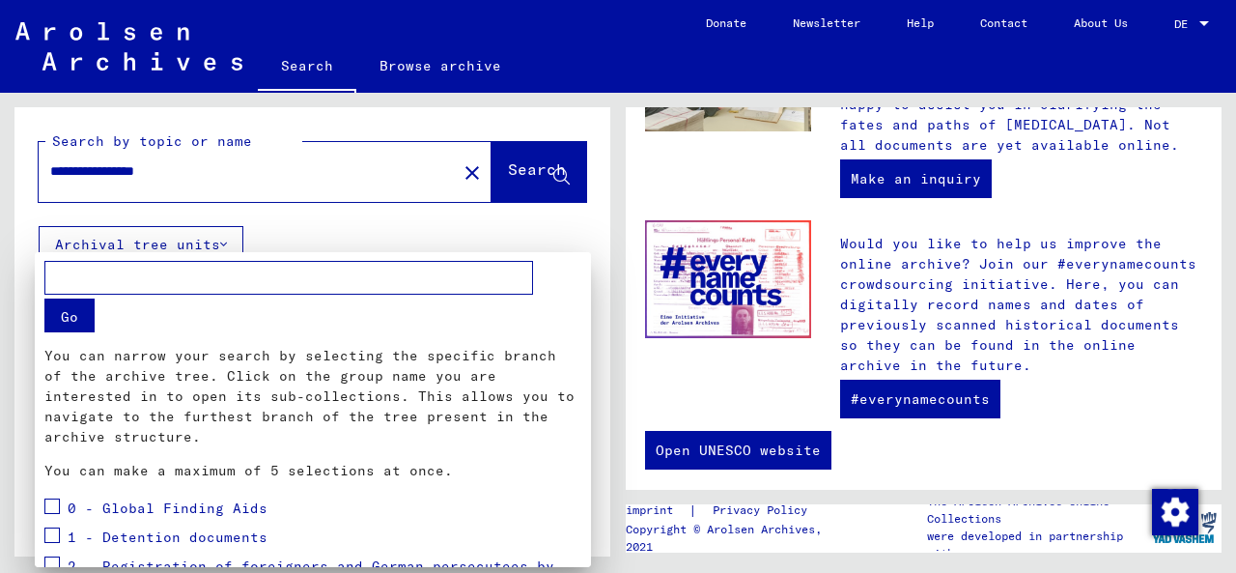
click at [101, 282] on input "text" at bounding box center [288, 278] width 489 height 34
type input "********"
click at [59, 314] on button "Go" at bounding box center [69, 315] width 50 height 34
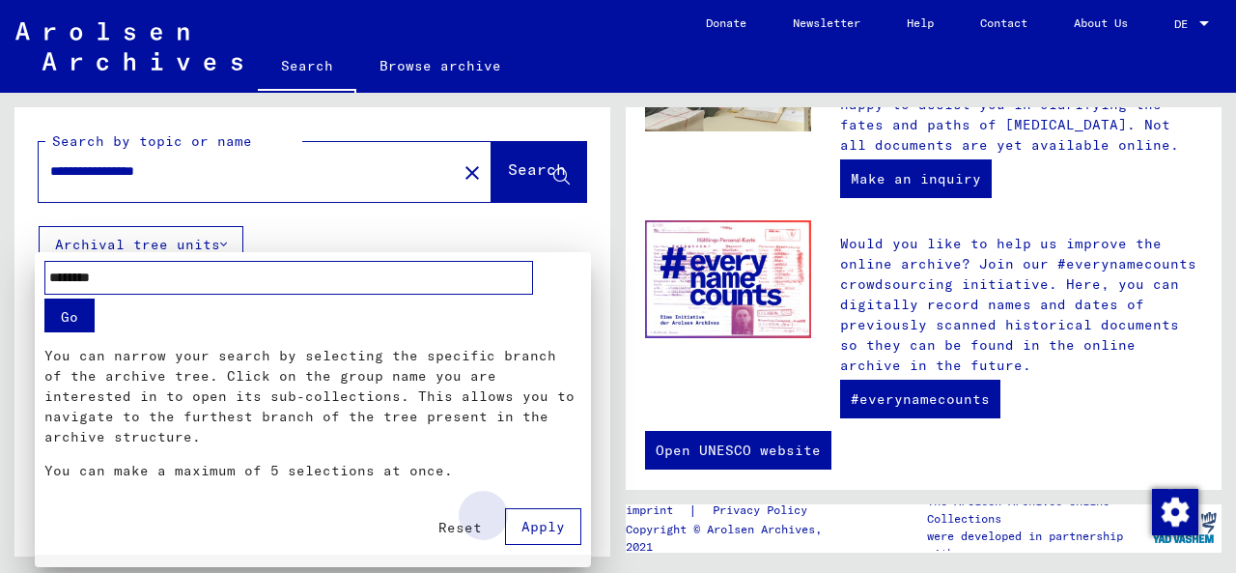
click at [543, 517] on font "Apply" at bounding box center [542, 525] width 43 height 17
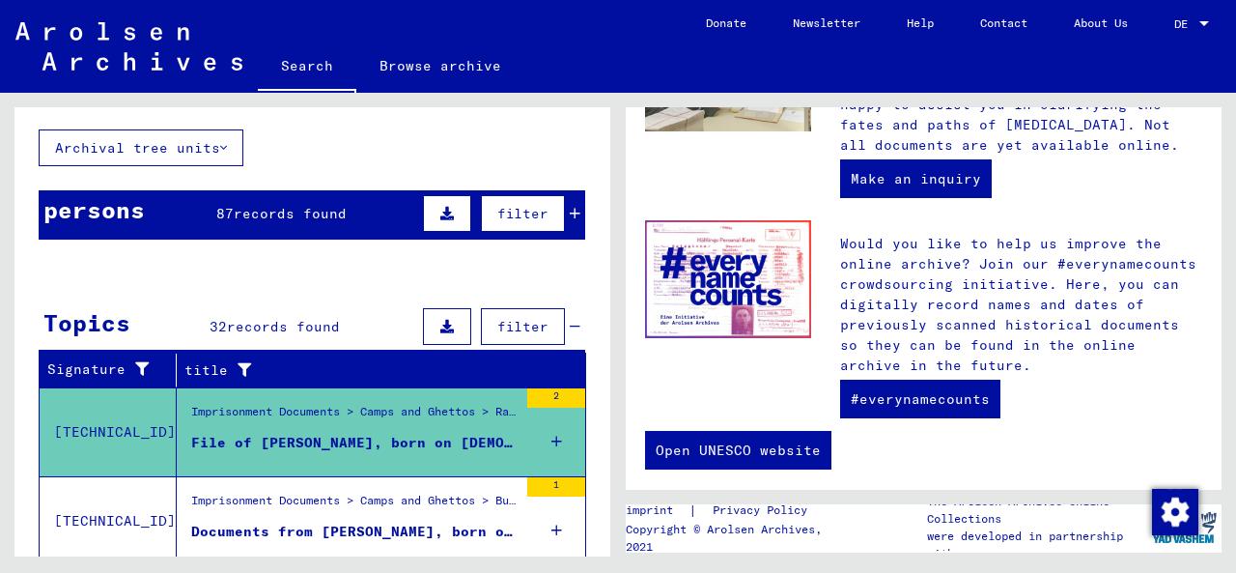
scroll to position [193, 0]
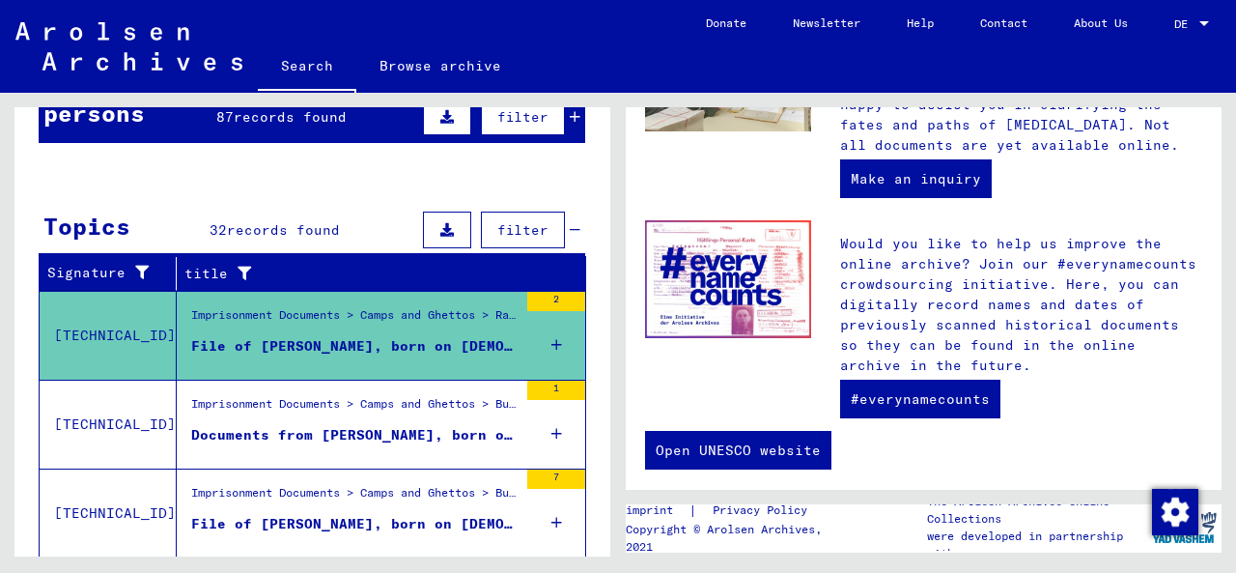
click at [282, 337] on font "File of [PERSON_NAME], born on [DEMOGRAPHIC_DATA], born in [GEOGRAPHIC_DATA]" at bounding box center [521, 345] width 660 height 17
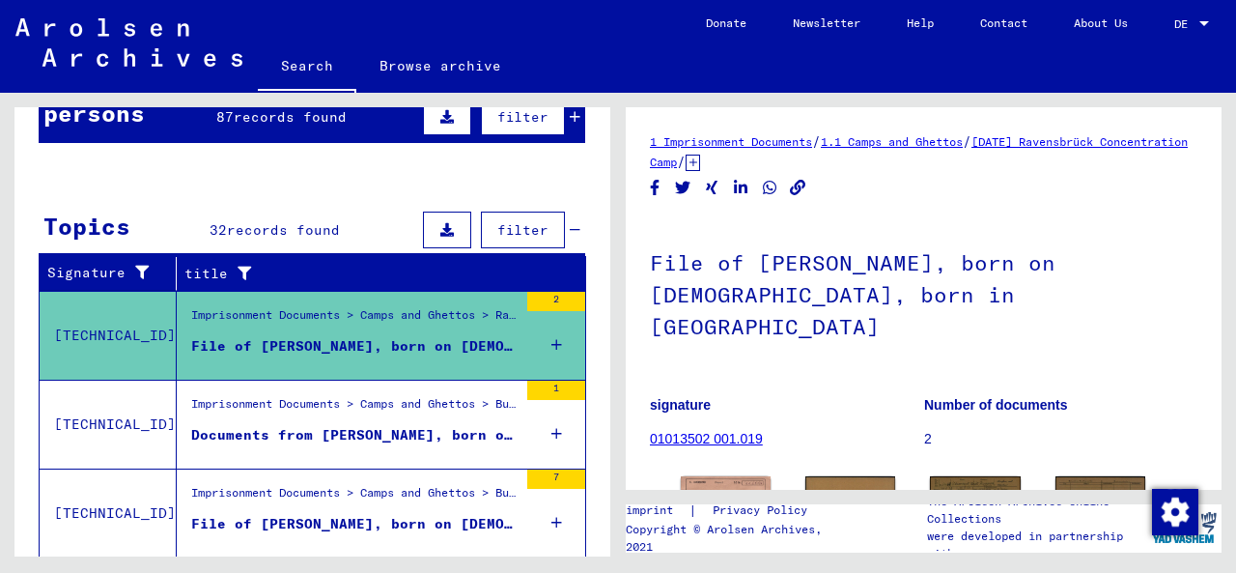
click at [297, 430] on font "Documents from [PERSON_NAME], born on [DEMOGRAPHIC_DATA]" at bounding box center [434, 434] width 487 height 17
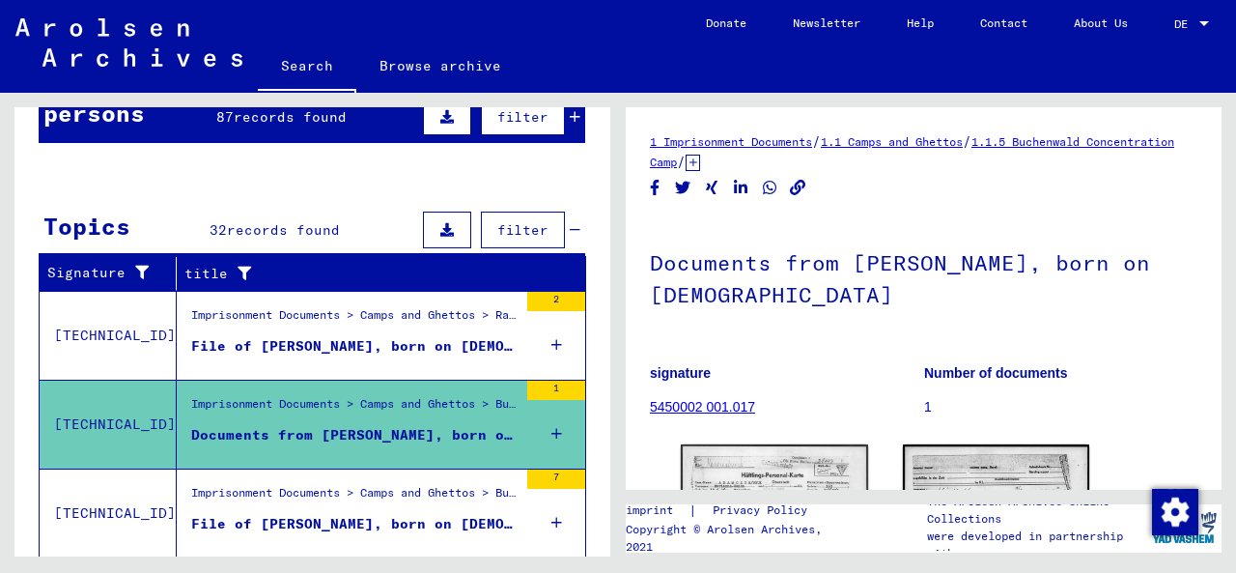
click at [313, 517] on font "File of [PERSON_NAME], born on [DEMOGRAPHIC_DATA], born in [GEOGRAPHIC_DATA]" at bounding box center [521, 523] width 660 height 17
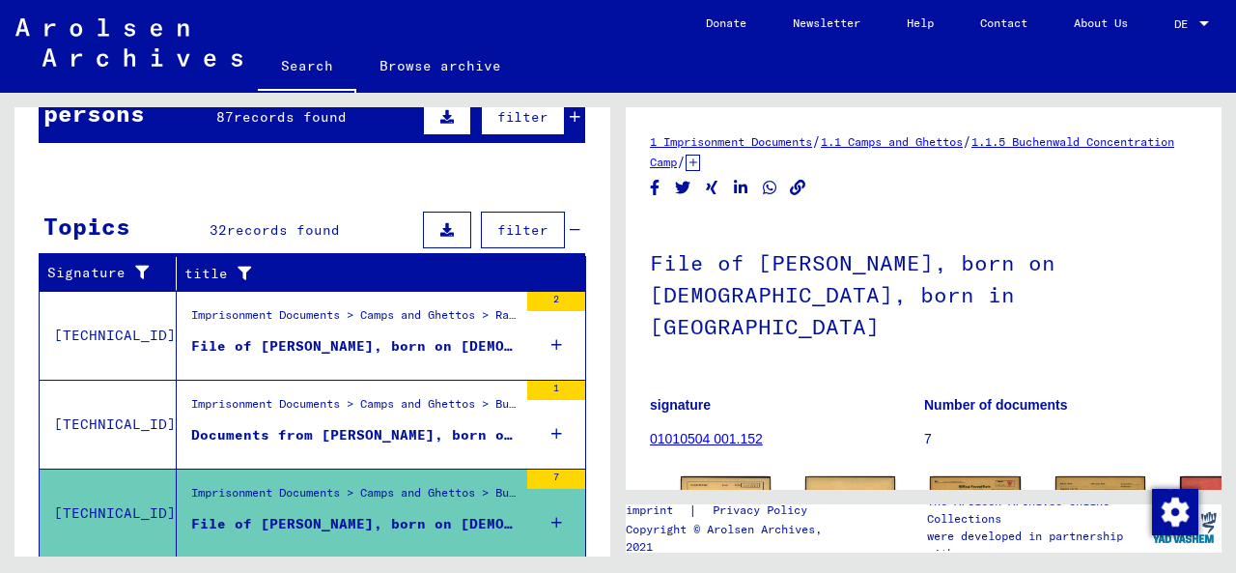
scroll to position [386, 0]
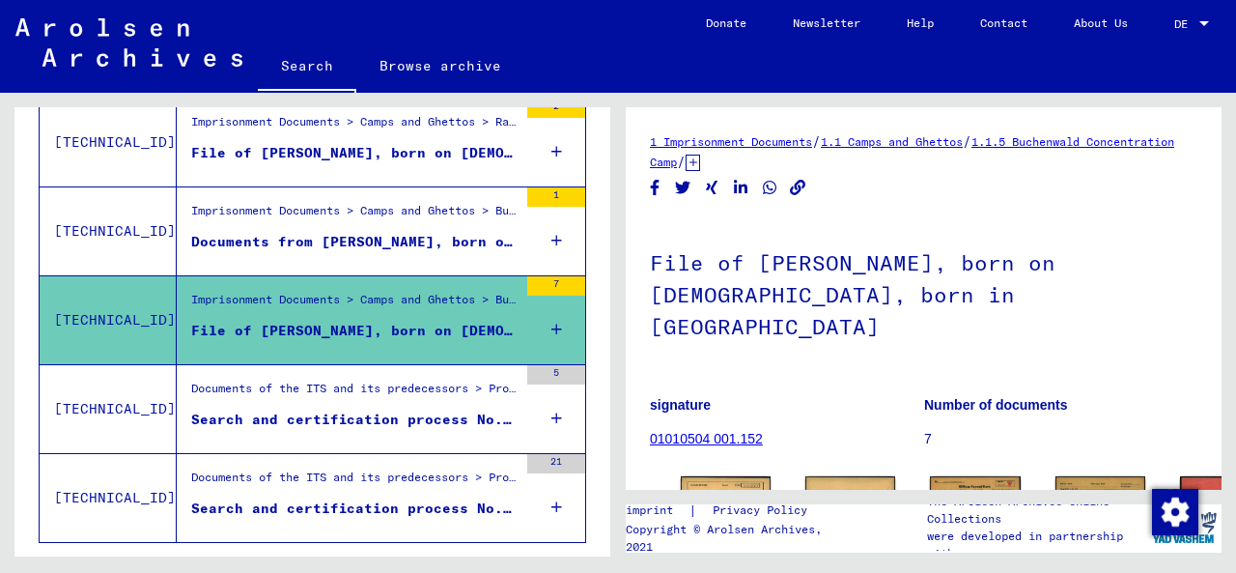
click at [293, 425] on figure "Search and certification process No. 1.031.012 for [PERSON_NAME] born [DEMOGRAP…" at bounding box center [354, 423] width 326 height 29
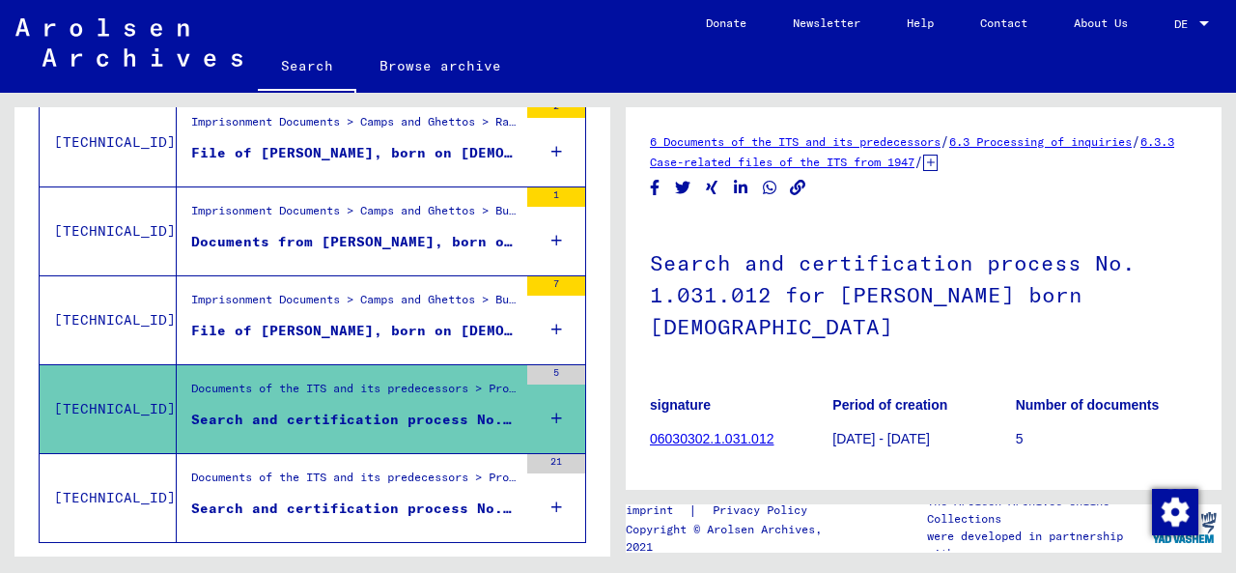
click at [313, 480] on div "Documents of the ITS and its predecessors > Processing of inquiries > Case-rela…" at bounding box center [354, 481] width 326 height 27
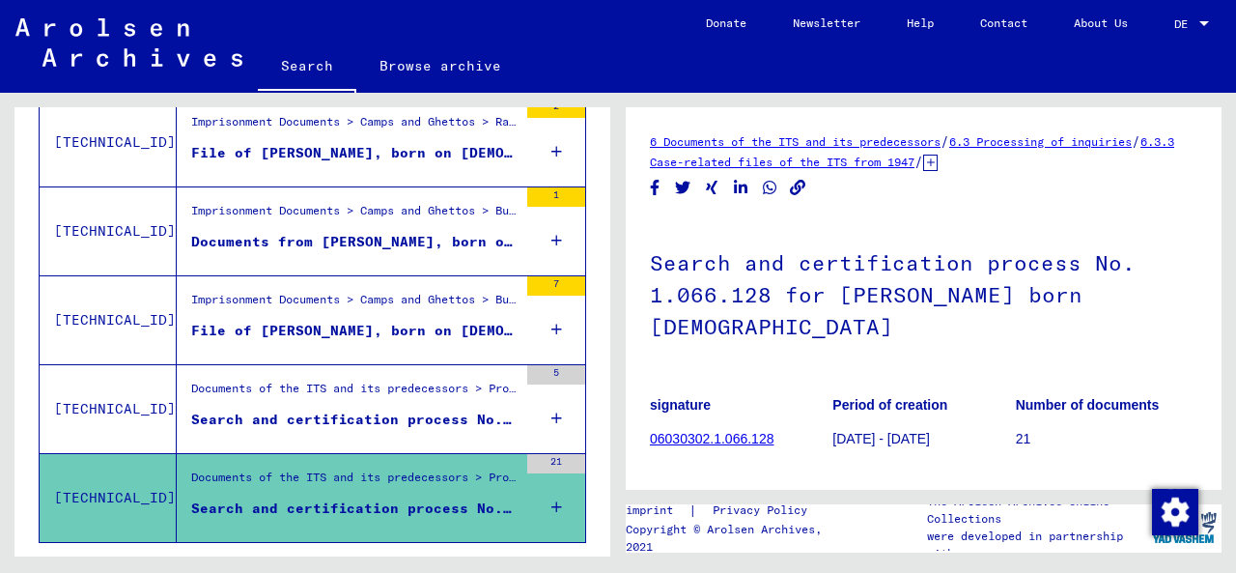
scroll to position [477, 0]
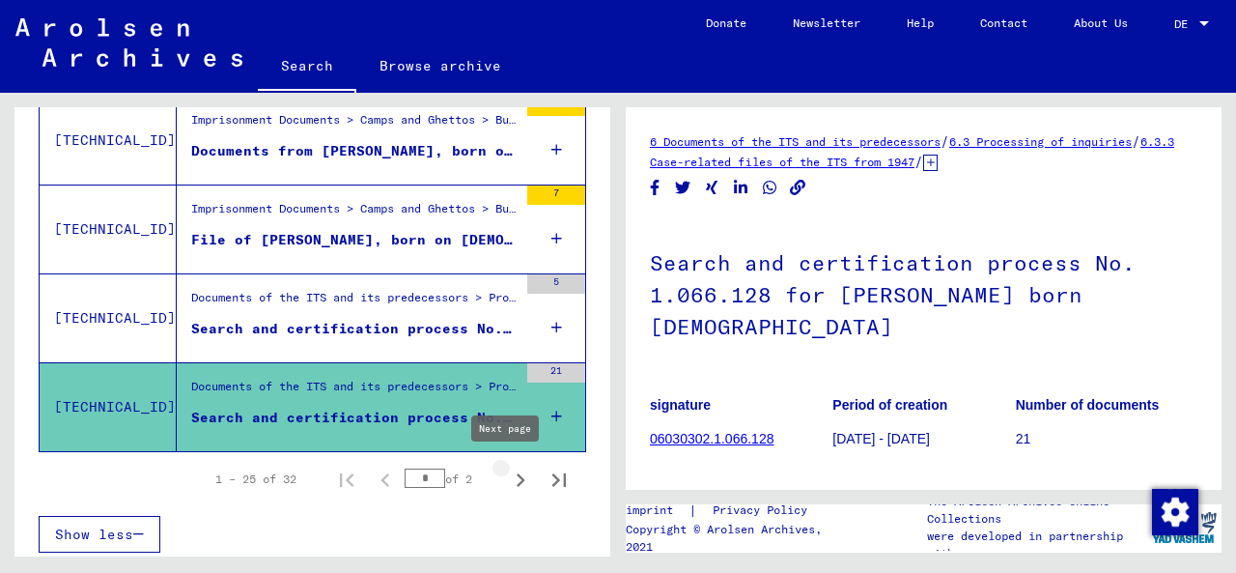
click at [507, 473] on icon "Next page" at bounding box center [520, 479] width 27 height 27
type input "*"
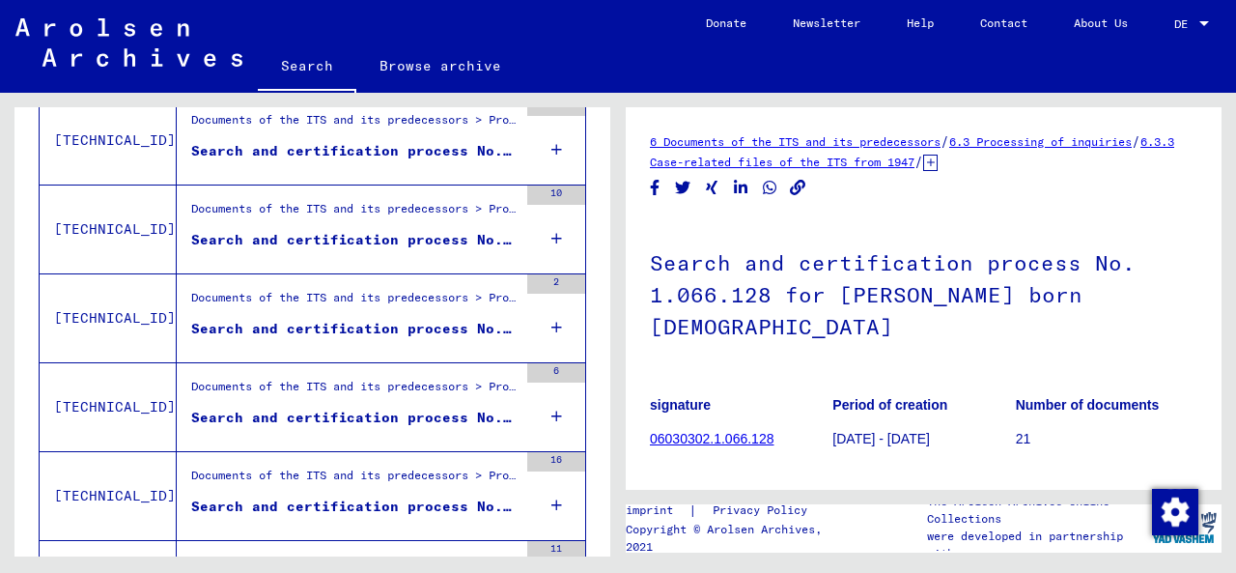
scroll to position [187, 0]
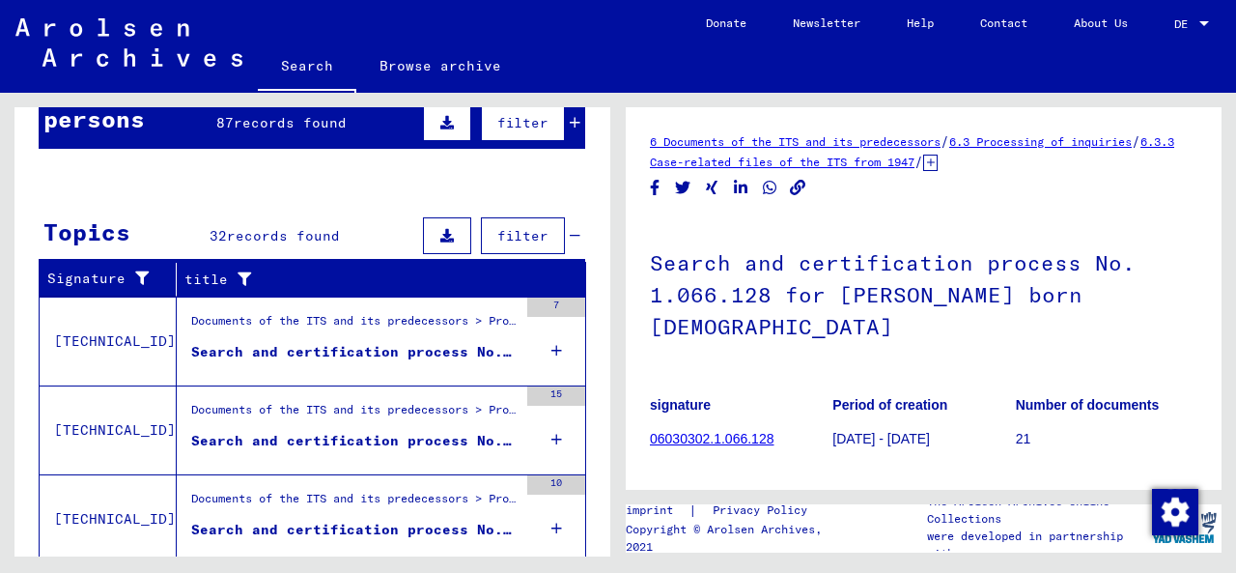
click at [318, 335] on figure "Documents of the ITS and its predecessors > Processing of inquiries > Case-rela…" at bounding box center [354, 326] width 326 height 29
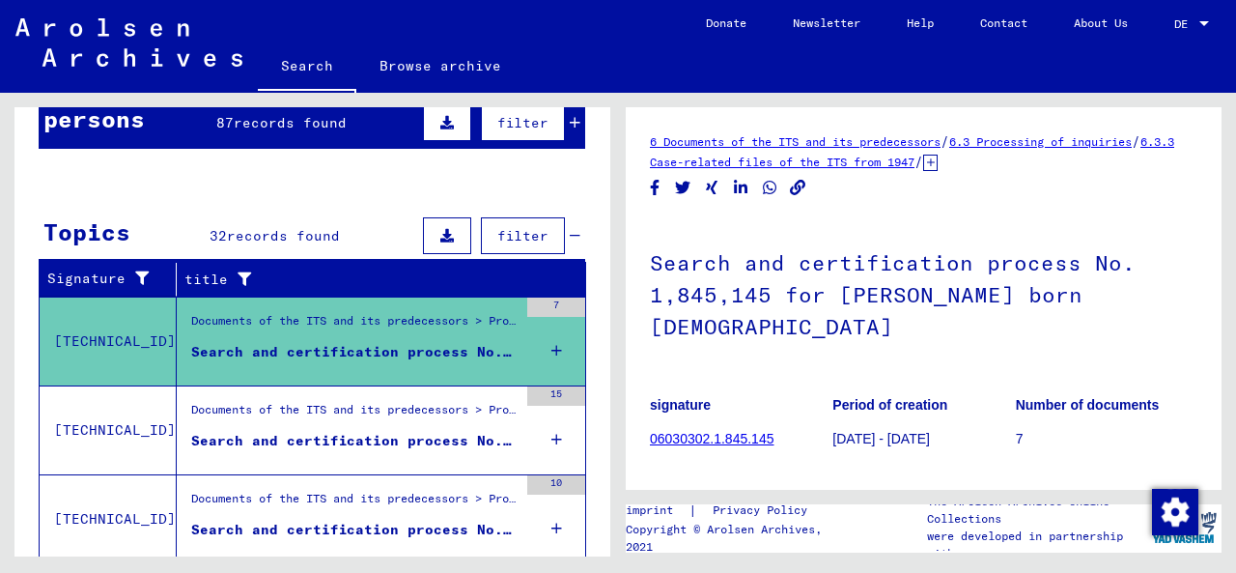
click at [289, 421] on div "Documents of the ITS and its predecessors > Processing of inquiries > Case-rela…" at bounding box center [354, 414] width 326 height 27
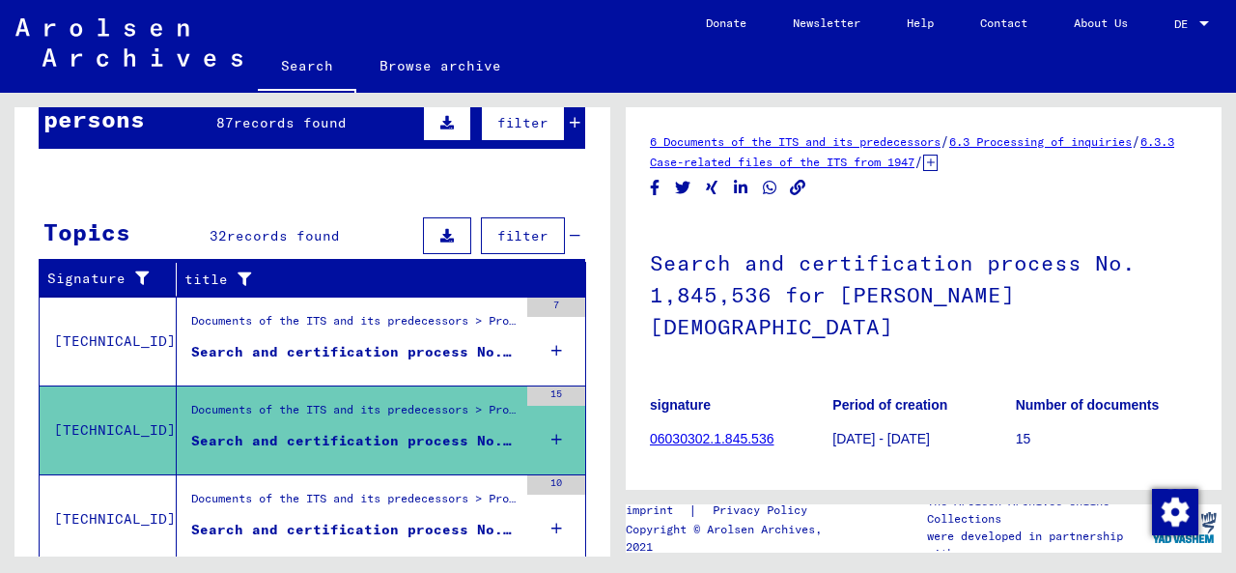
click at [291, 510] on div "Documents of the ITS and its predecessors > Processing of inquiries > Case-rela…" at bounding box center [354, 502] width 326 height 27
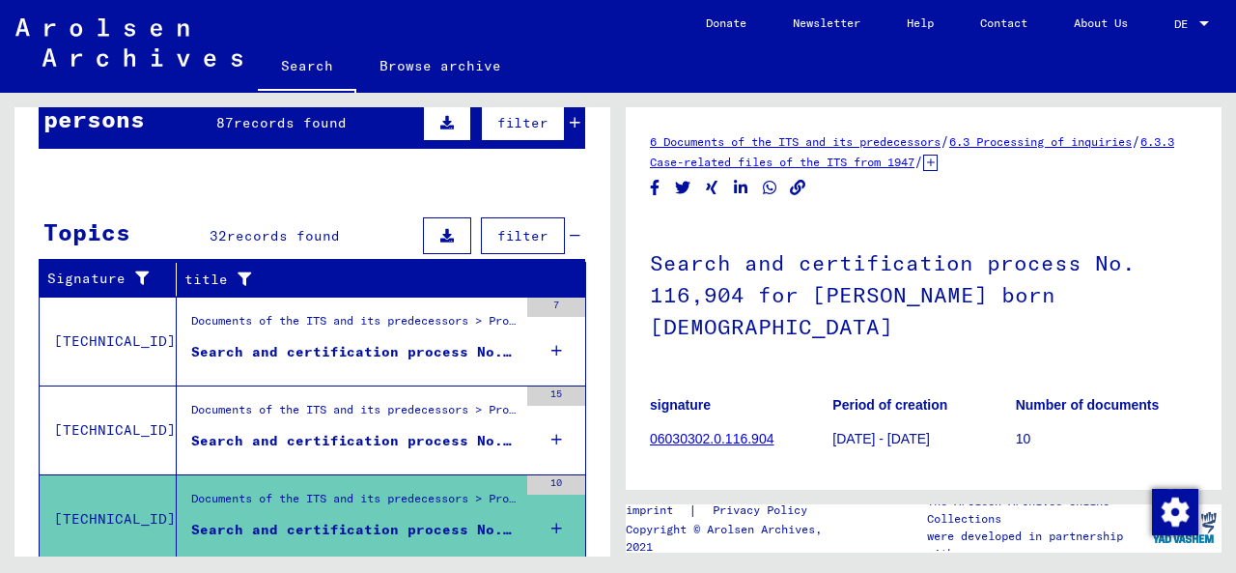
scroll to position [284, 0]
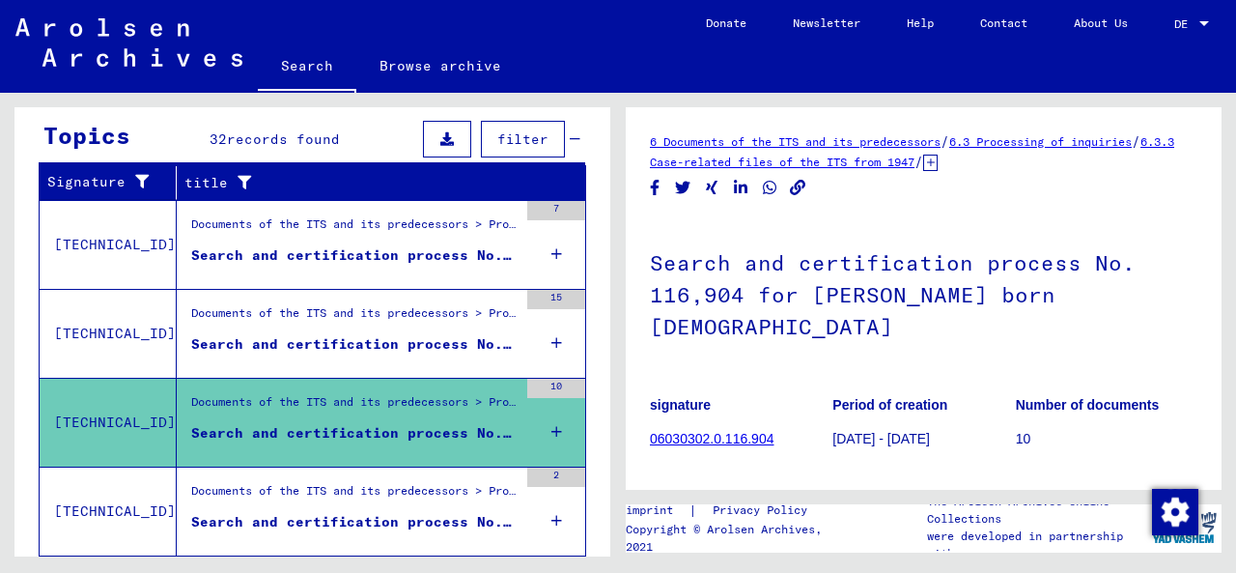
click at [263, 502] on div "Documents of the ITS and its predecessors > Processing of inquiries > Case-rela…" at bounding box center [354, 495] width 326 height 27
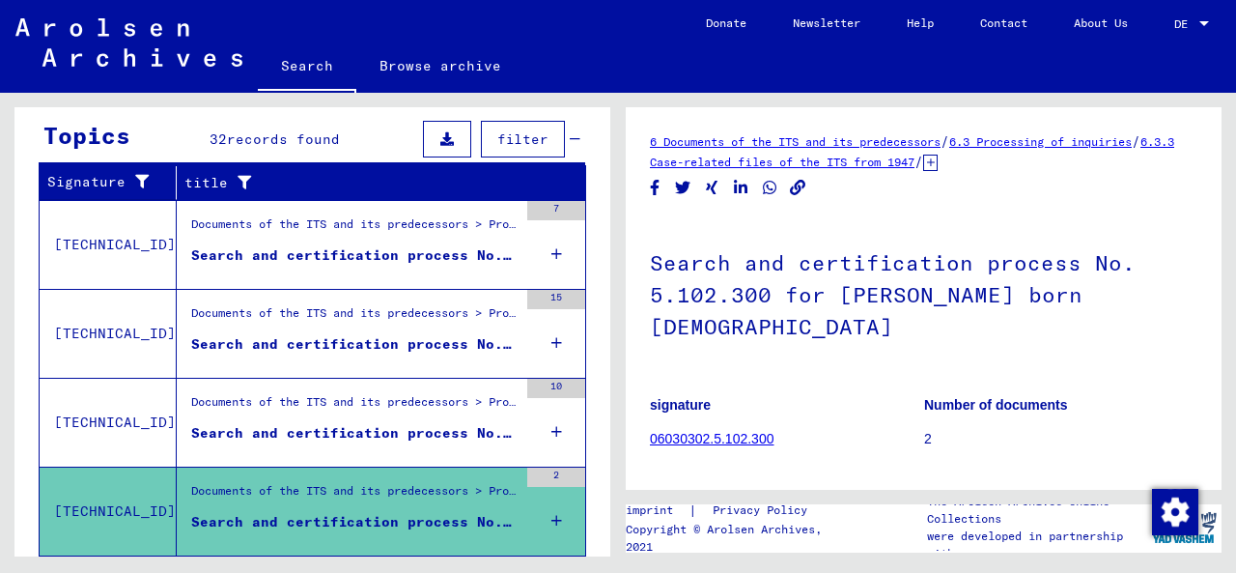
scroll to position [477, 0]
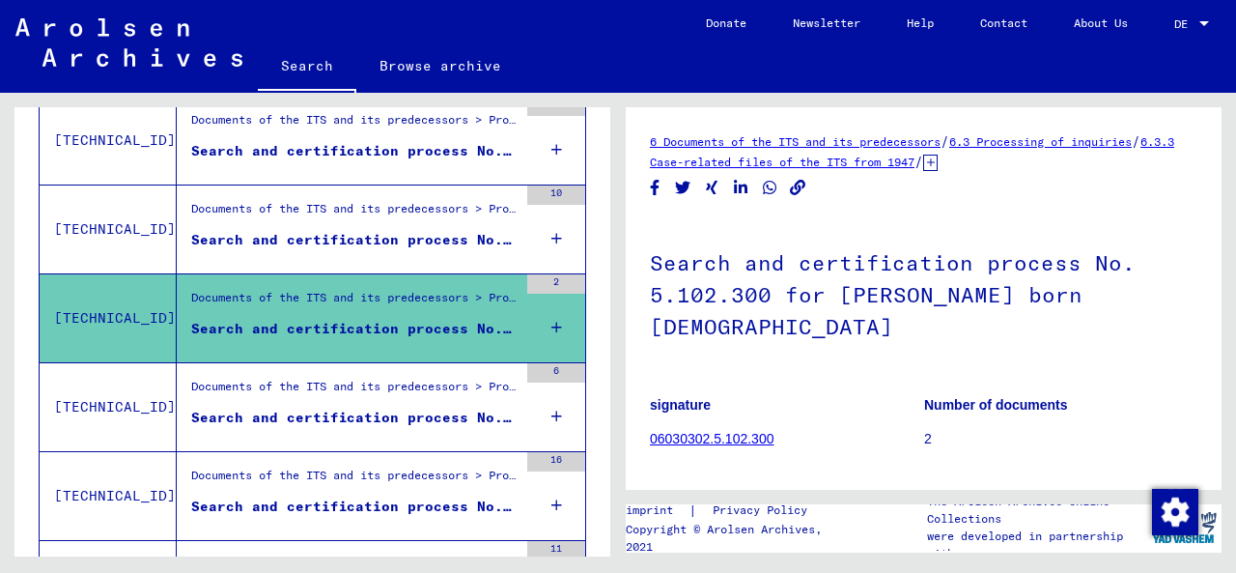
click at [288, 401] on figure "Documents of the ITS and its predecessors > Processing of inquiries > Case-rela…" at bounding box center [354, 391] width 326 height 29
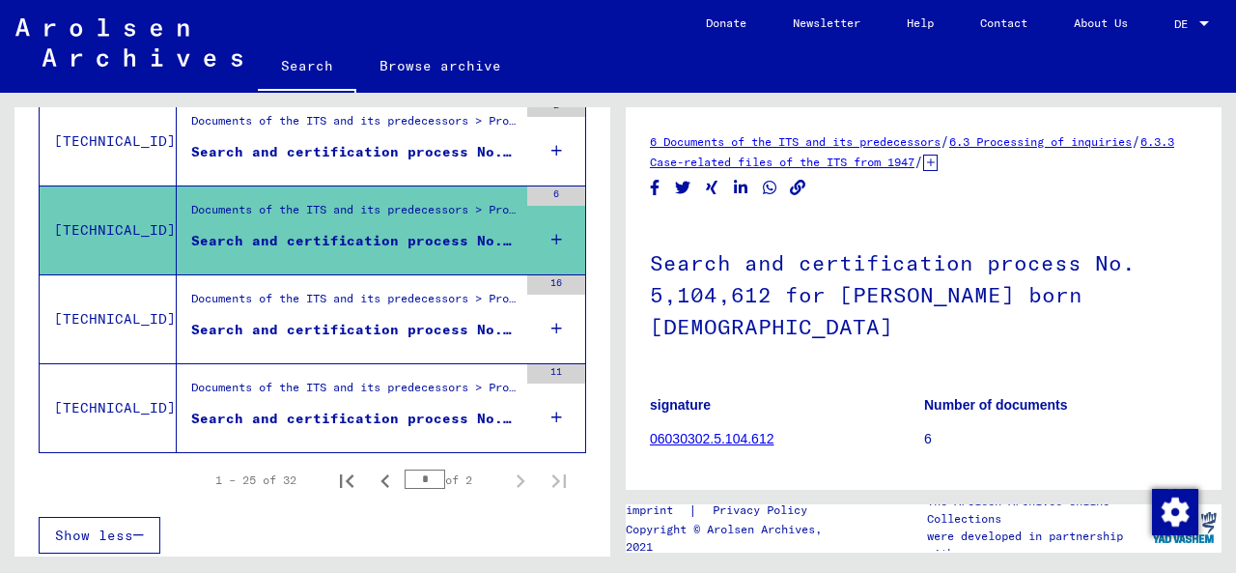
click at [286, 388] on font "Documents of the ITS and its predecessors > Processing of inquiries > Case-rela…" at bounding box center [1190, 386] width 1998 height 14
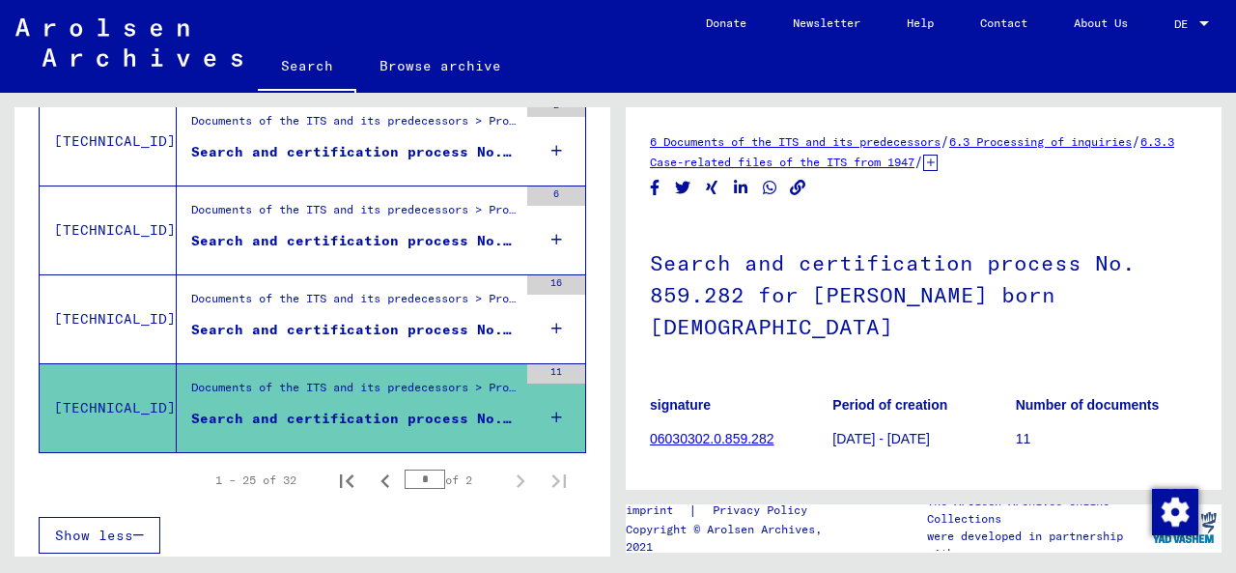
click at [301, 312] on figure "Documents of the ITS and its predecessors > Processing of inquiries > Case-rela…" at bounding box center [354, 304] width 326 height 29
